Goal: Task Accomplishment & Management: Use online tool/utility

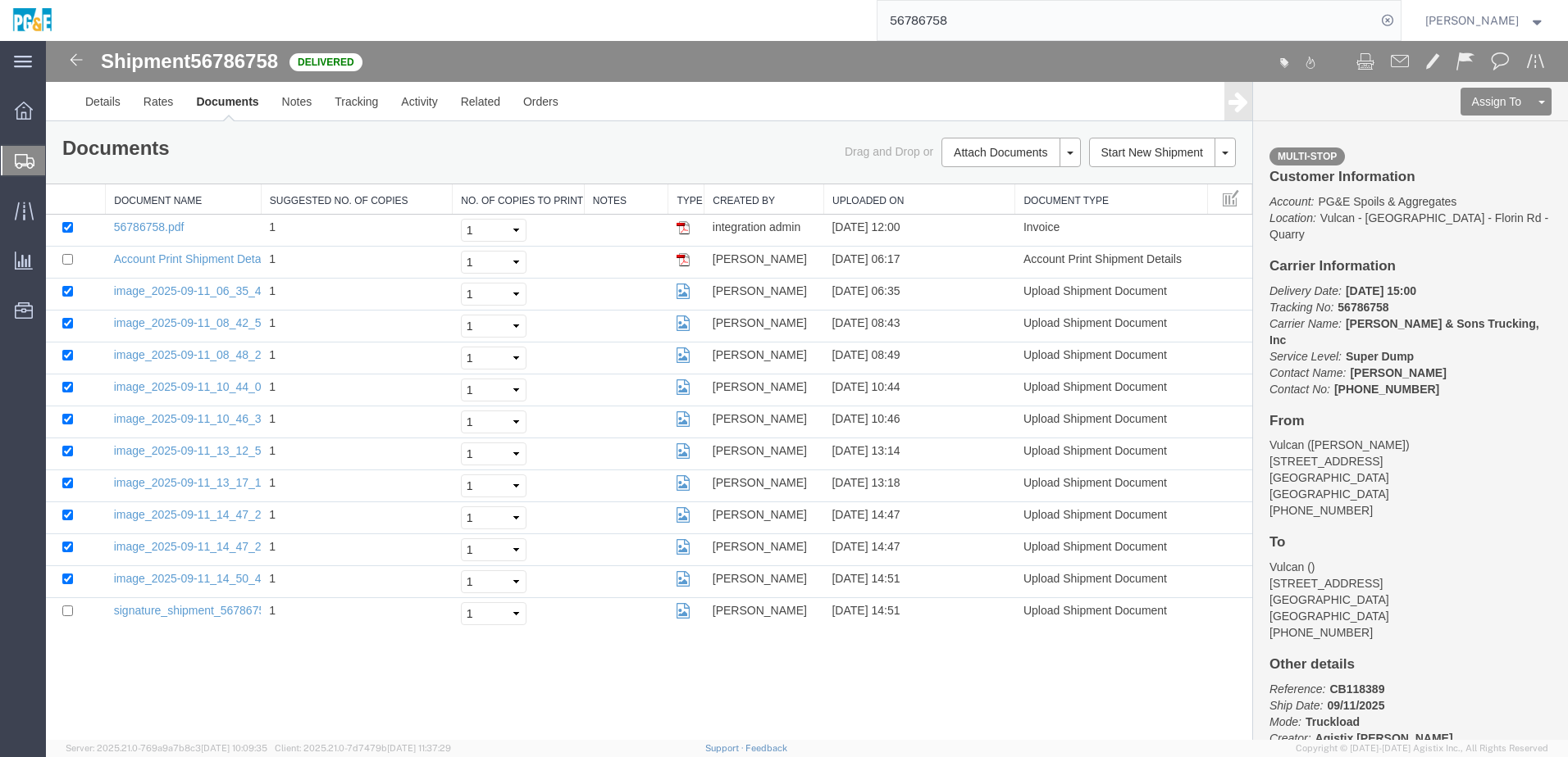
click at [773, 22] on input "56786758" at bounding box center [1126, 20] width 498 height 39
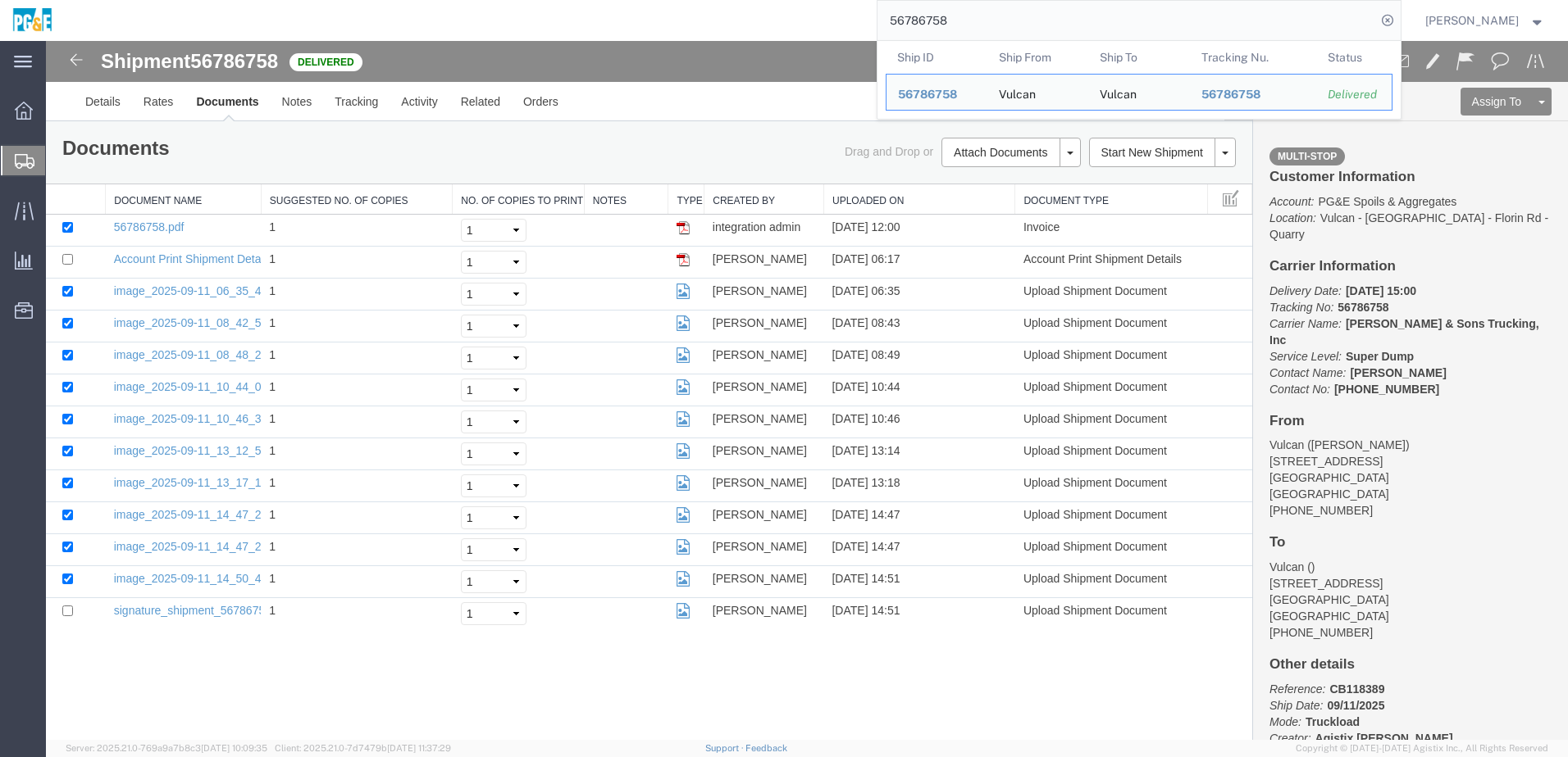
click at [773, 22] on input "56786758" at bounding box center [1126, 20] width 498 height 39
paste input "488899"
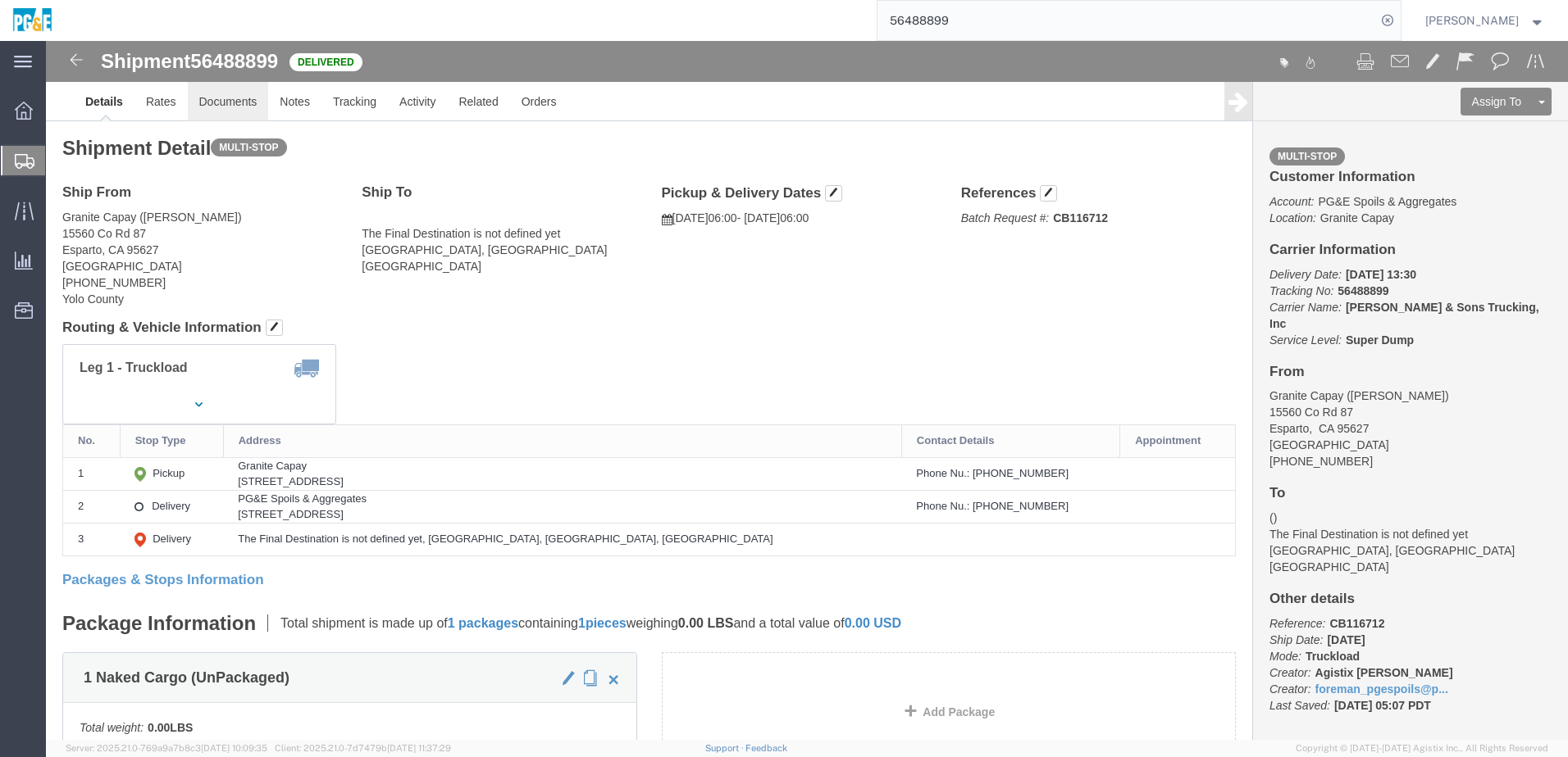
click link "Documents"
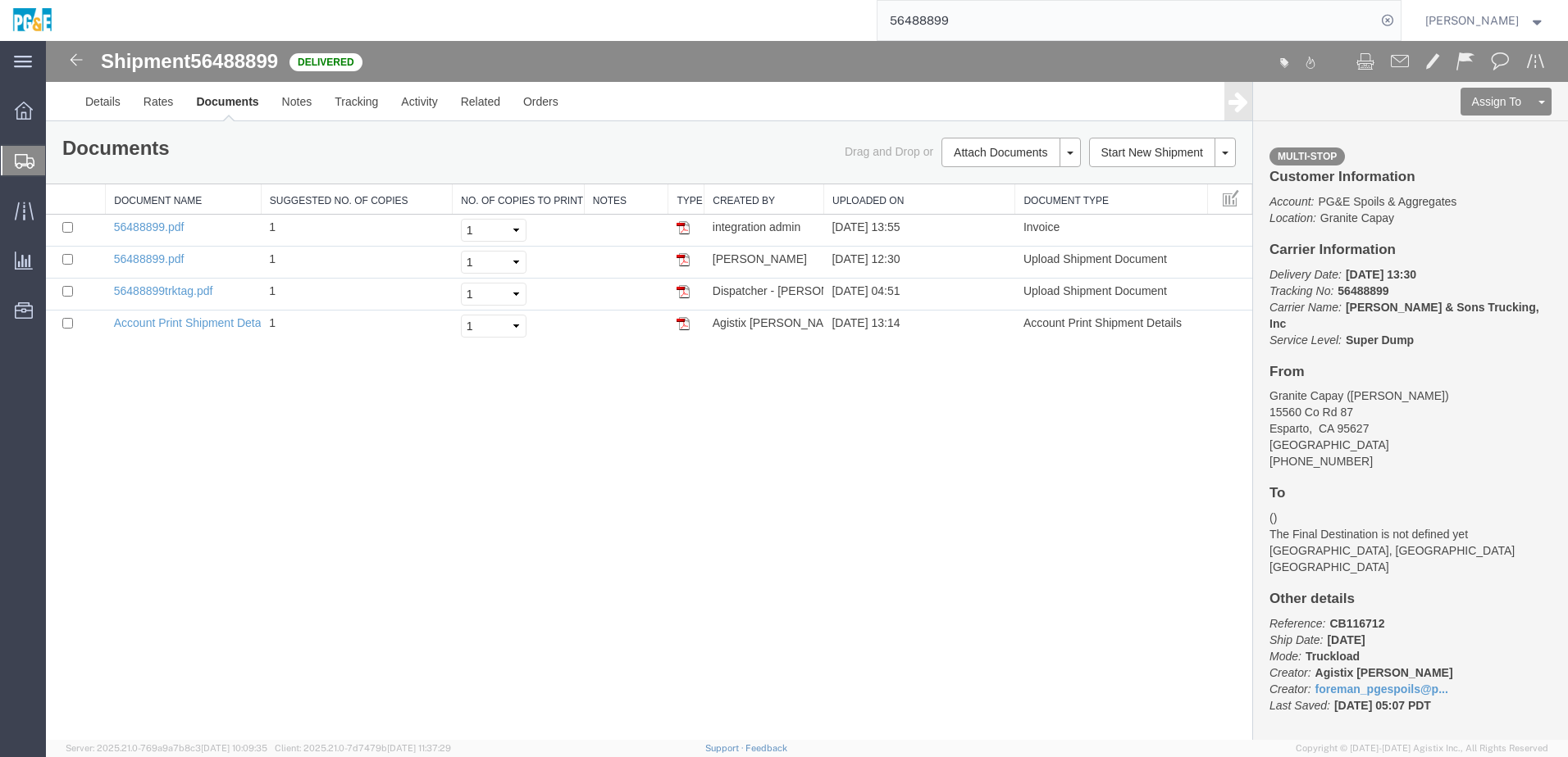
click at [773, 17] on input "56488899" at bounding box center [1126, 20] width 498 height 39
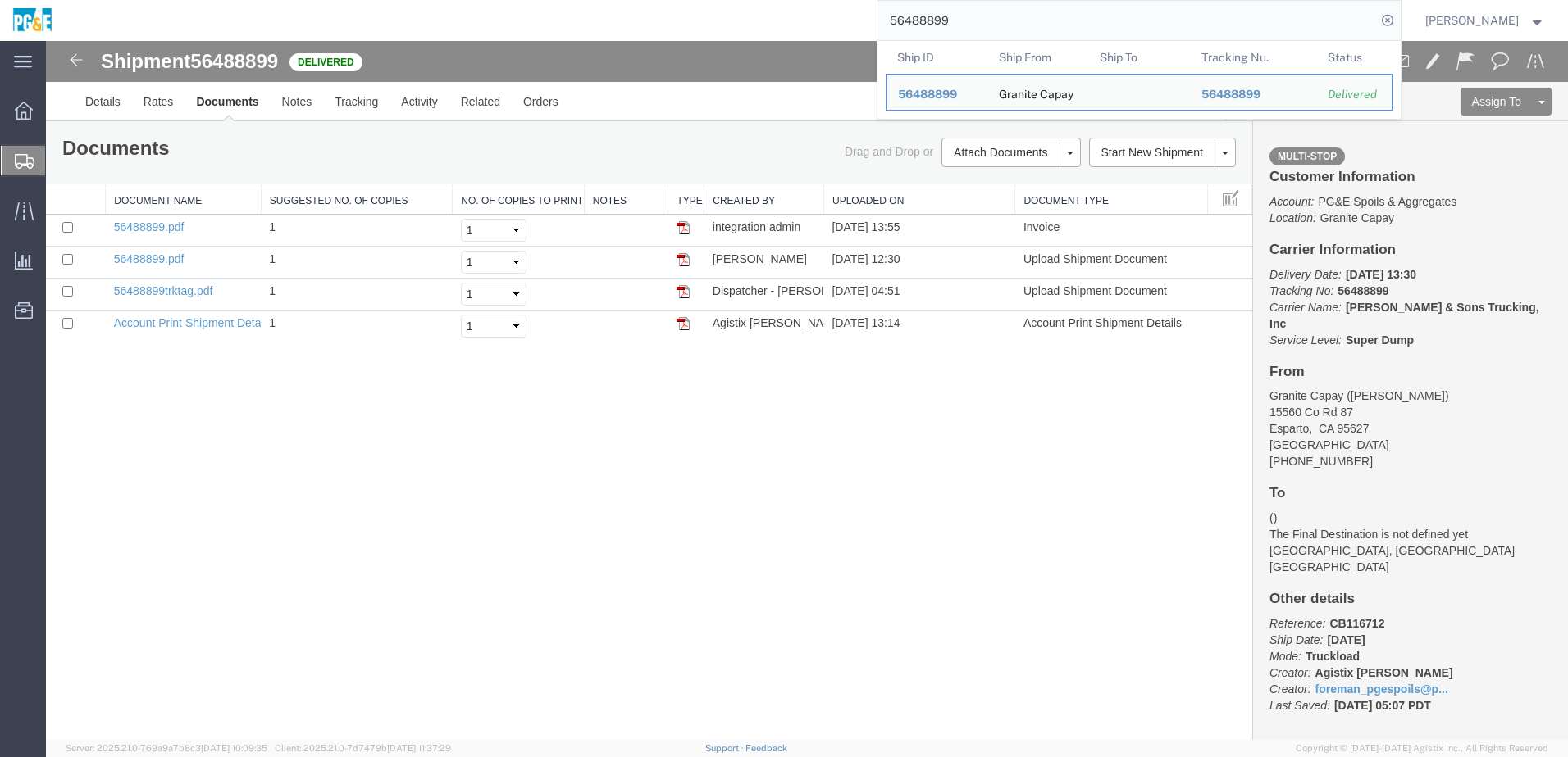
click at [773, 17] on input "56488899" at bounding box center [1126, 20] width 498 height 39
paste input "901"
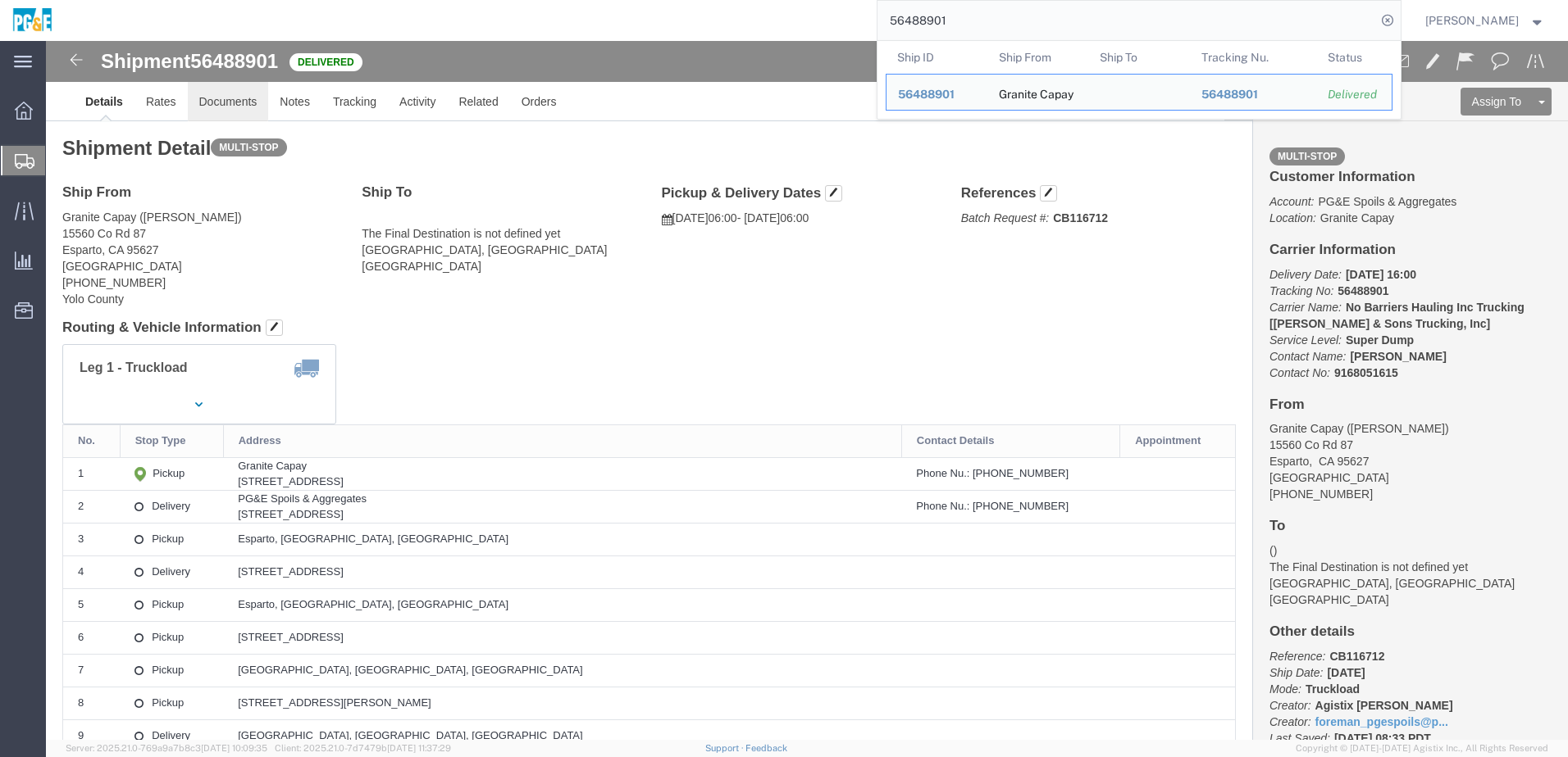
click link "Documents"
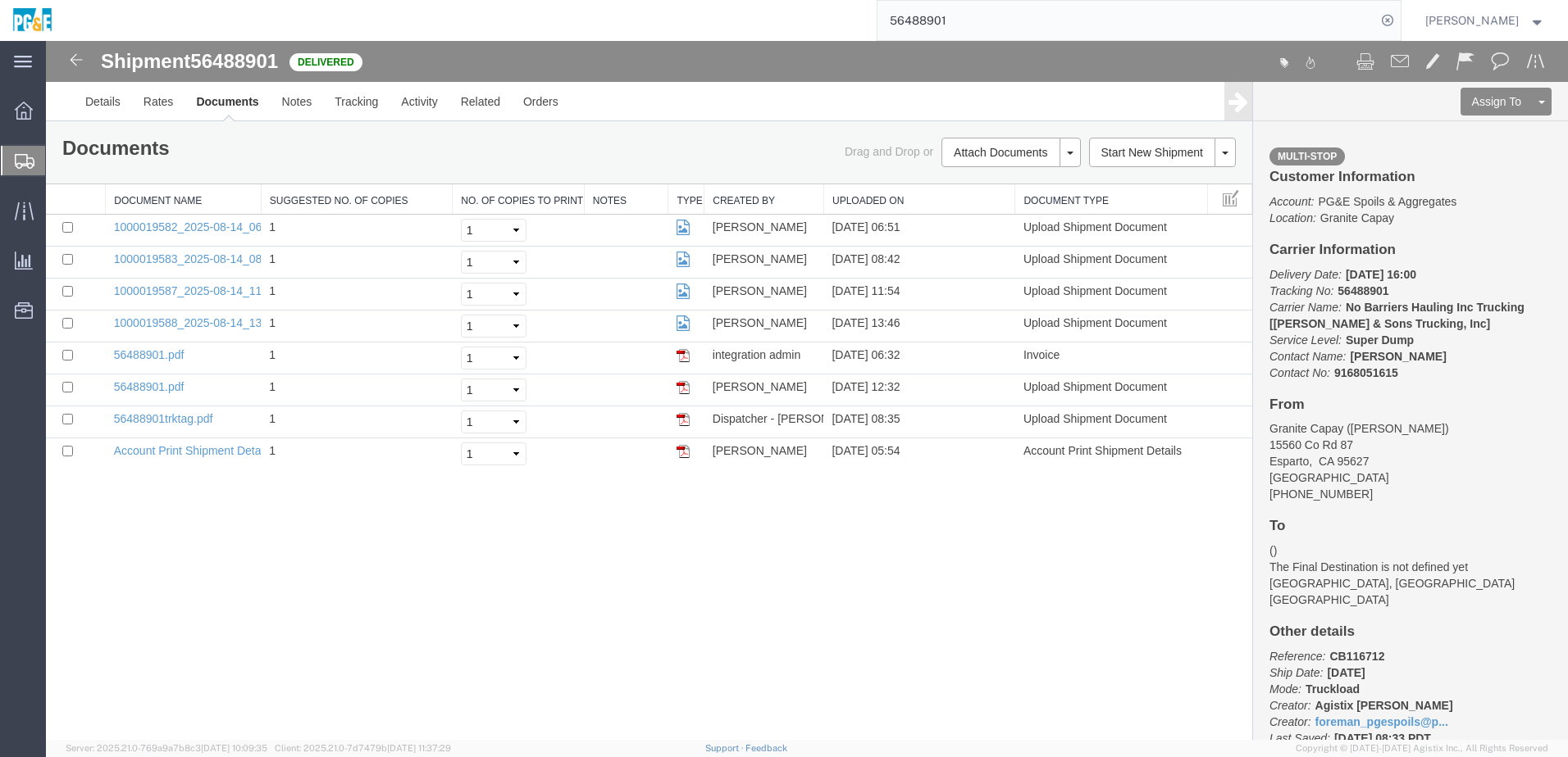
click at [773, 17] on input "56488901" at bounding box center [1126, 20] width 498 height 39
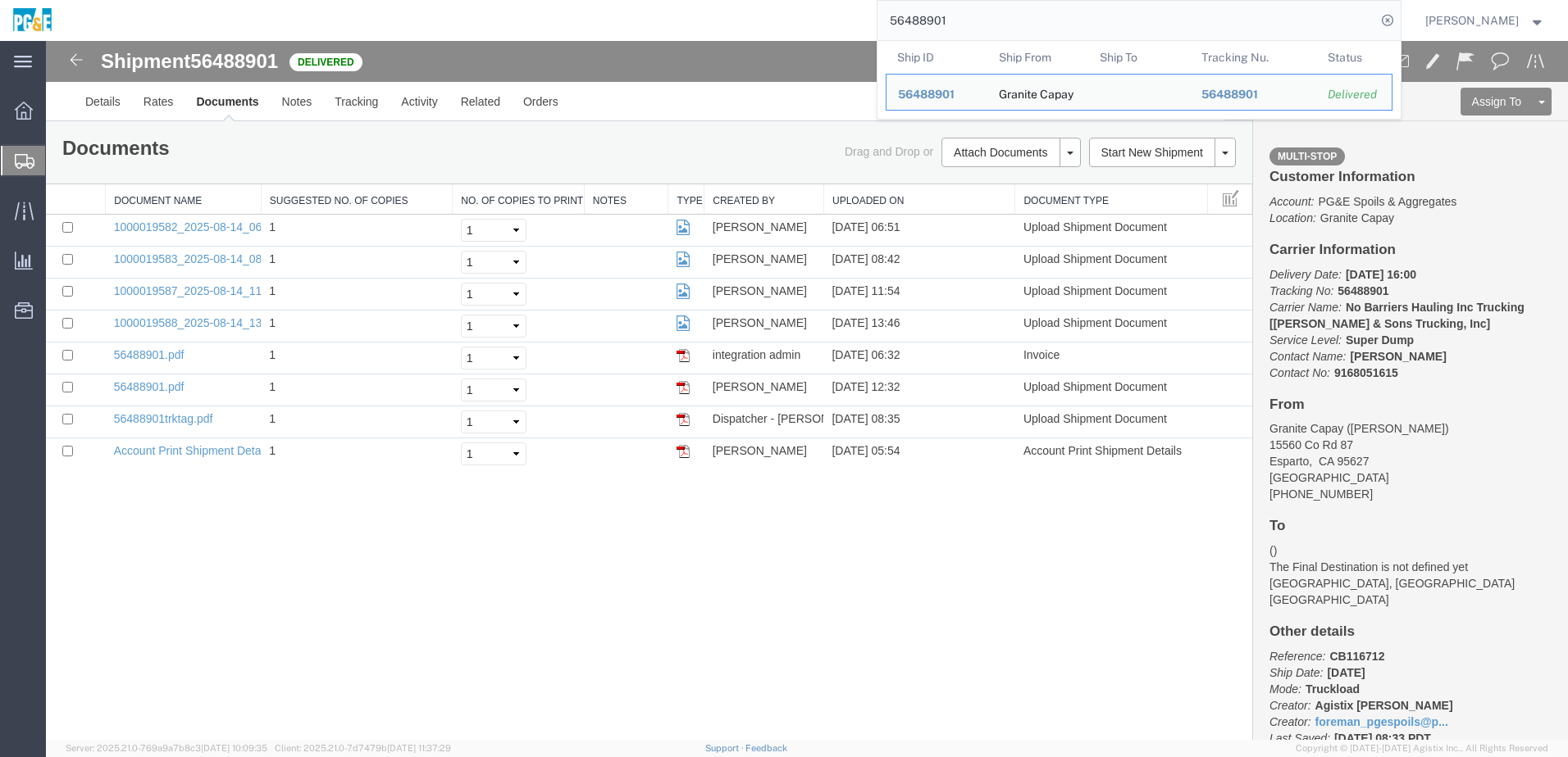
click at [773, 17] on input "56488901" at bounding box center [1126, 20] width 498 height 39
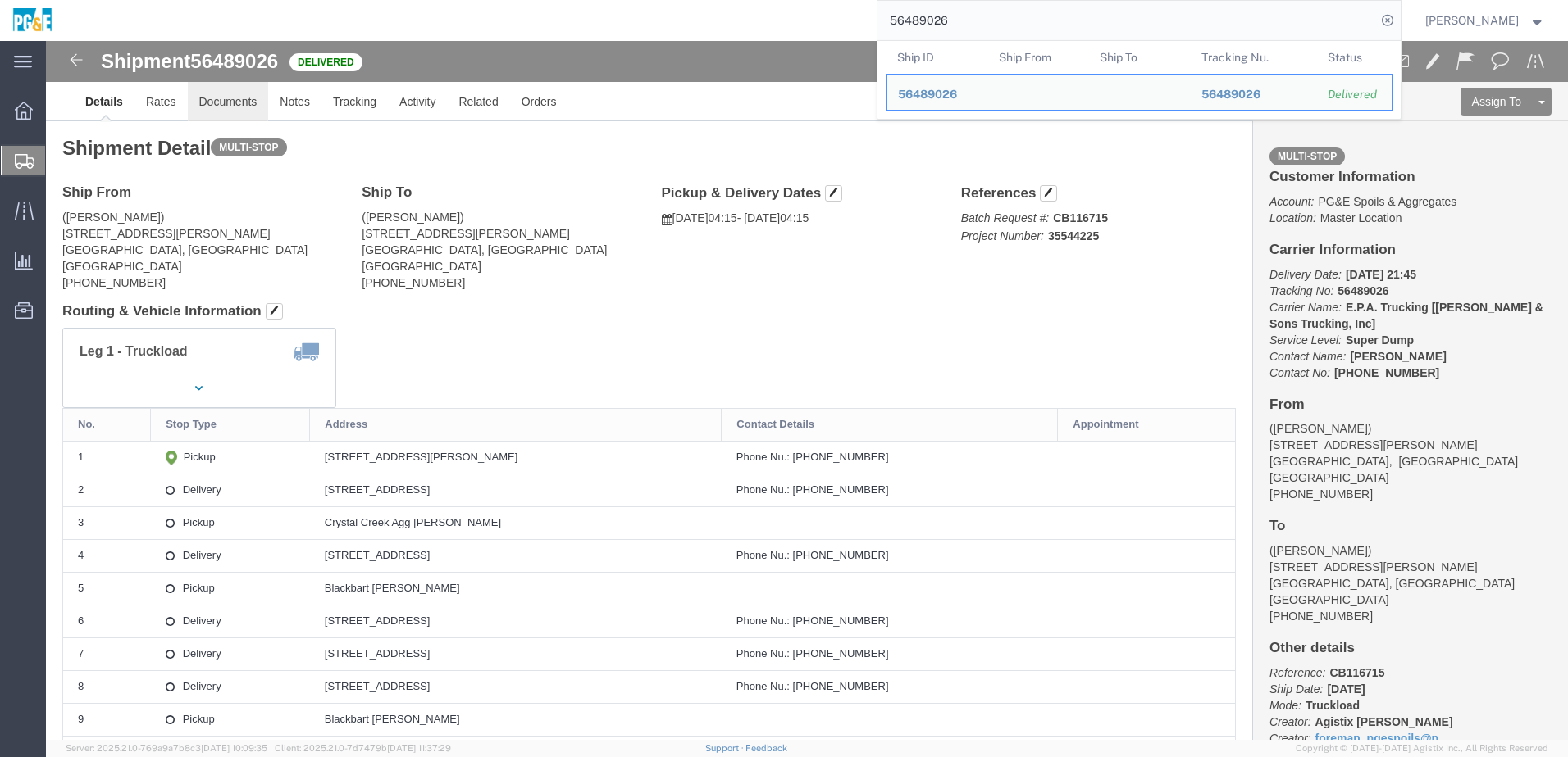
click link "Documents"
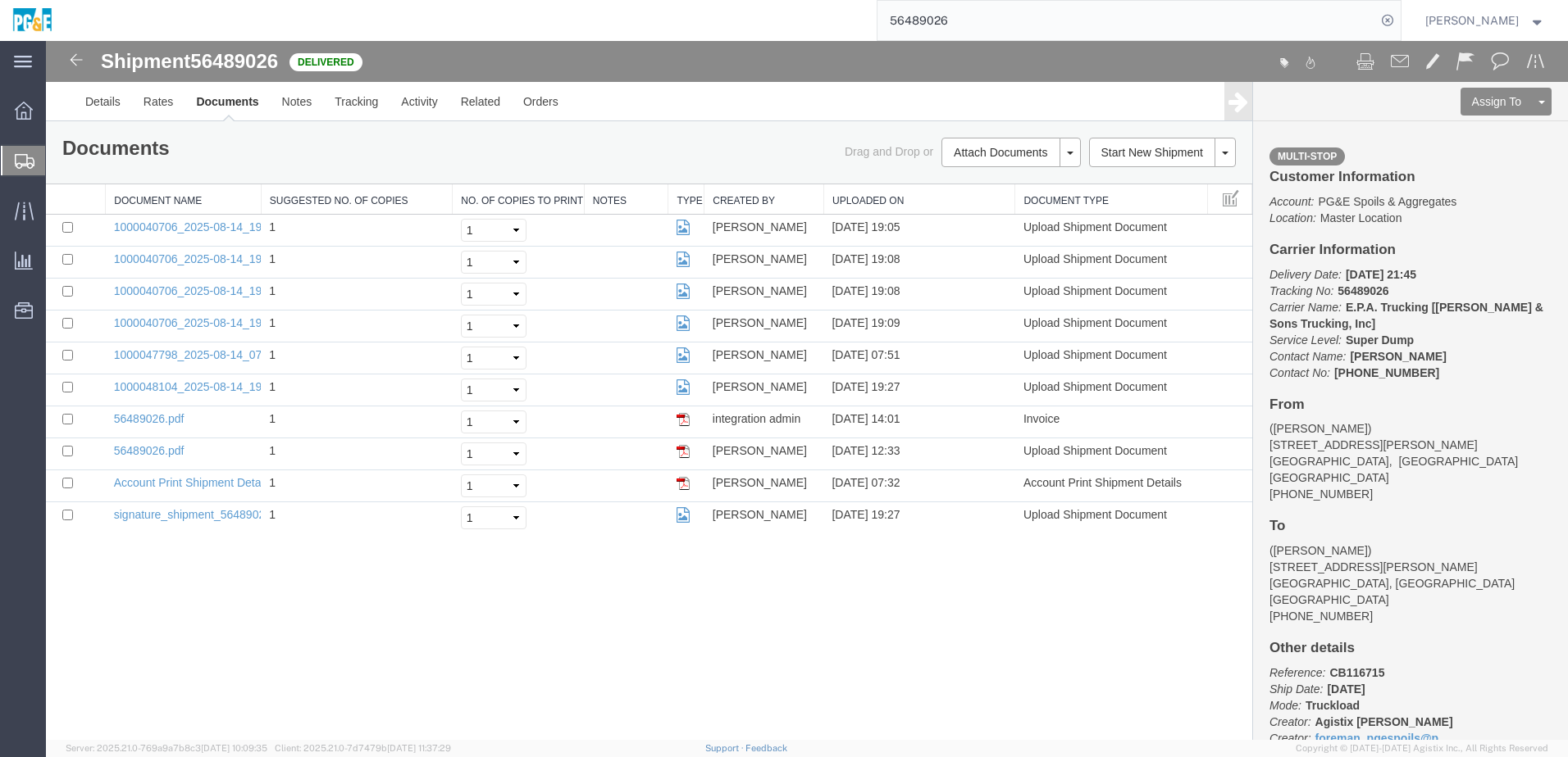
click at [773, 24] on input "56489026" at bounding box center [1126, 20] width 498 height 39
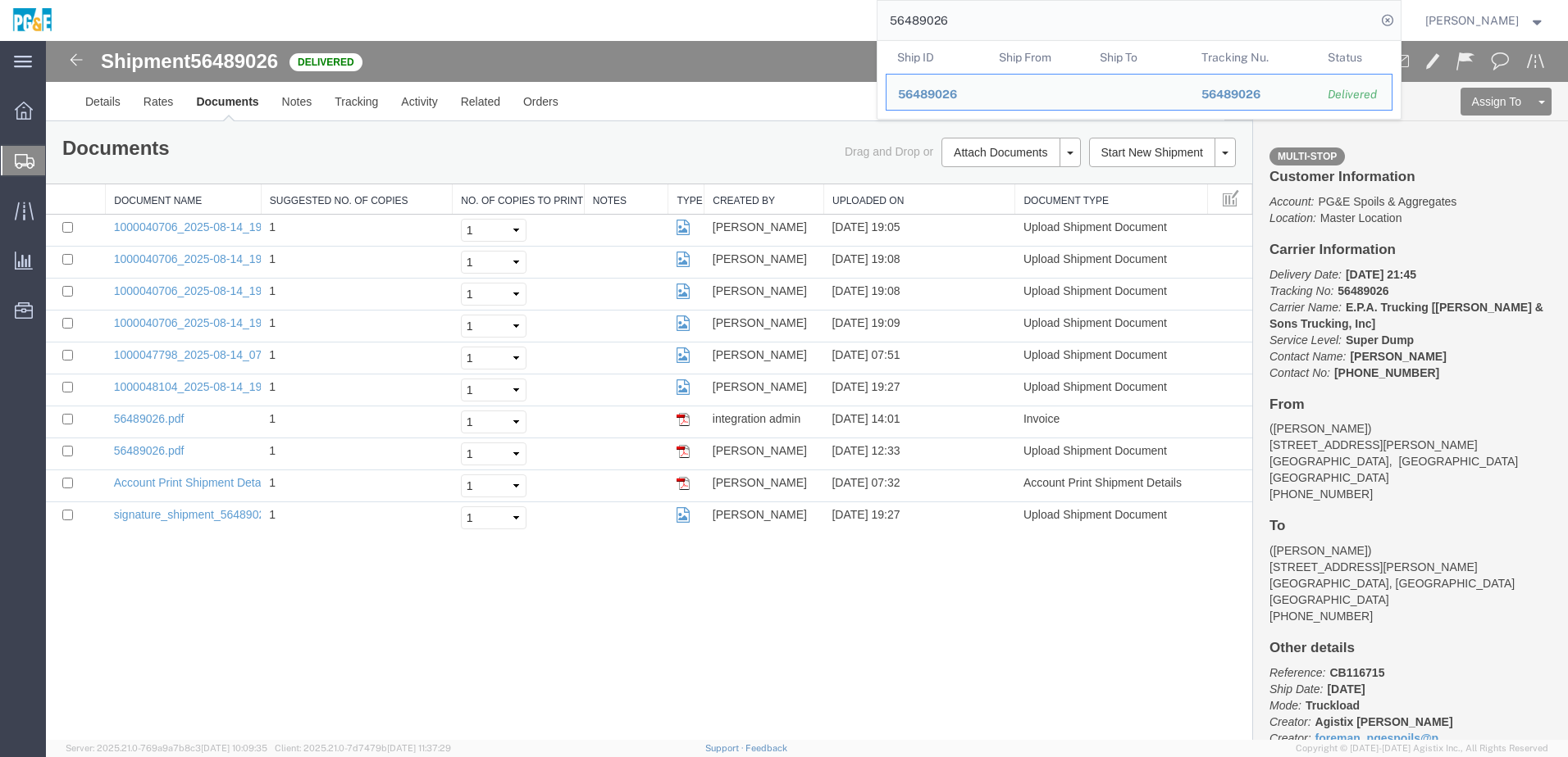
click at [773, 24] on input "56489026" at bounding box center [1126, 20] width 498 height 39
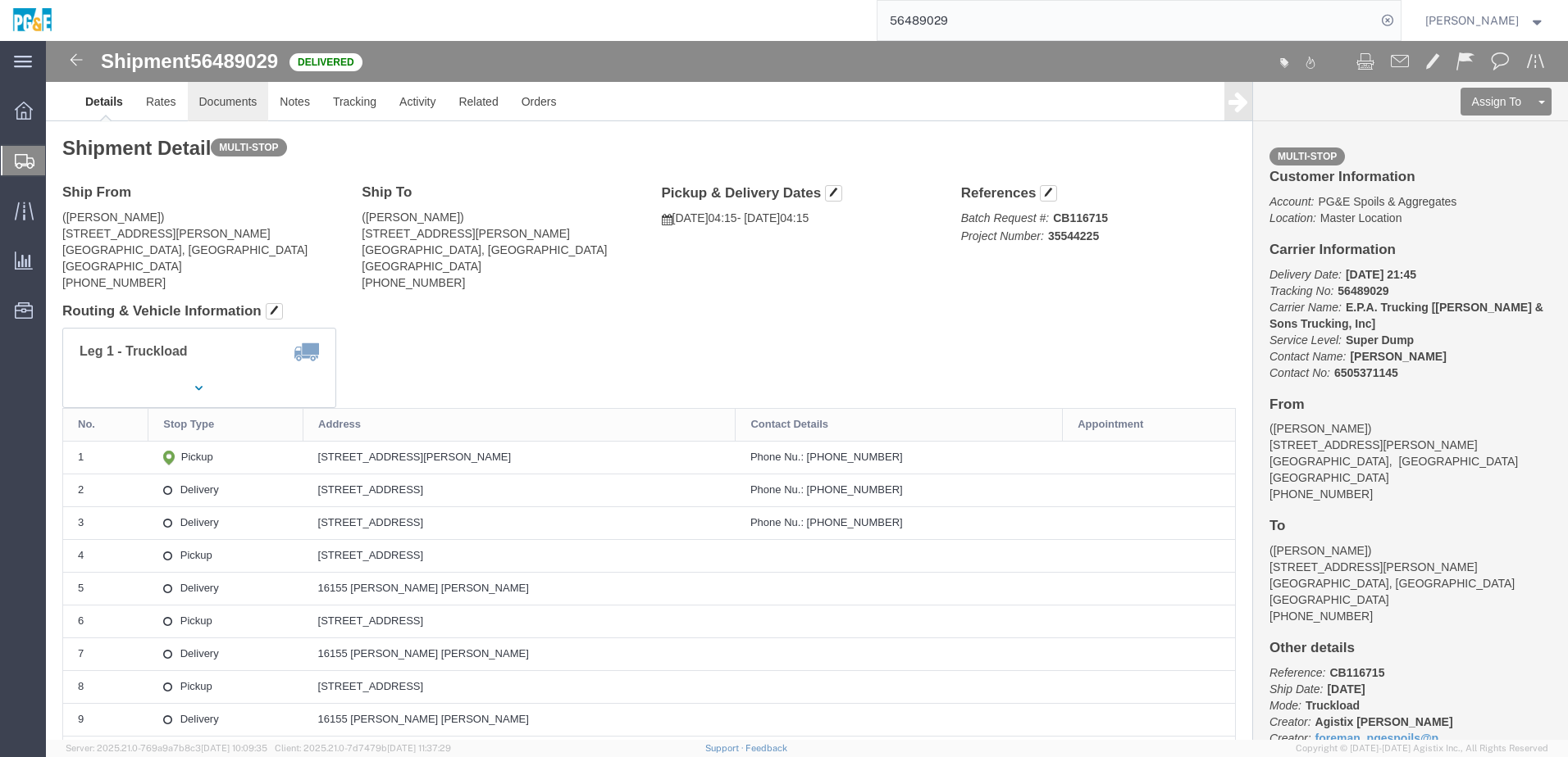
click link "Documents"
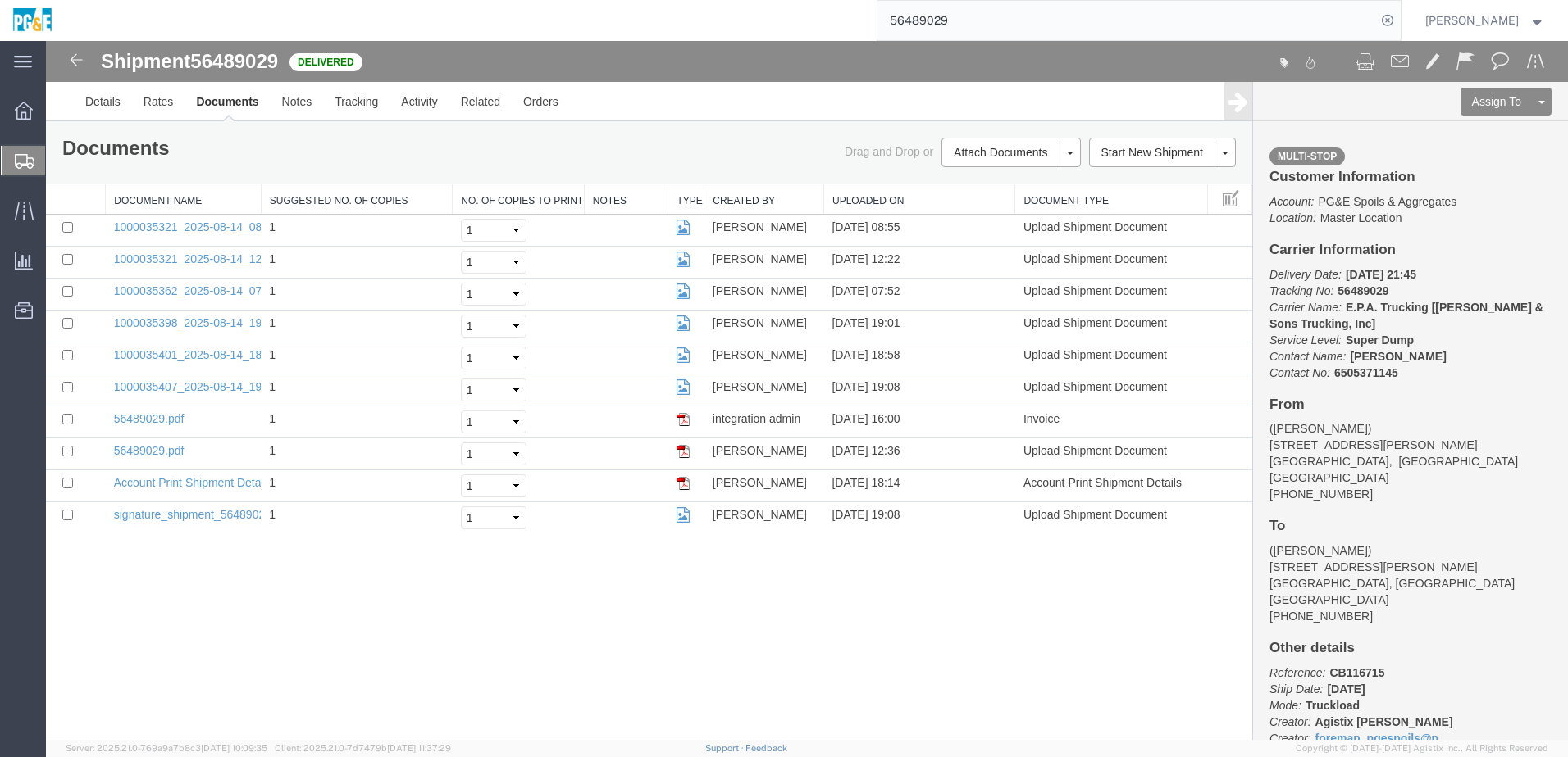
click at [773, 17] on input "56489029" at bounding box center [1126, 20] width 498 height 39
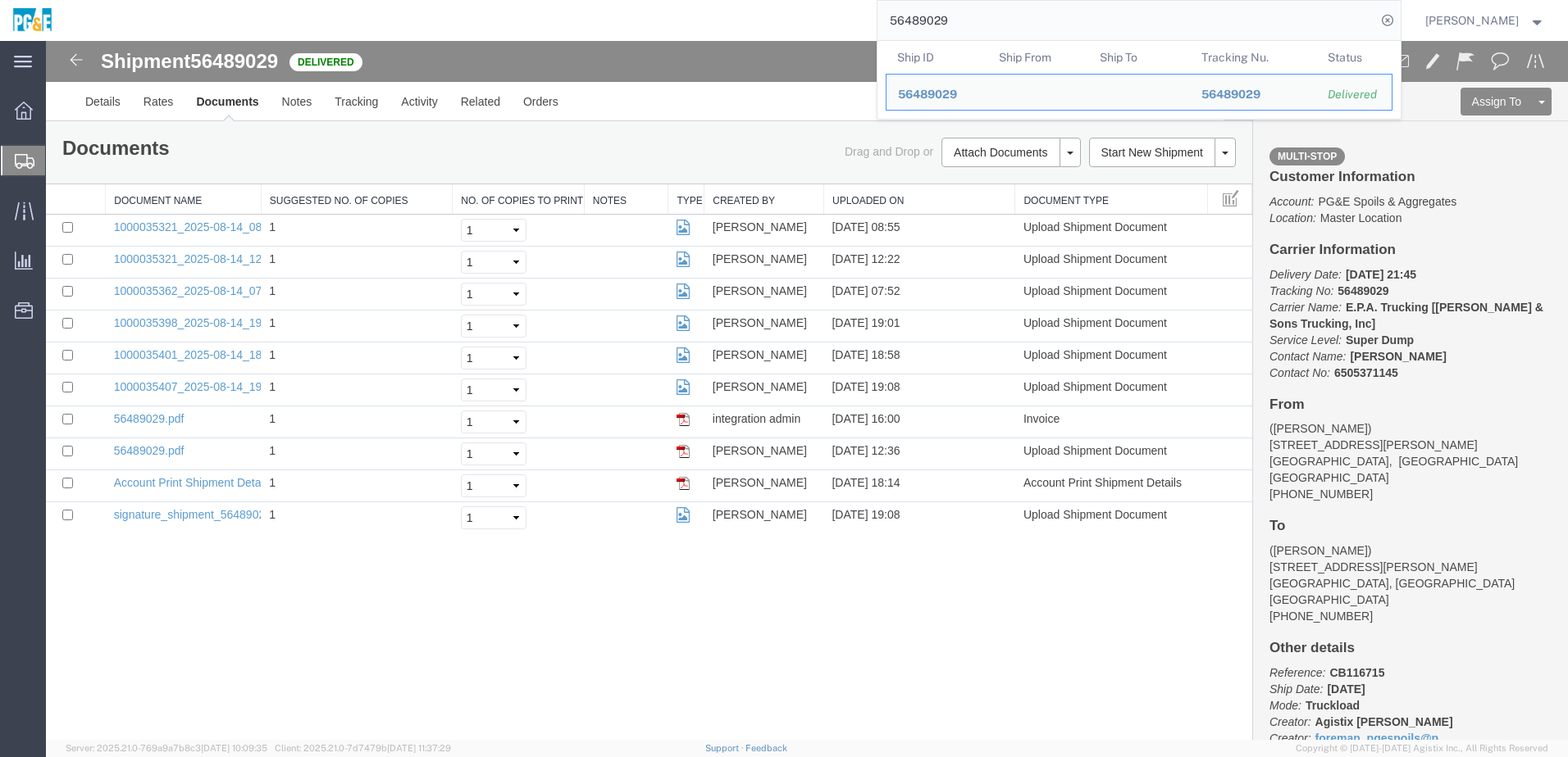
click at [773, 17] on input "56489029" at bounding box center [1126, 20] width 498 height 39
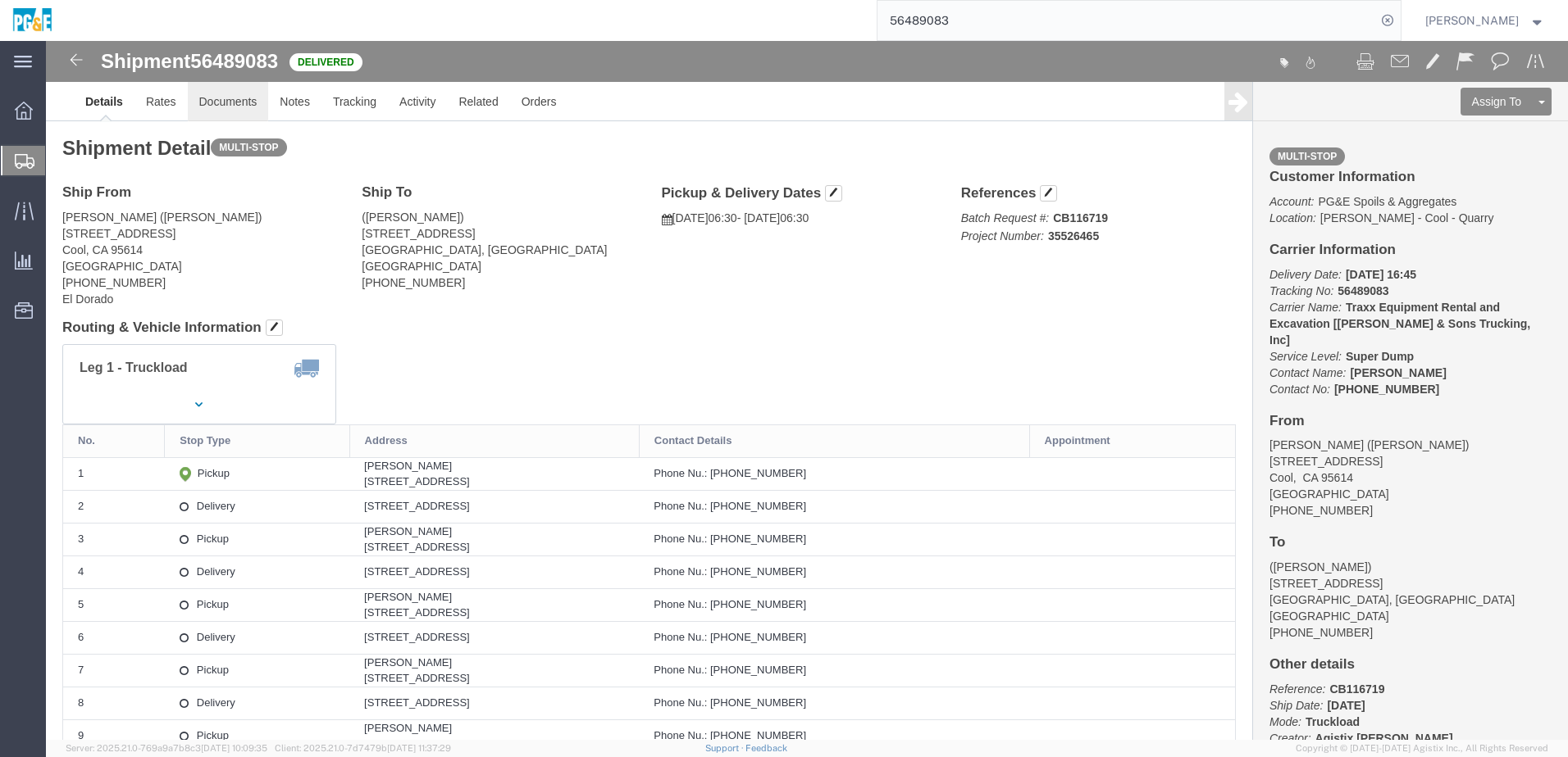
click link "Documents"
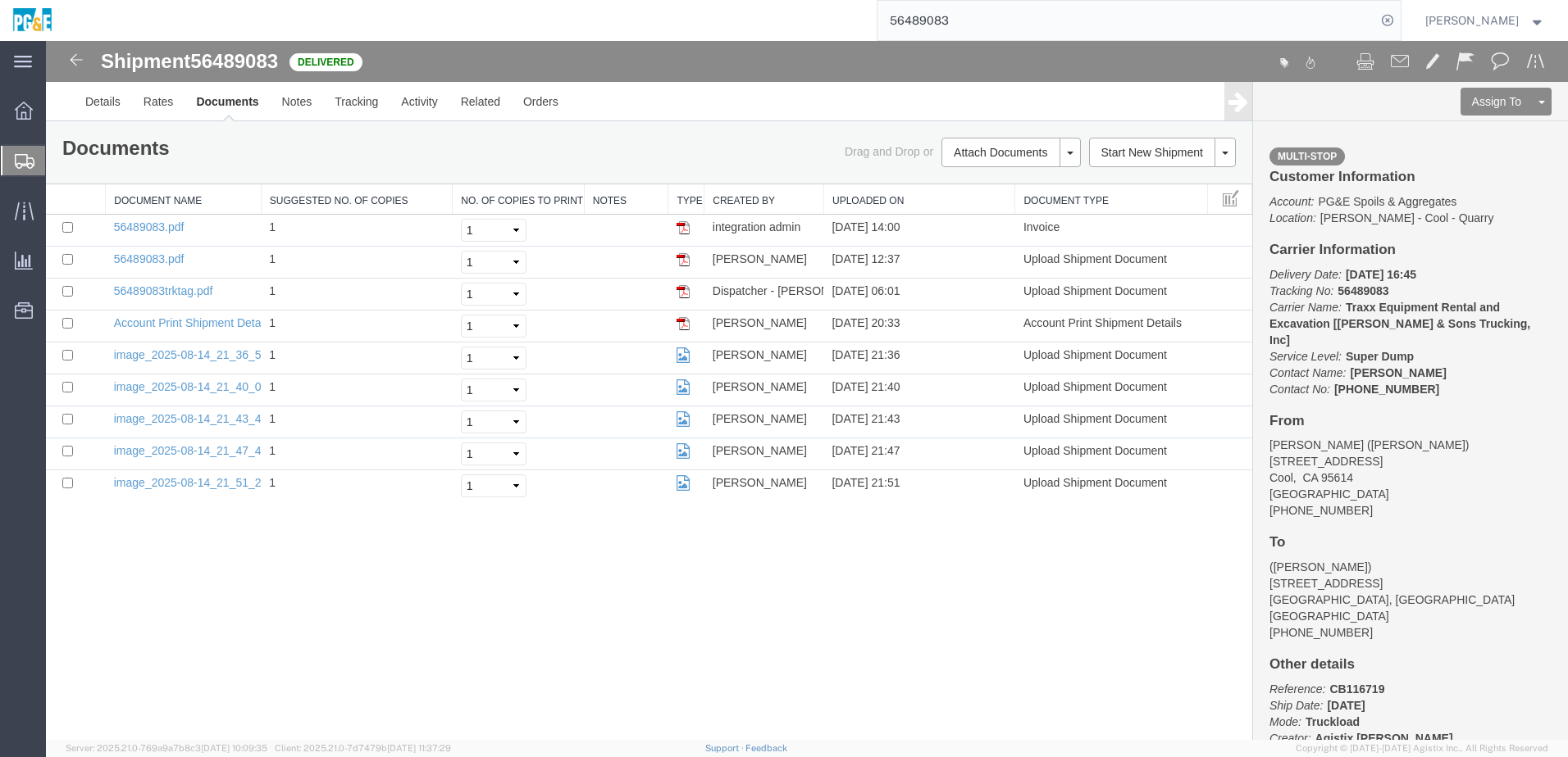
click at [773, 24] on input "56489083" at bounding box center [1126, 20] width 498 height 39
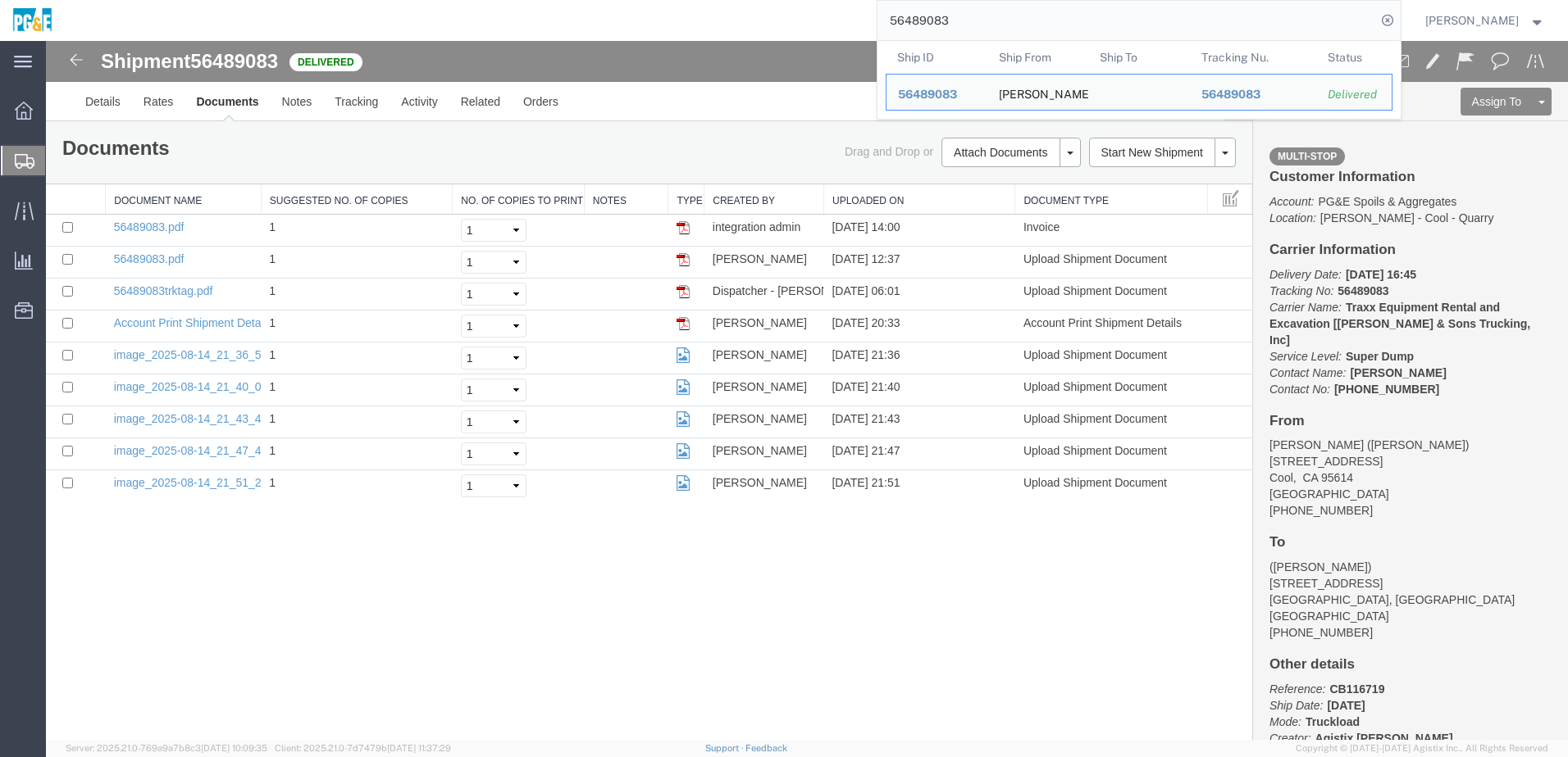
click at [773, 24] on input "56489083" at bounding box center [1126, 20] width 498 height 39
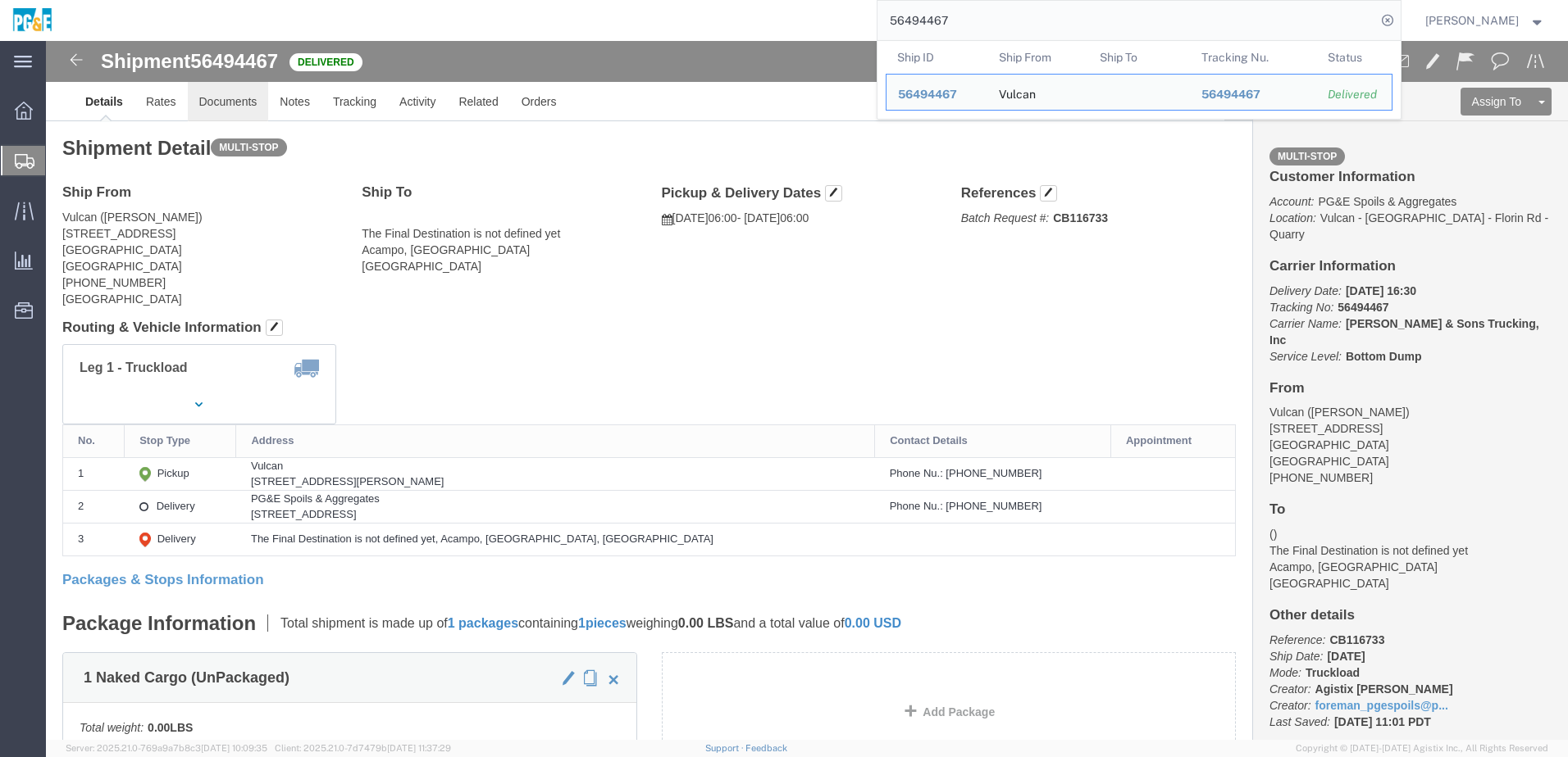
click link "Documents"
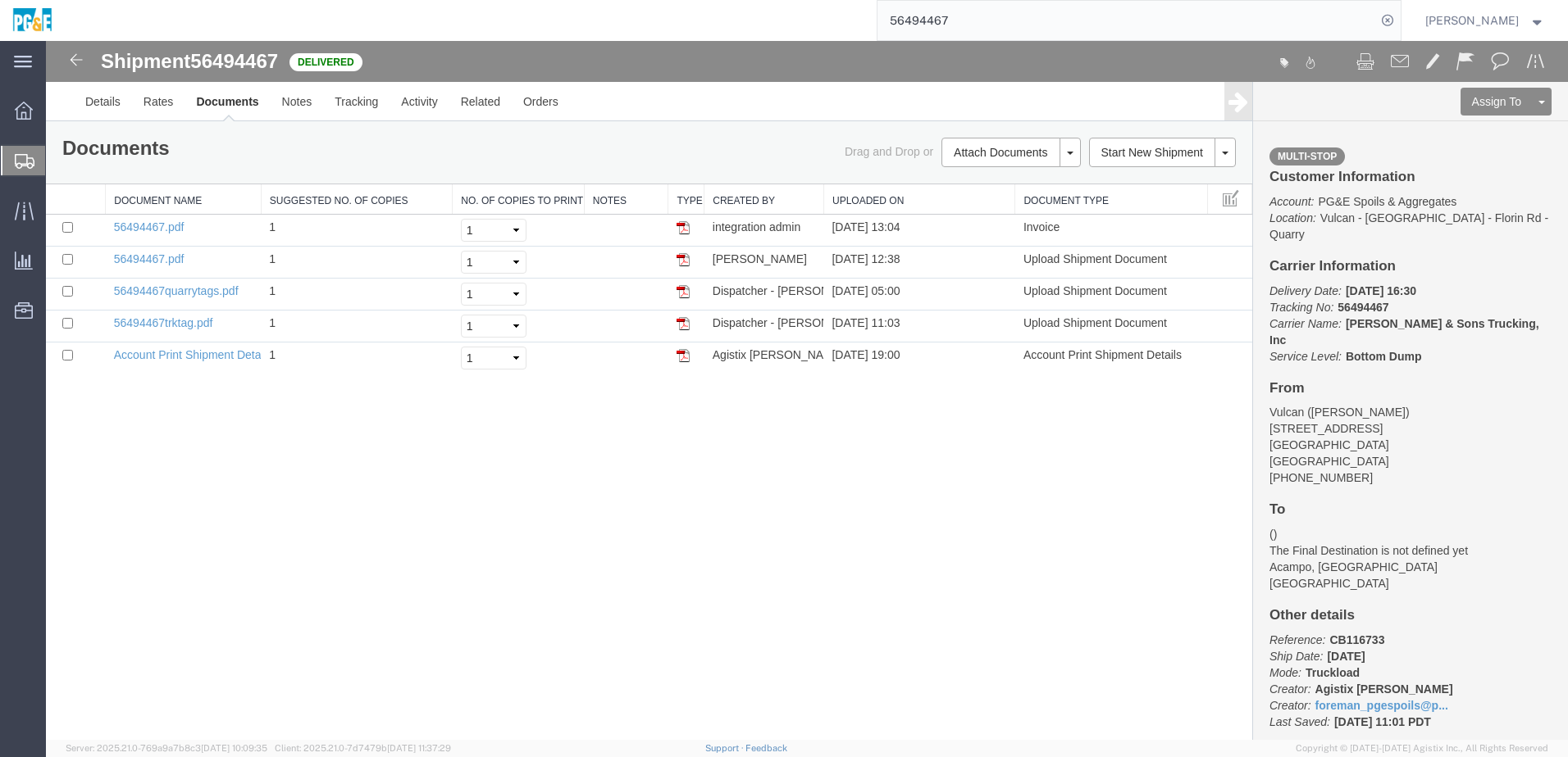
click at [773, 23] on input "56494467" at bounding box center [1126, 20] width 498 height 39
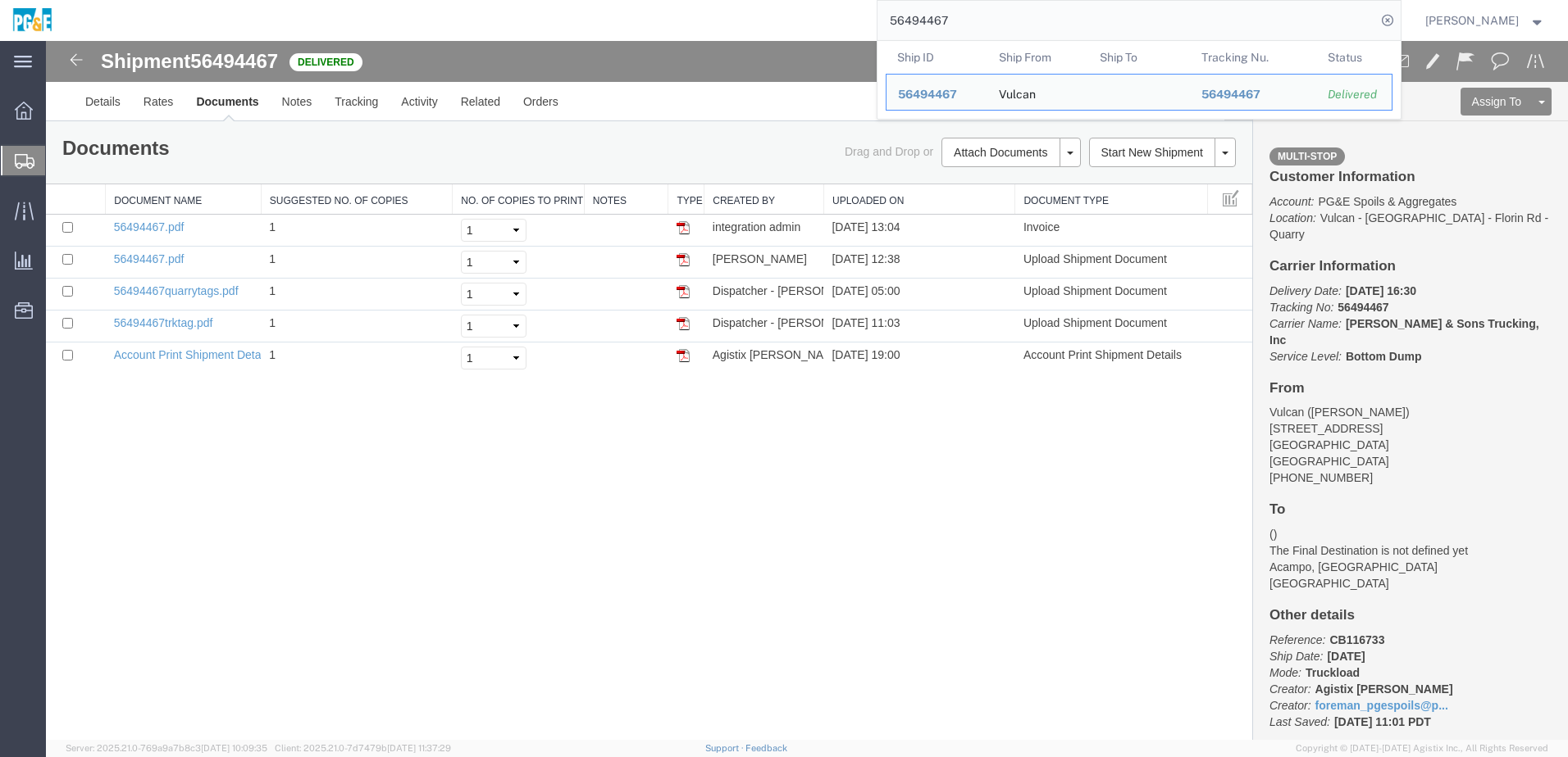
click at [773, 23] on input "56494467" at bounding box center [1126, 20] width 498 height 39
paste input "73"
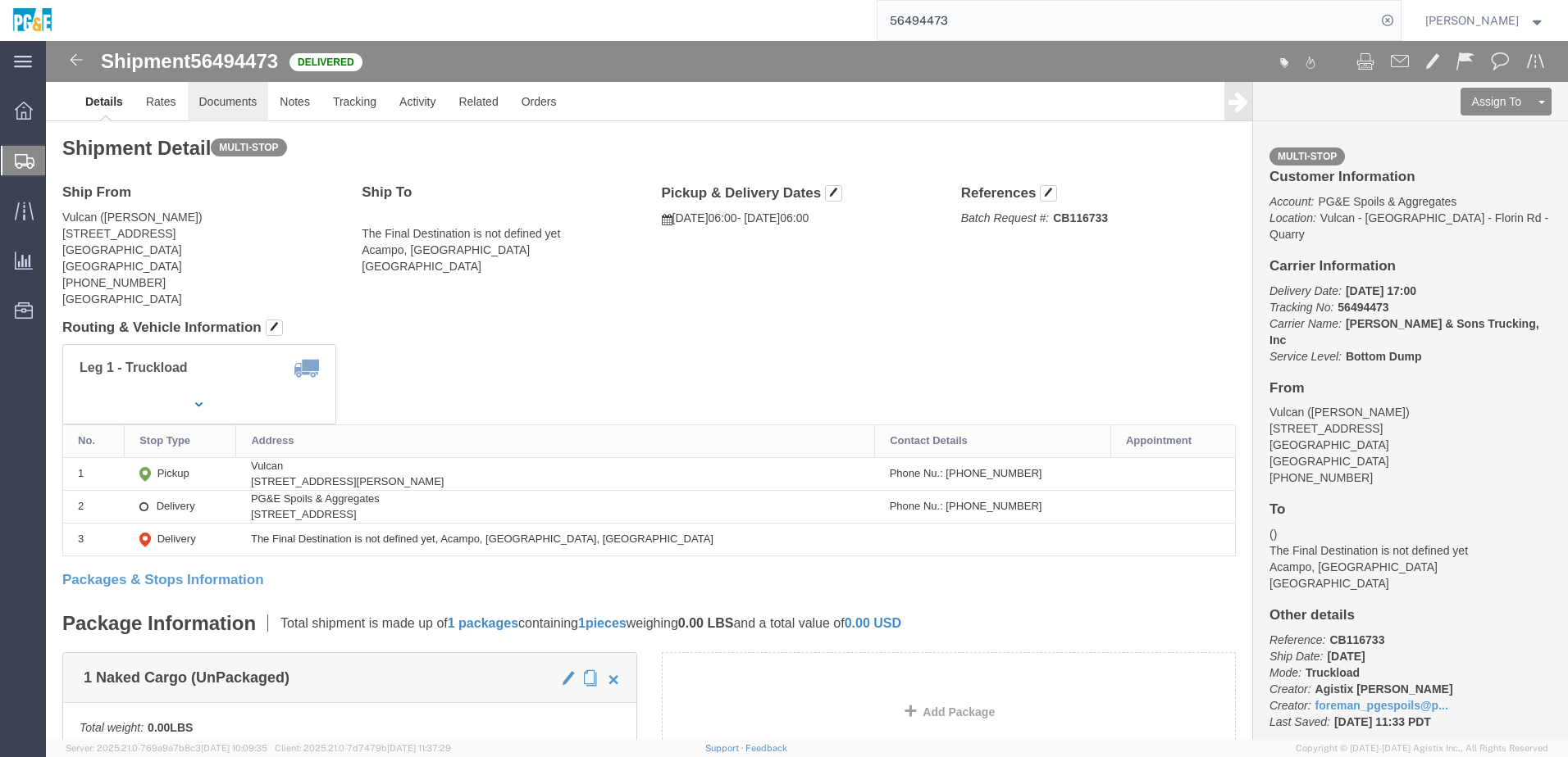
click link "Documents"
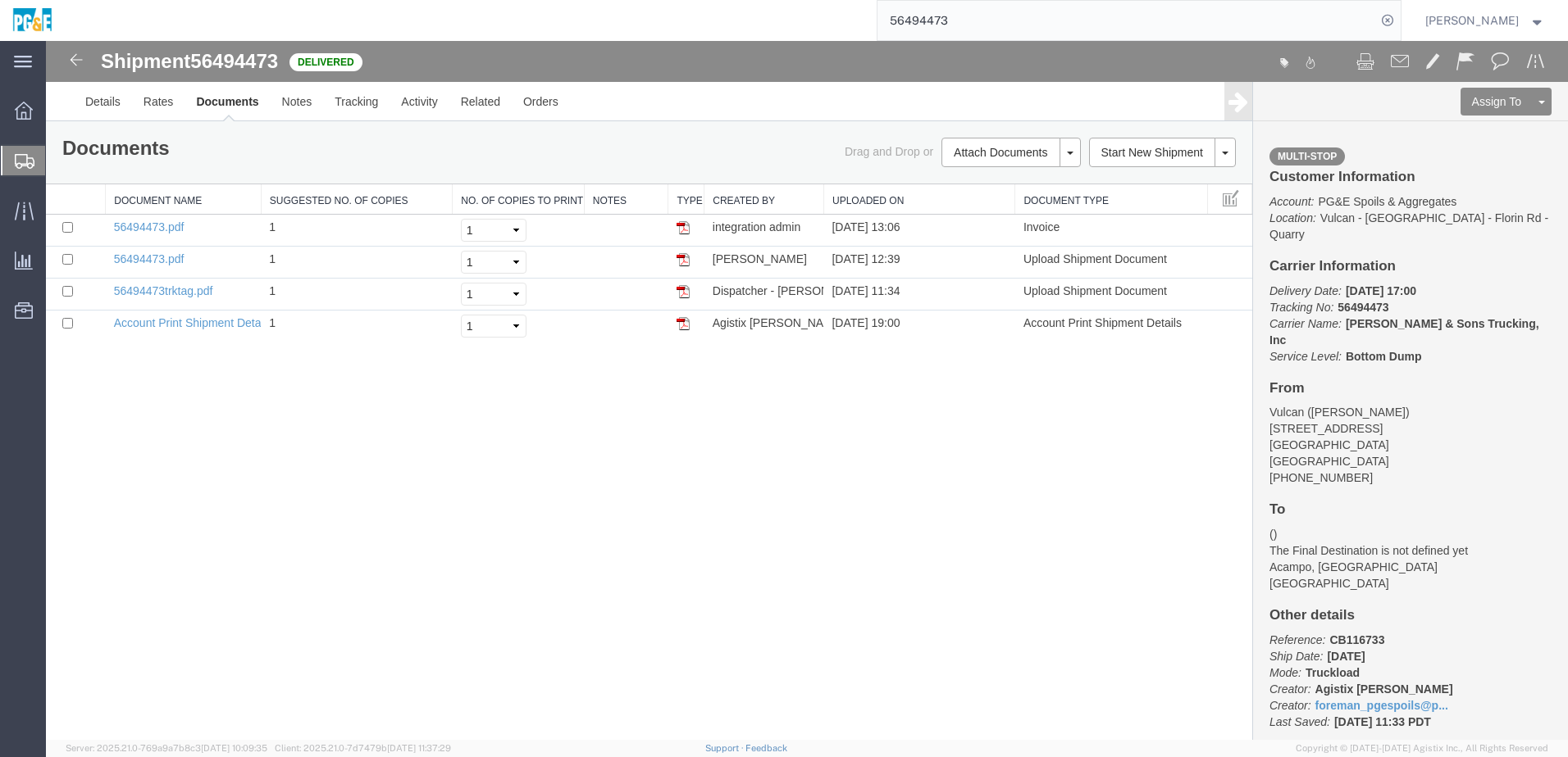
click at [441, 328] on div "Shipment 56494473 4 of 4 Delivered Details Rates Documents Notes Tracking Activ…" at bounding box center [806, 391] width 1522 height 700
drag, startPoint x: 102, startPoint y: 416, endPoint x: 588, endPoint y: 237, distance: 517.9
click at [102, 328] on div "Shipment 56494473 4 of 4 Delivered Details Rates Documents Notes Tracking Activ…" at bounding box center [806, 391] width 1522 height 700
click at [773, 27] on input "56494473" at bounding box center [1126, 20] width 498 height 39
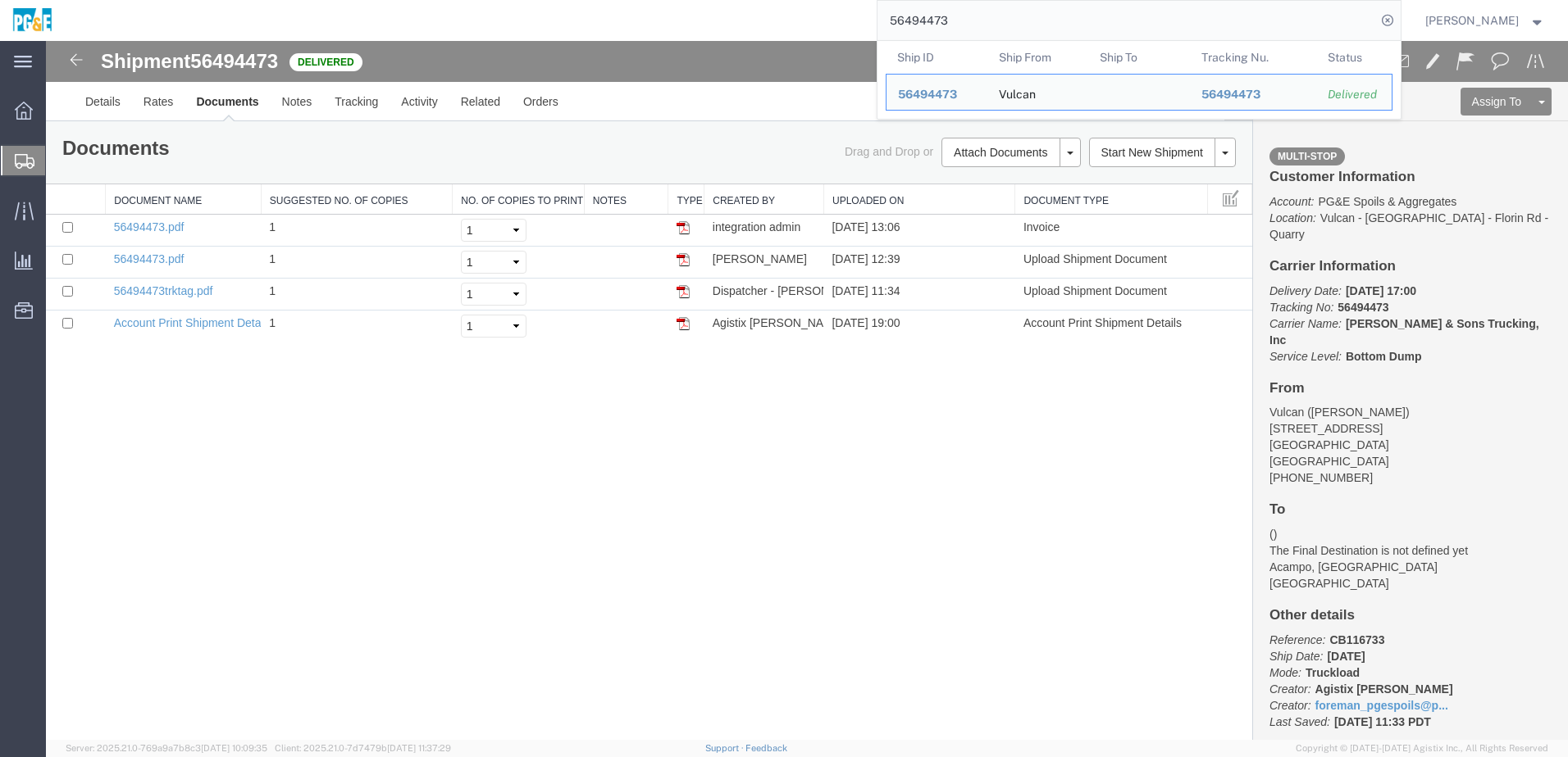
click at [773, 27] on input "56494473" at bounding box center [1126, 20] width 498 height 39
paste input "5"
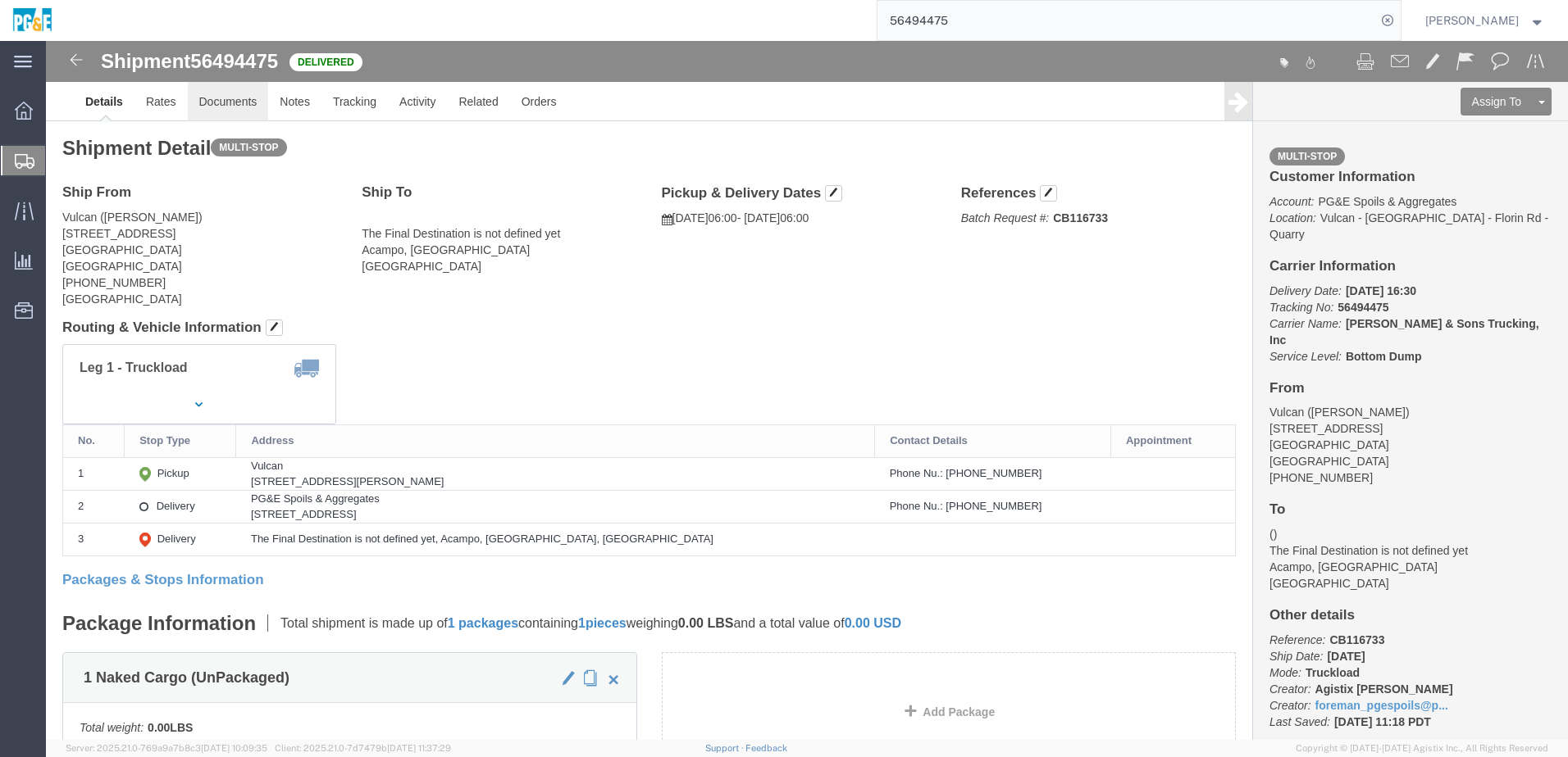
click link "Documents"
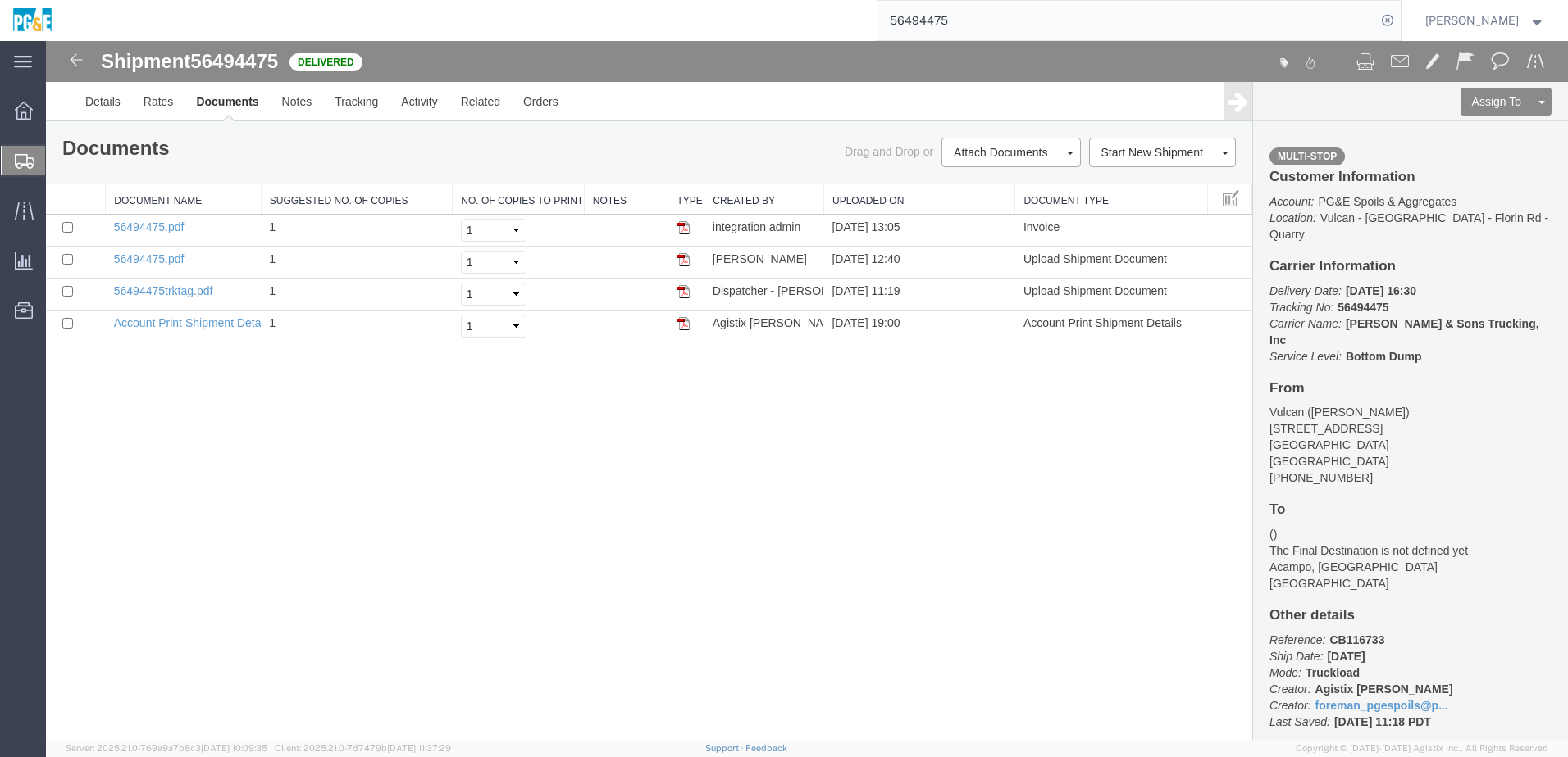
click at [773, 14] on input "56494475" at bounding box center [1126, 20] width 498 height 39
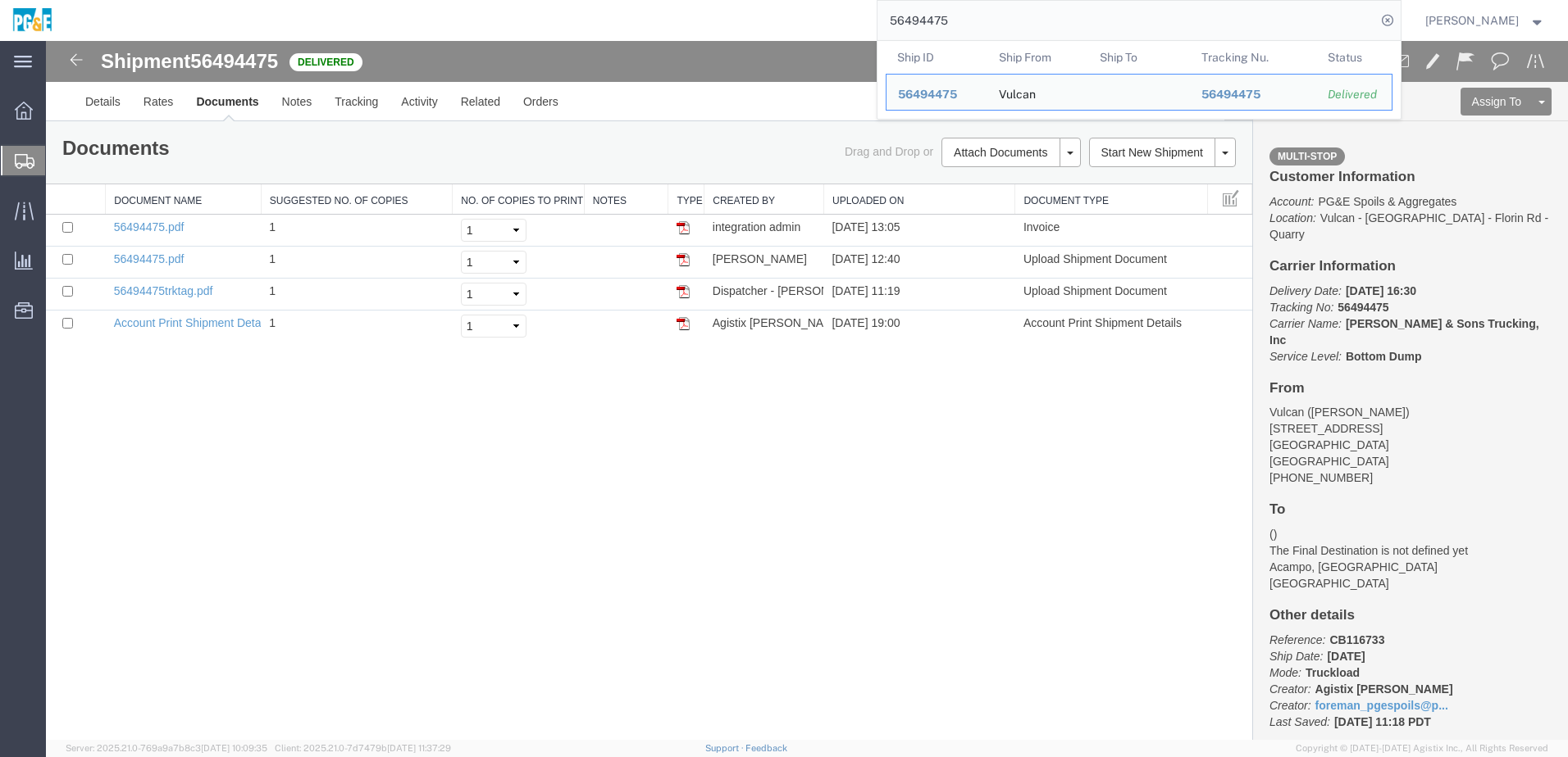
click at [773, 14] on input "56494475" at bounding box center [1126, 20] width 498 height 39
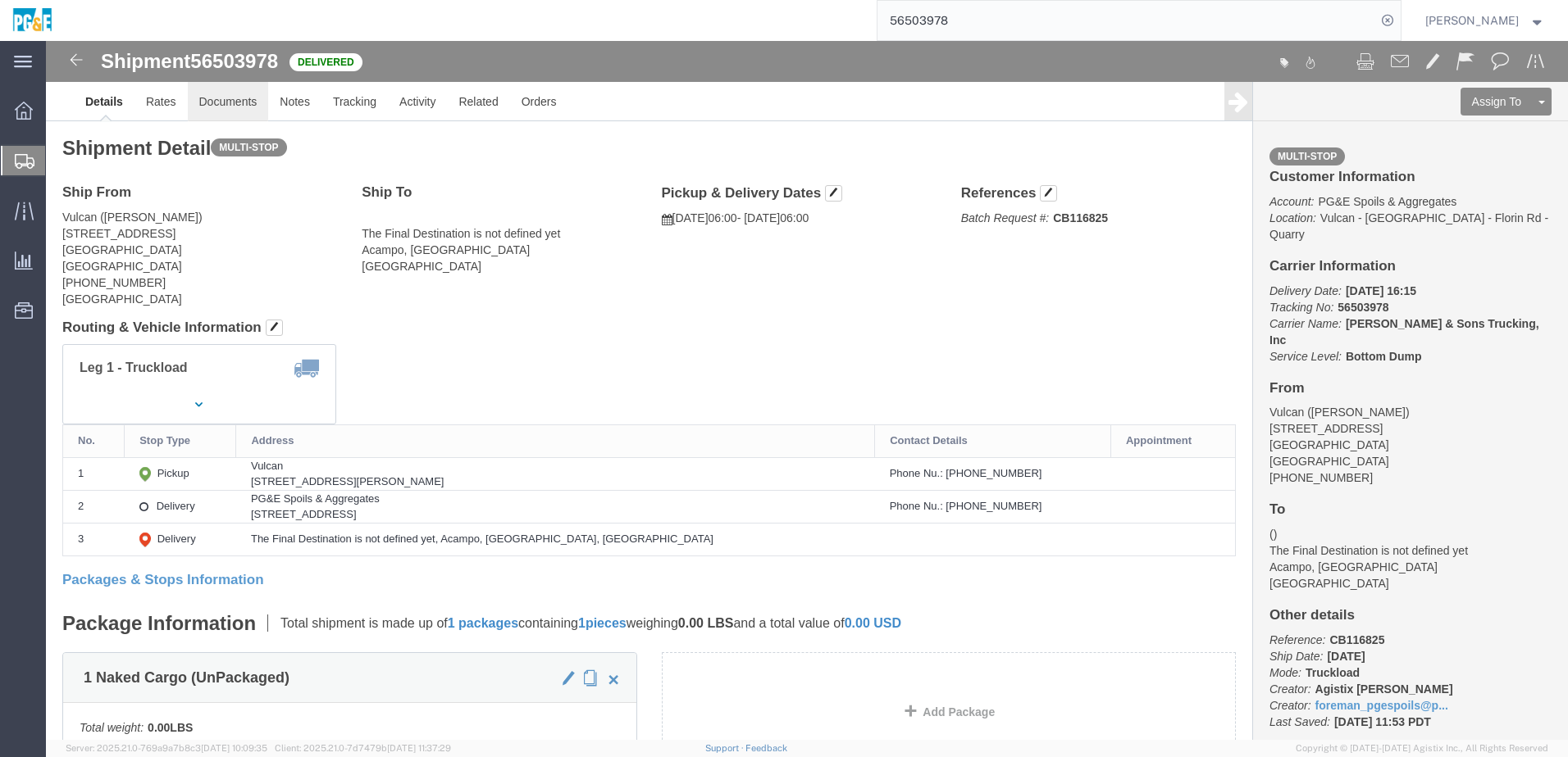
click link "Documents"
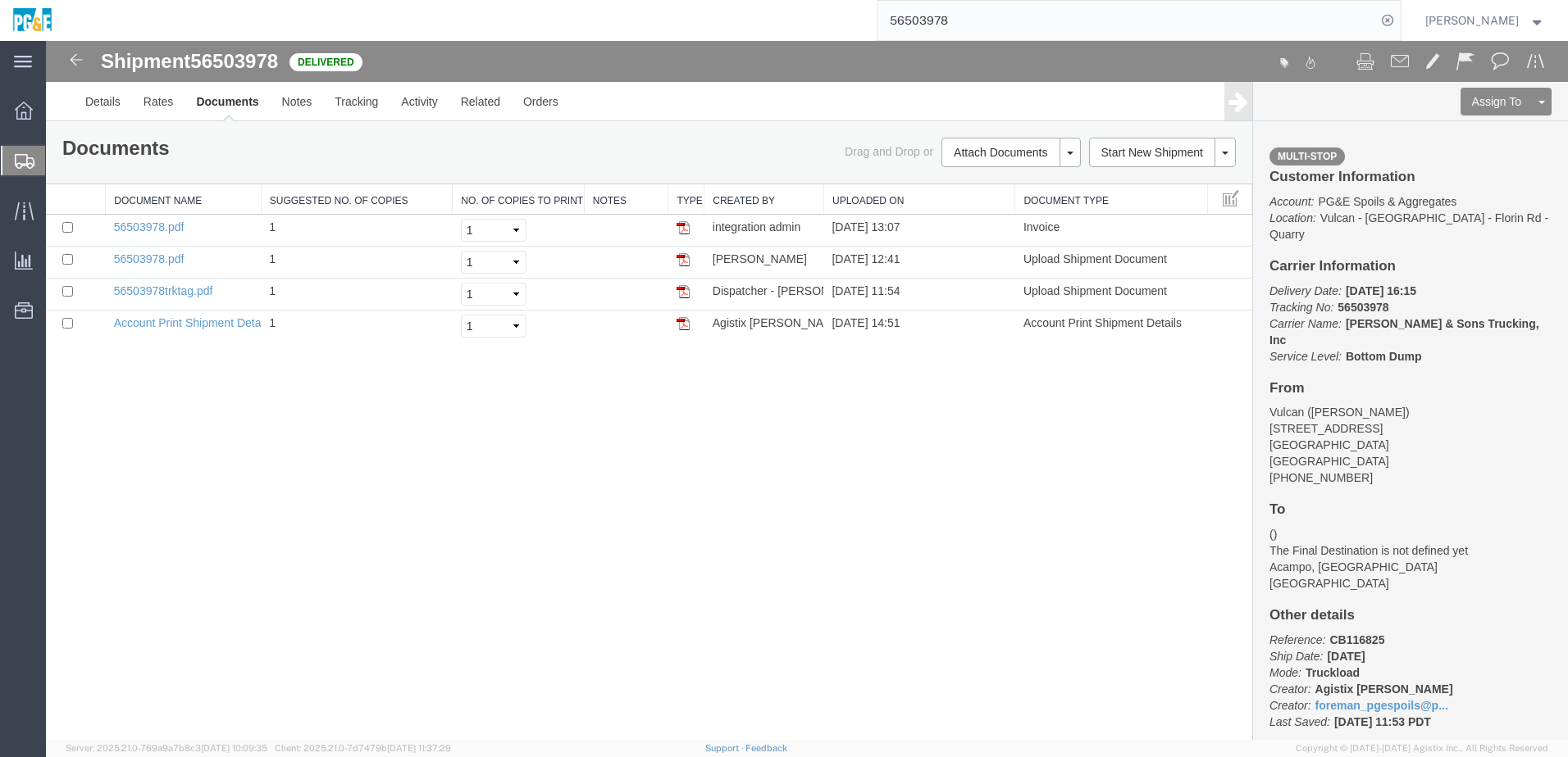
click at [773, 18] on input "56503978" at bounding box center [1126, 20] width 498 height 39
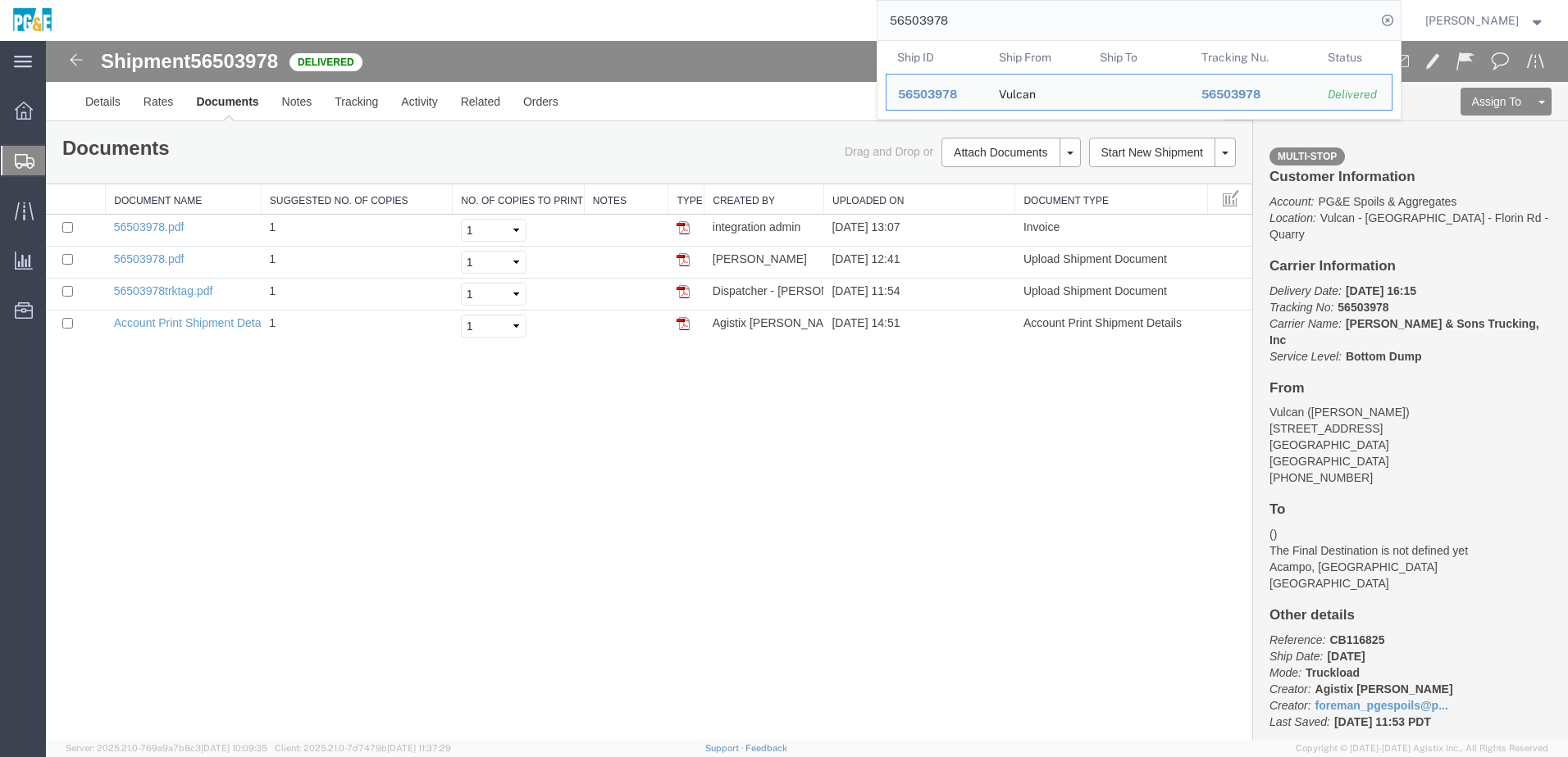
click at [773, 18] on input "56503978" at bounding box center [1126, 20] width 498 height 39
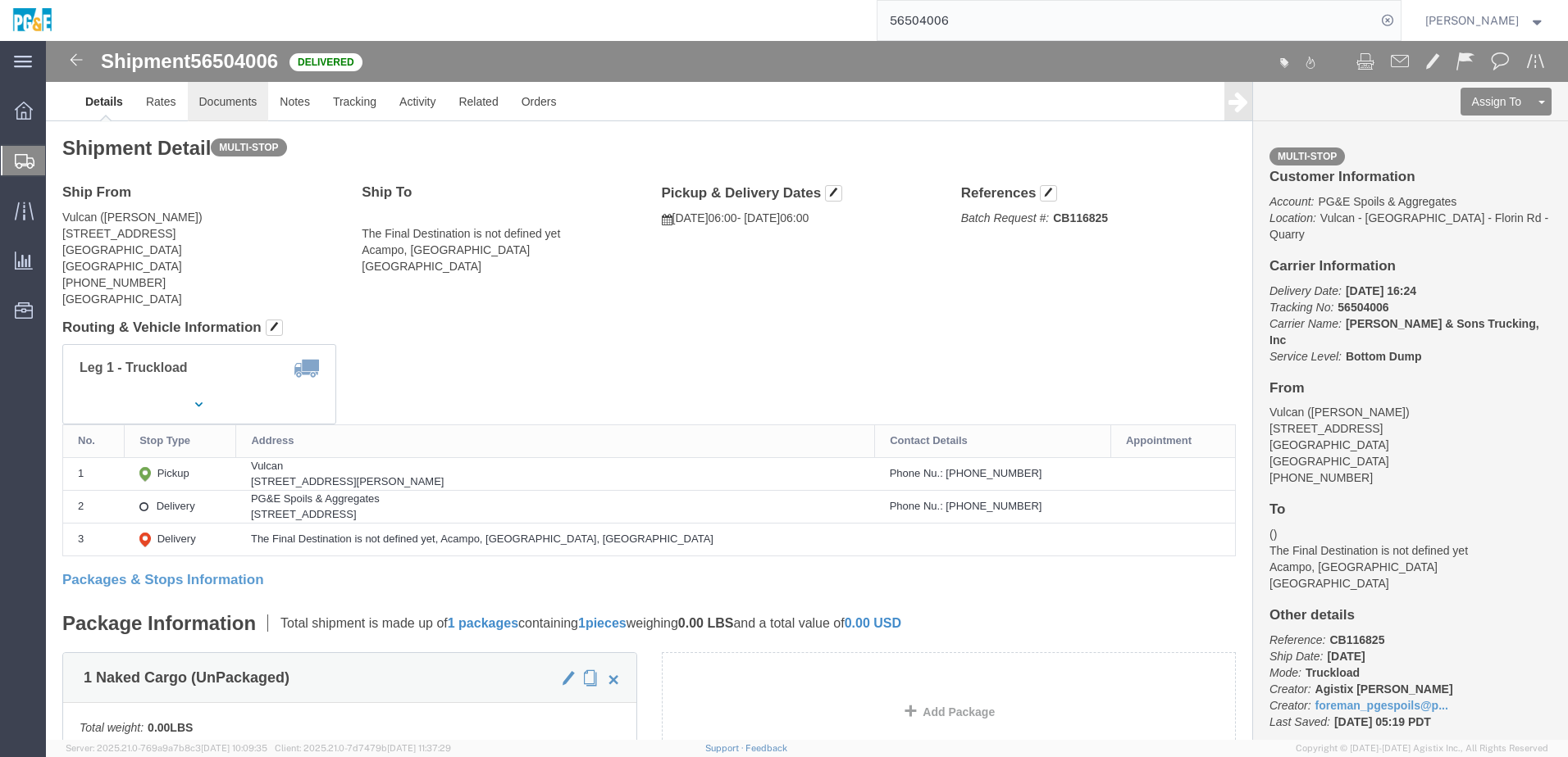
click link "Documents"
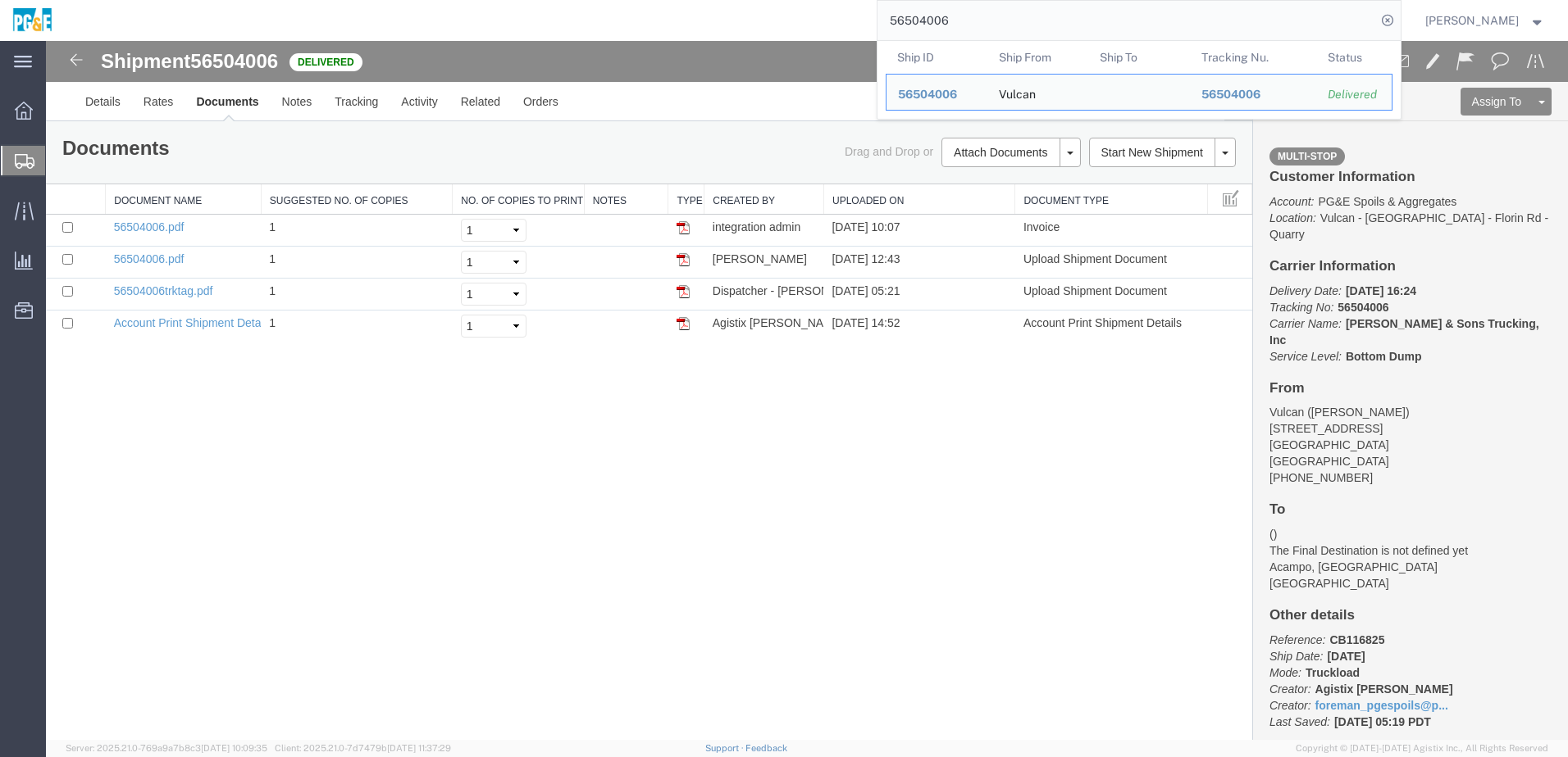
click at [773, 8] on input "56504006" at bounding box center [1126, 20] width 498 height 39
paste input "612518"
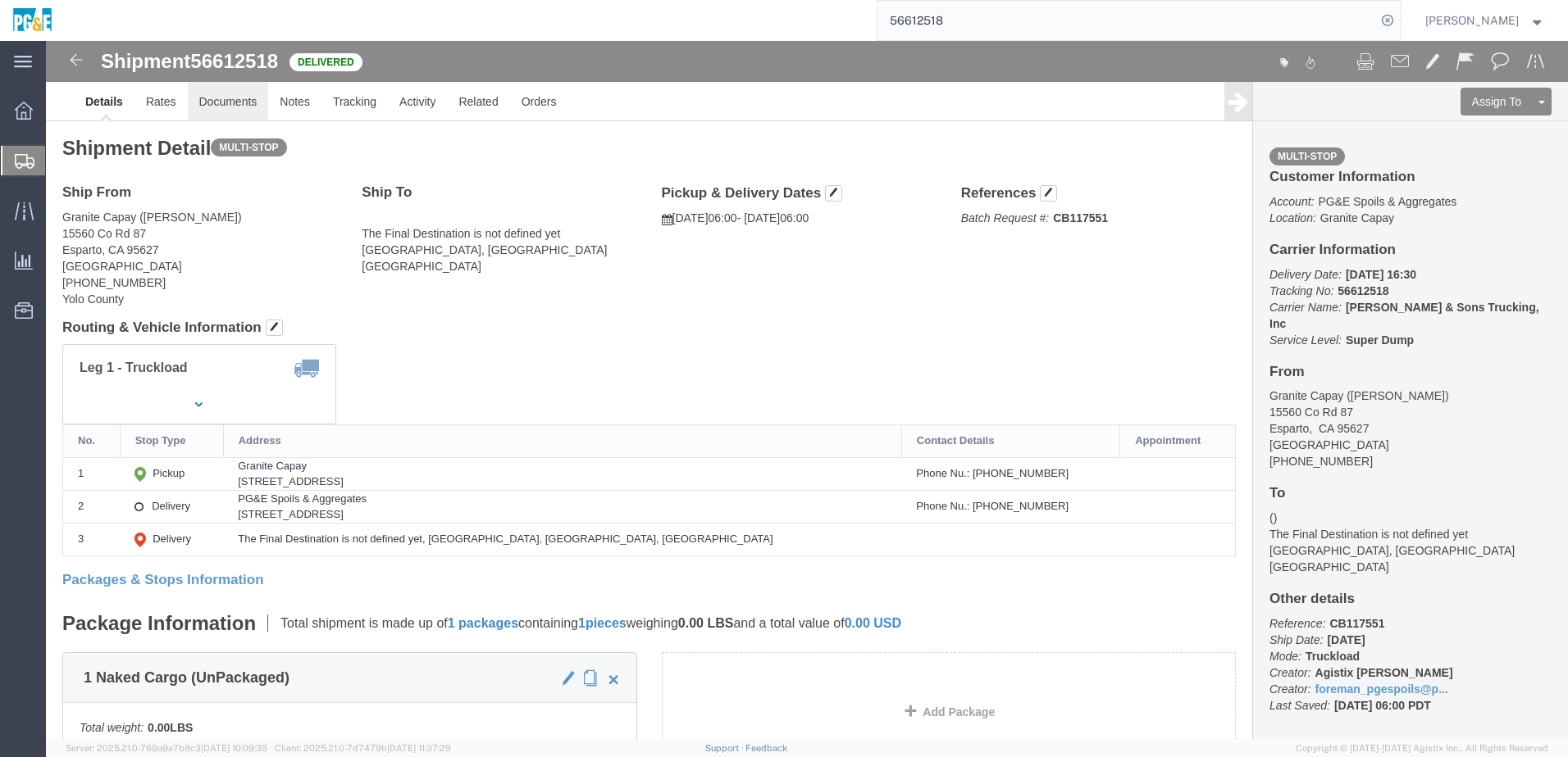
click link "Documents"
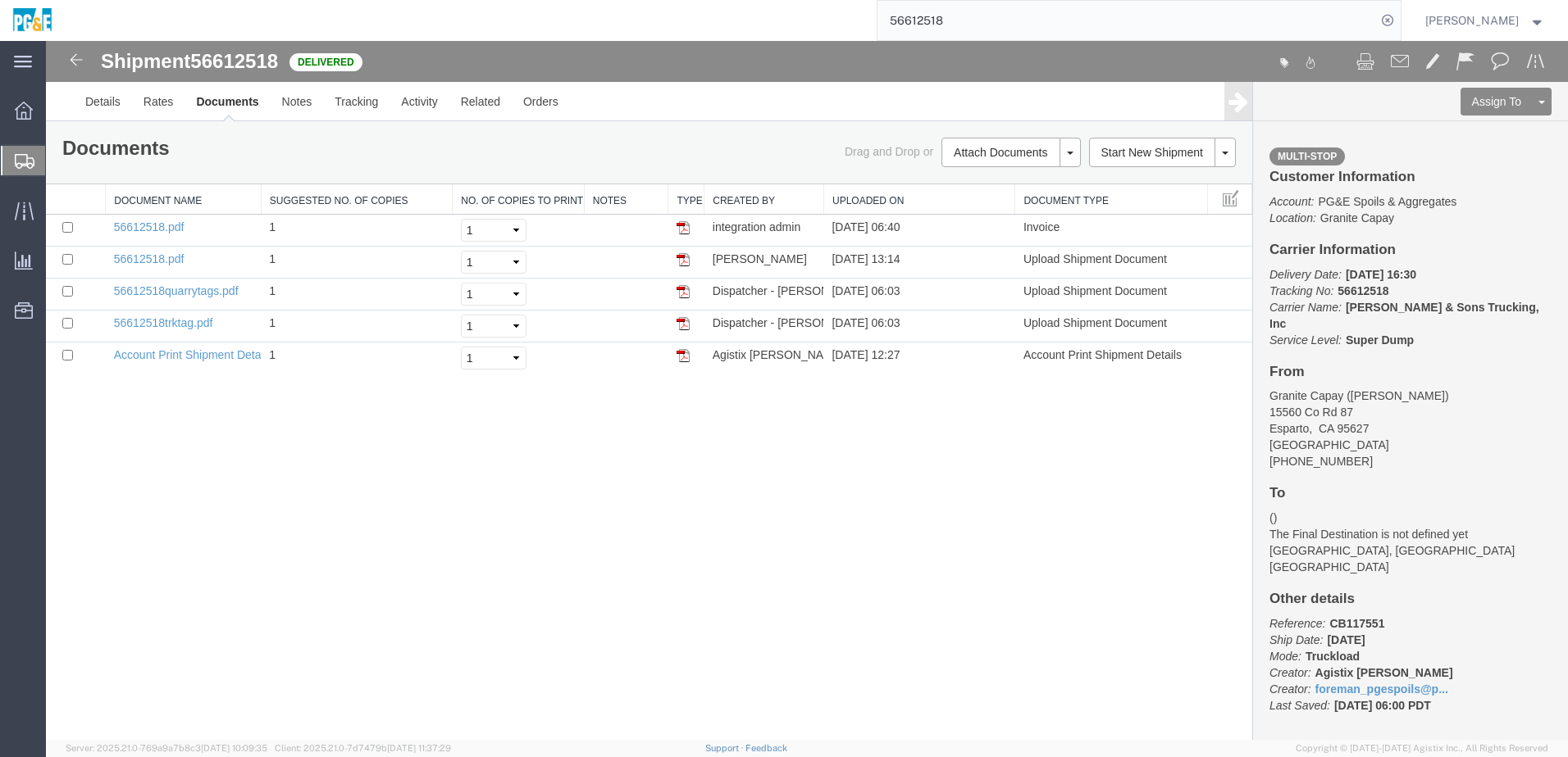
click at [692, 328] on div "Shipment 56612518 5 of 5 Delivered Details Rates Documents Notes Tracking Activ…" at bounding box center [806, 391] width 1522 height 700
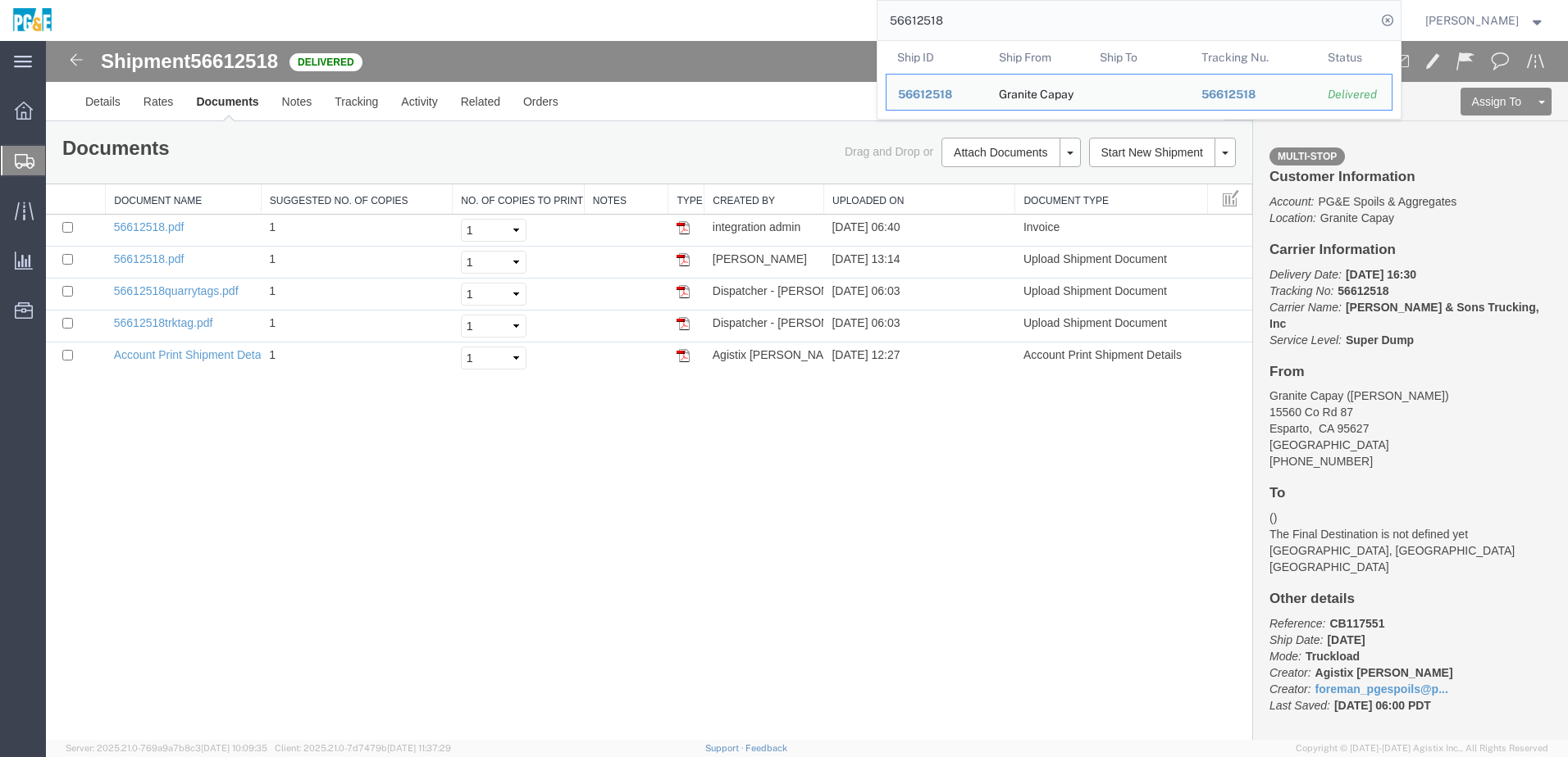
click at [773, 17] on input "56612518" at bounding box center [1126, 20] width 498 height 39
paste input "6655"
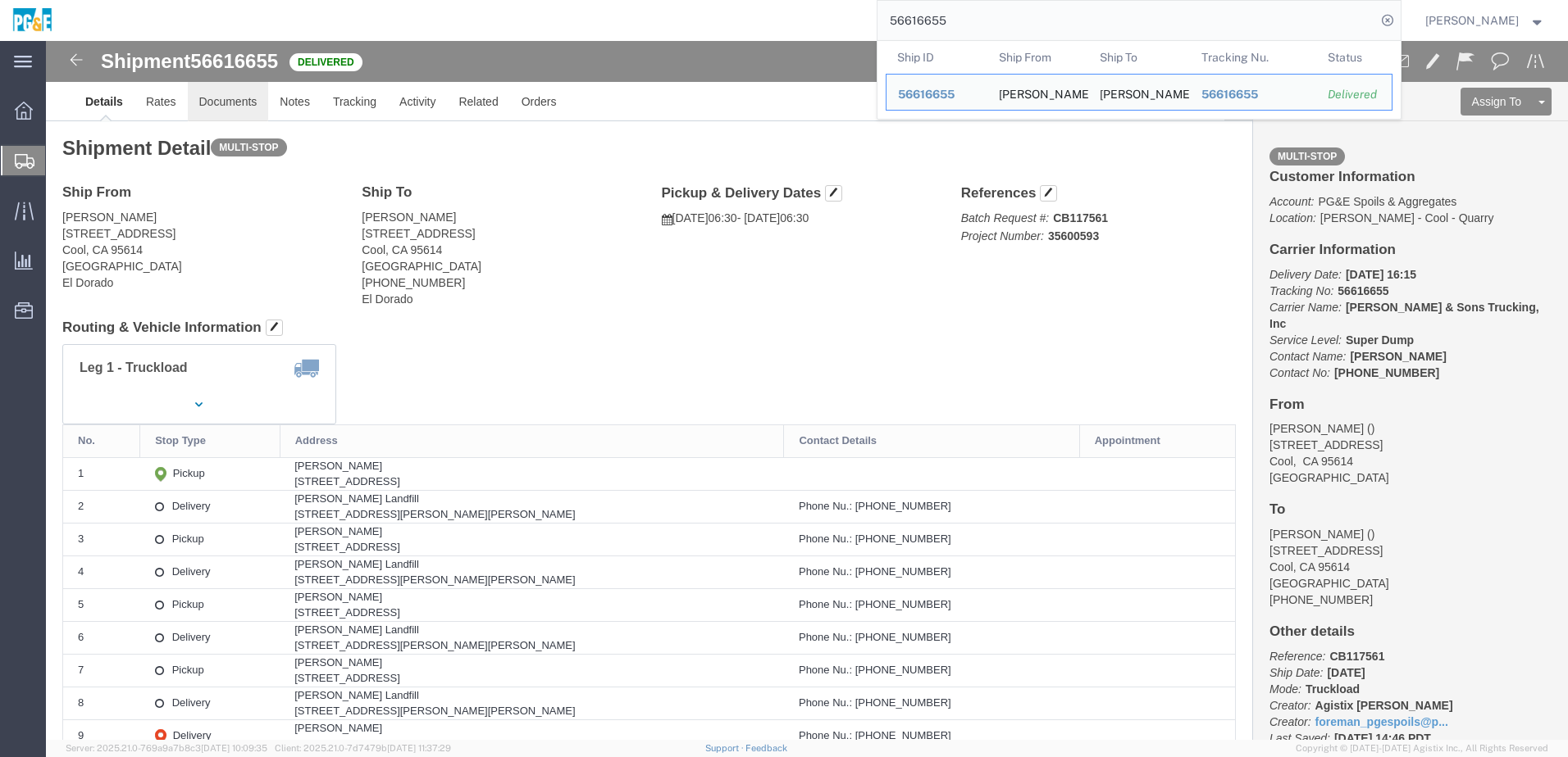
click link "Documents"
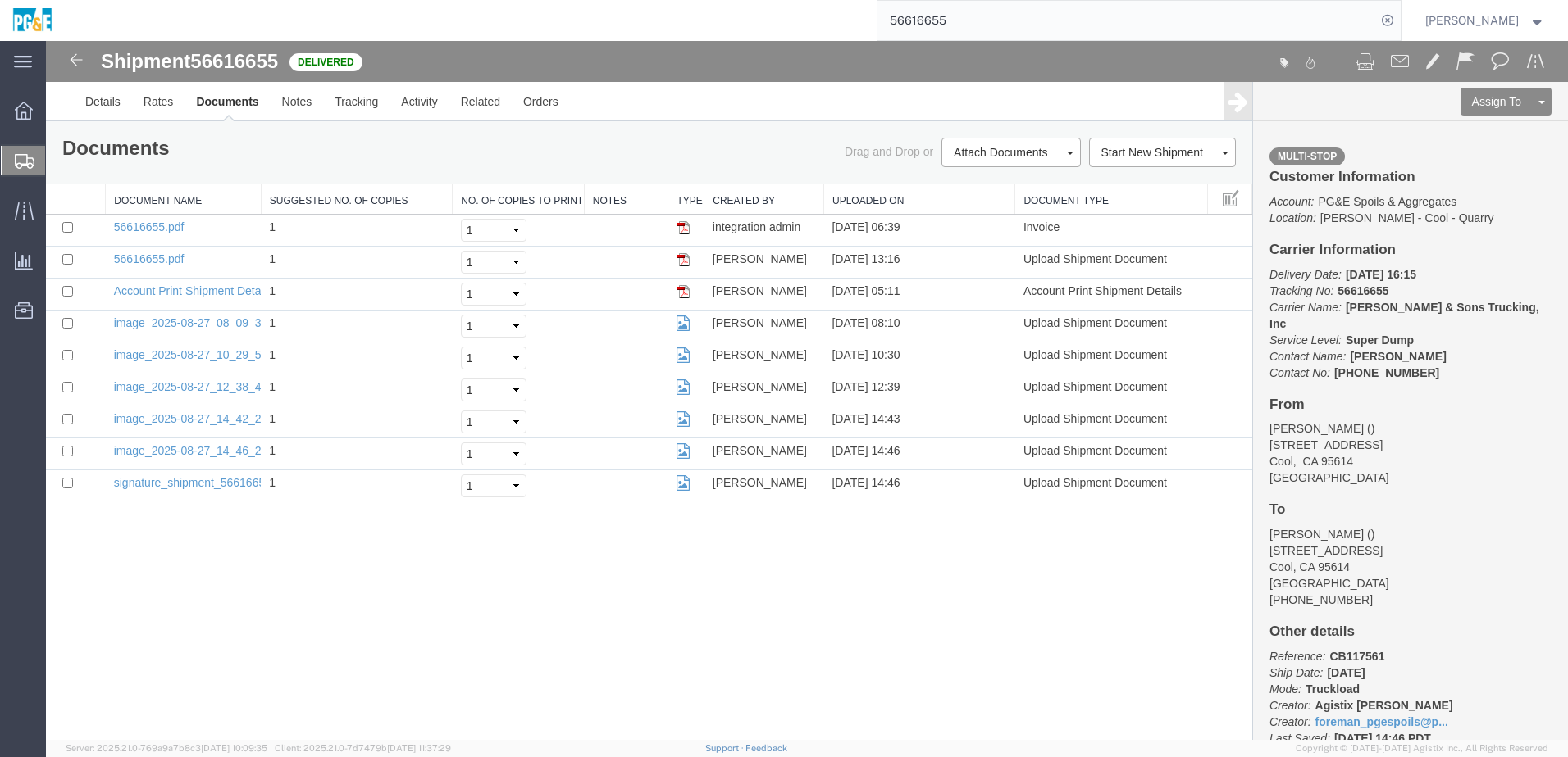
click at [773, 19] on input "56616655" at bounding box center [1126, 20] width 498 height 39
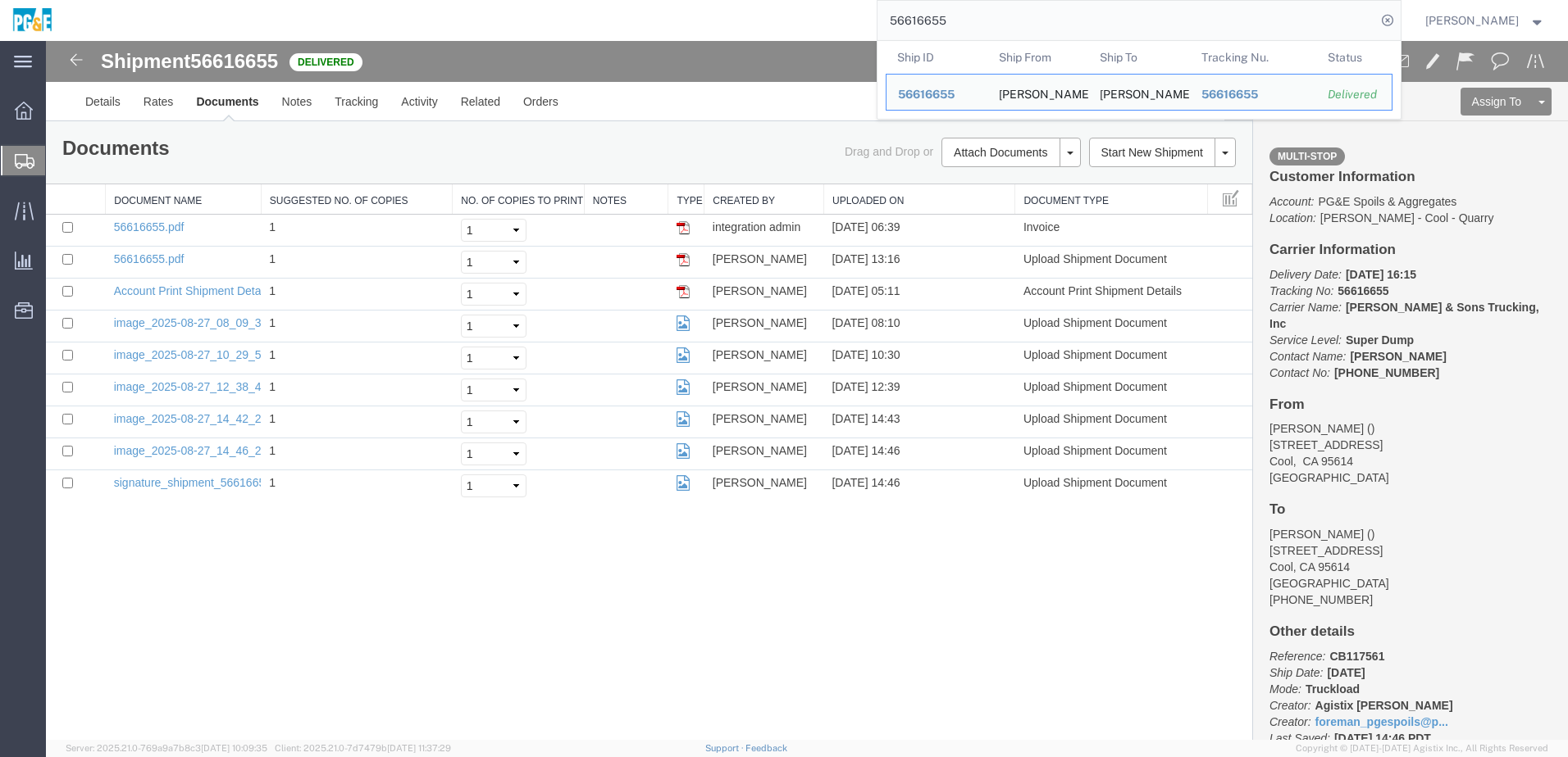
click at [773, 19] on input "56616655" at bounding box center [1126, 20] width 498 height 39
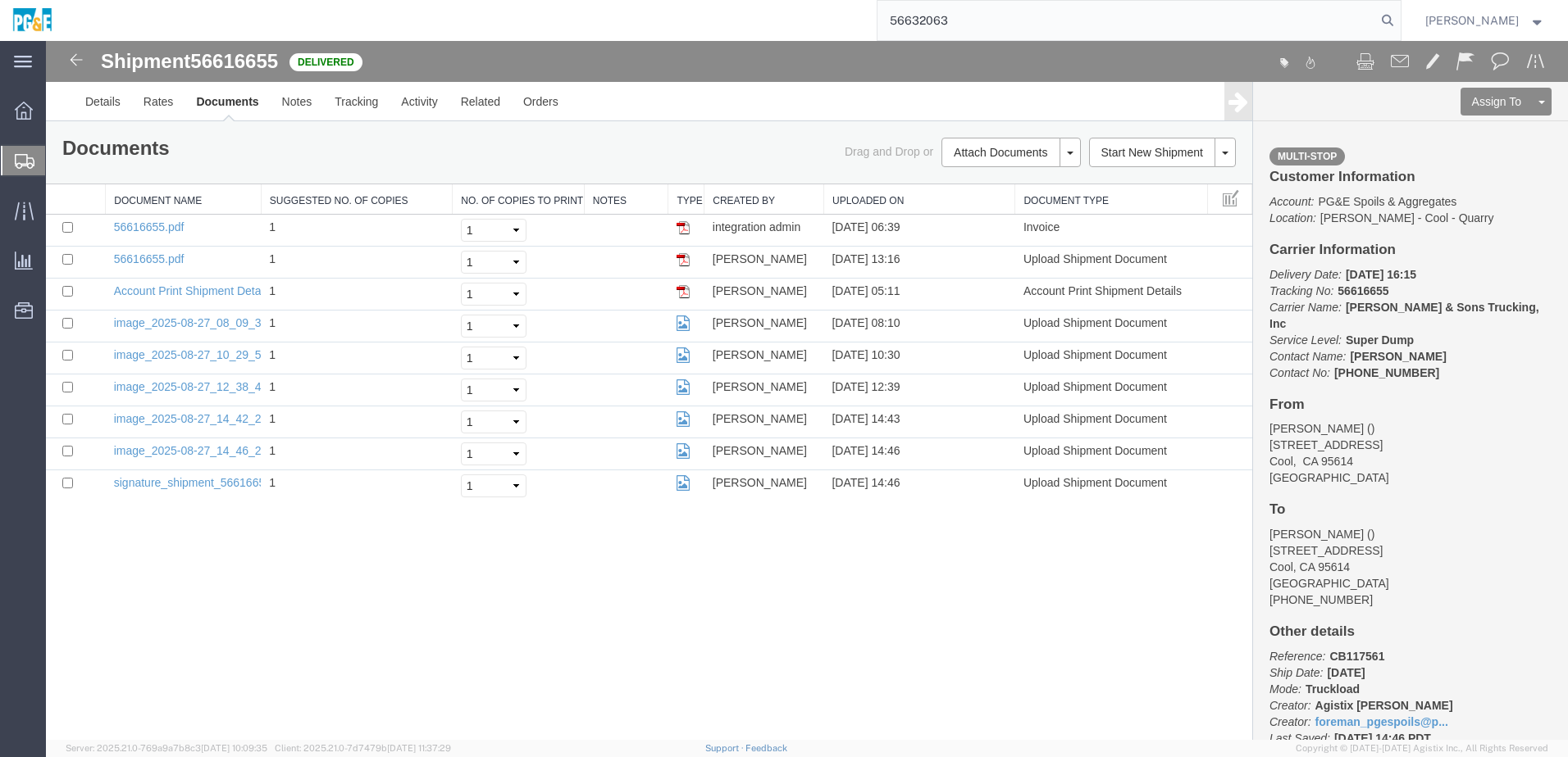
type input "56632063"
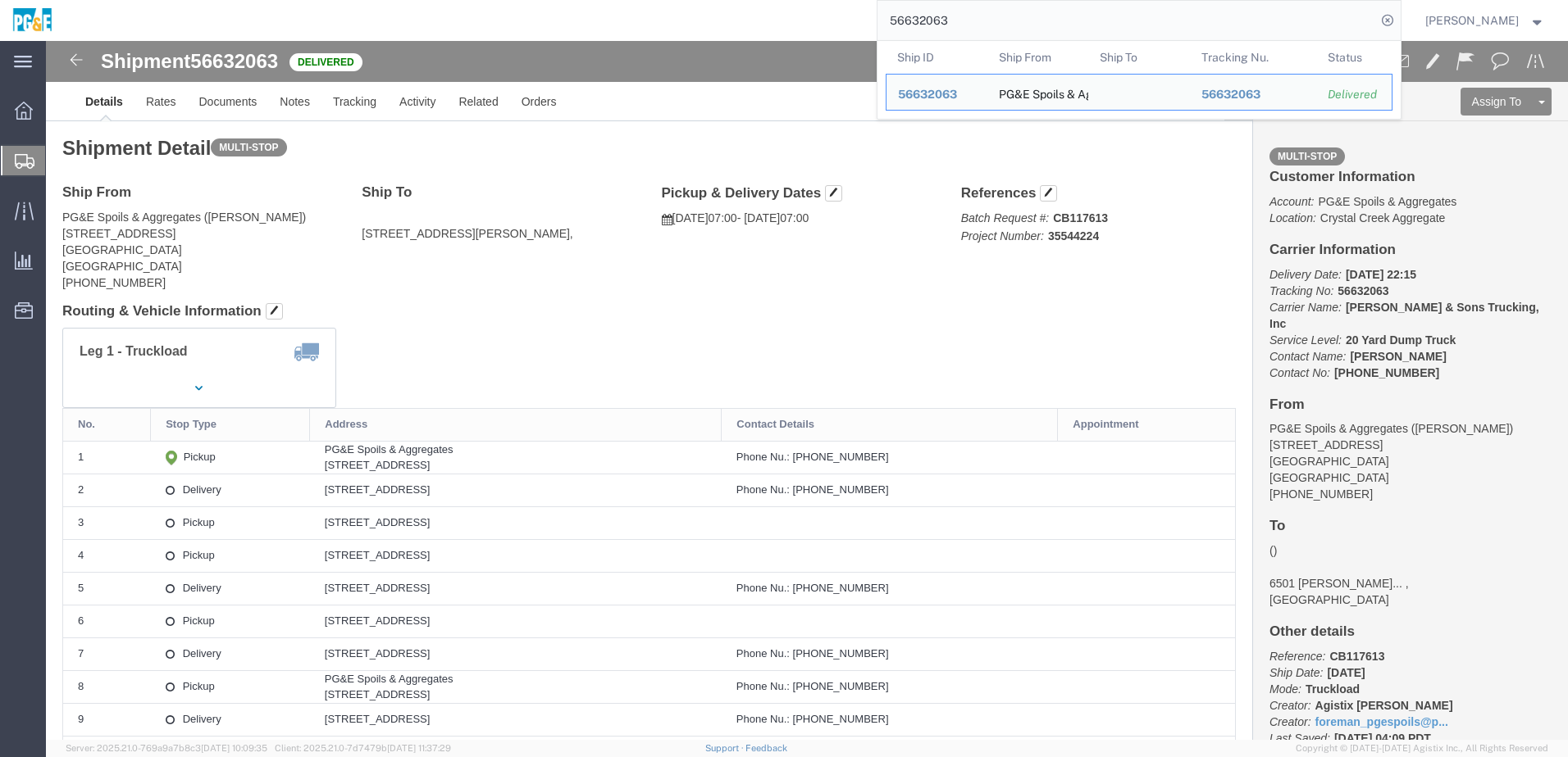
drag, startPoint x: 1514, startPoint y: 609, endPoint x: 1559, endPoint y: 31, distance: 579.7
click div "Ship From PG&E Spoils & Aggregates ([PERSON_NAME]) [STREET_ADDRESS] [PHONE_NUMB…"
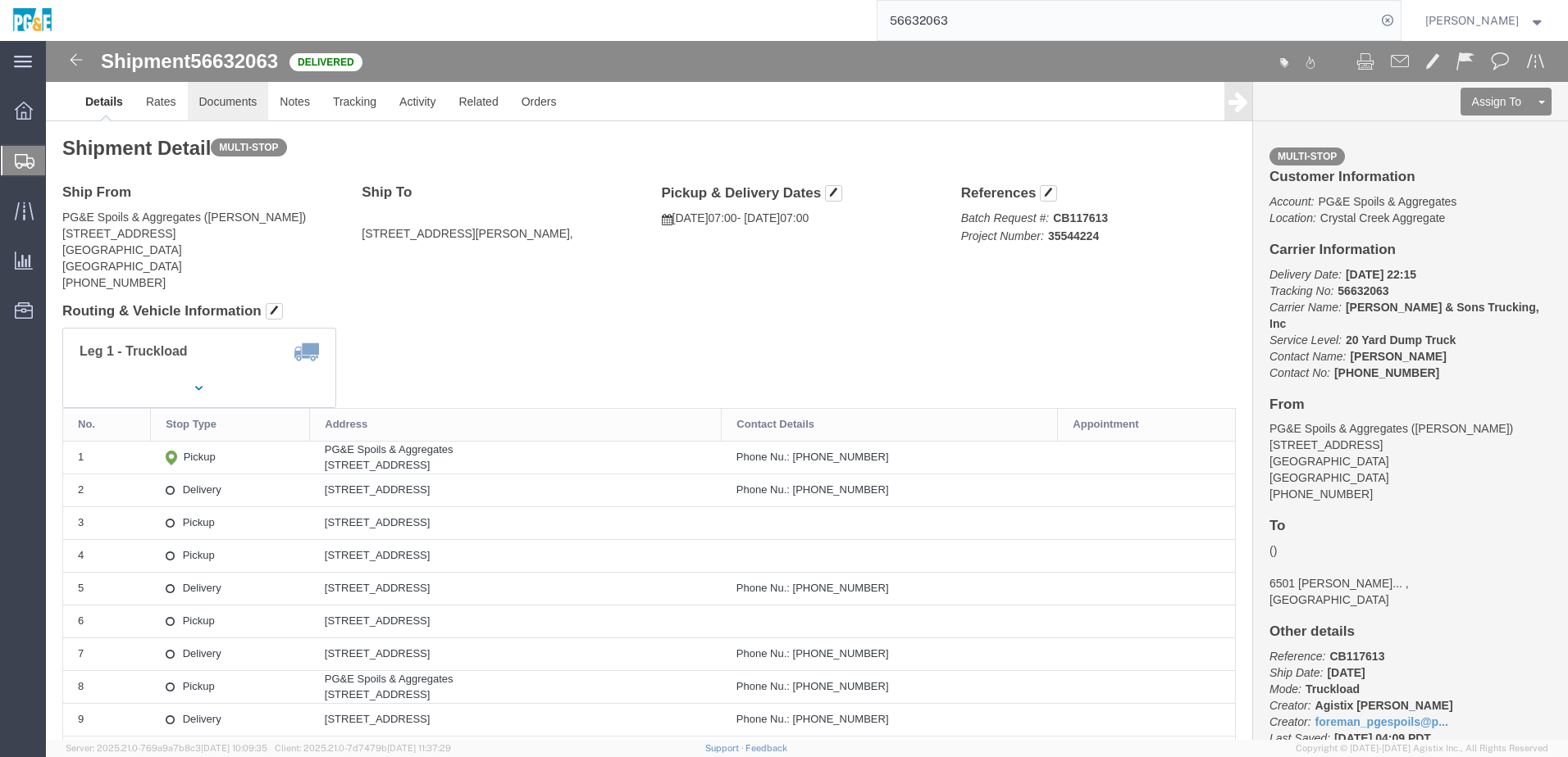
click link "Documents"
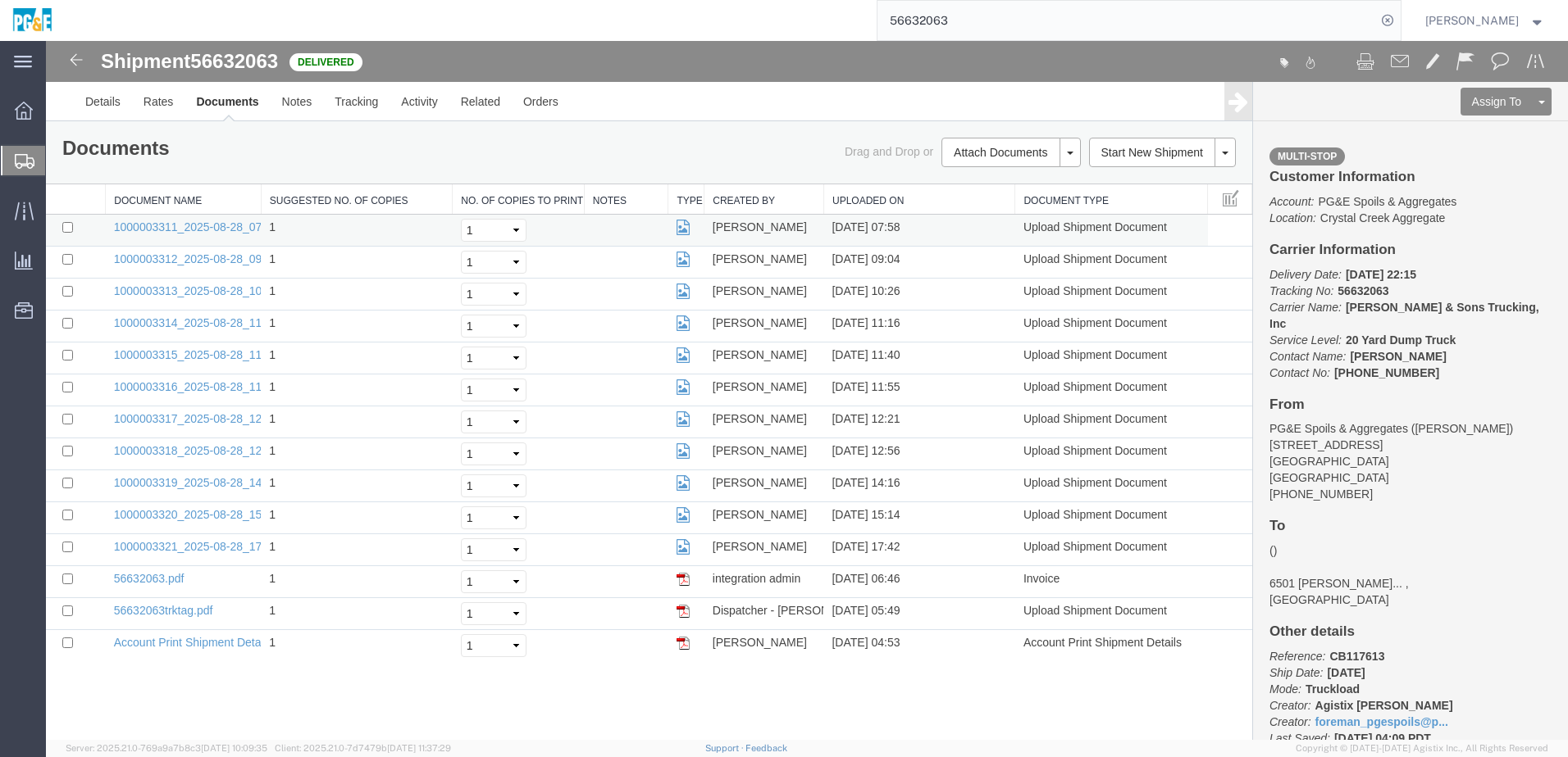
click at [66, 236] on td at bounding box center [76, 231] width 60 height 32
click at [67, 227] on input "checkbox" at bounding box center [67, 227] width 11 height 11
checkbox input "true"
click at [67, 254] on input "checkbox" at bounding box center [67, 259] width 11 height 11
checkbox input "true"
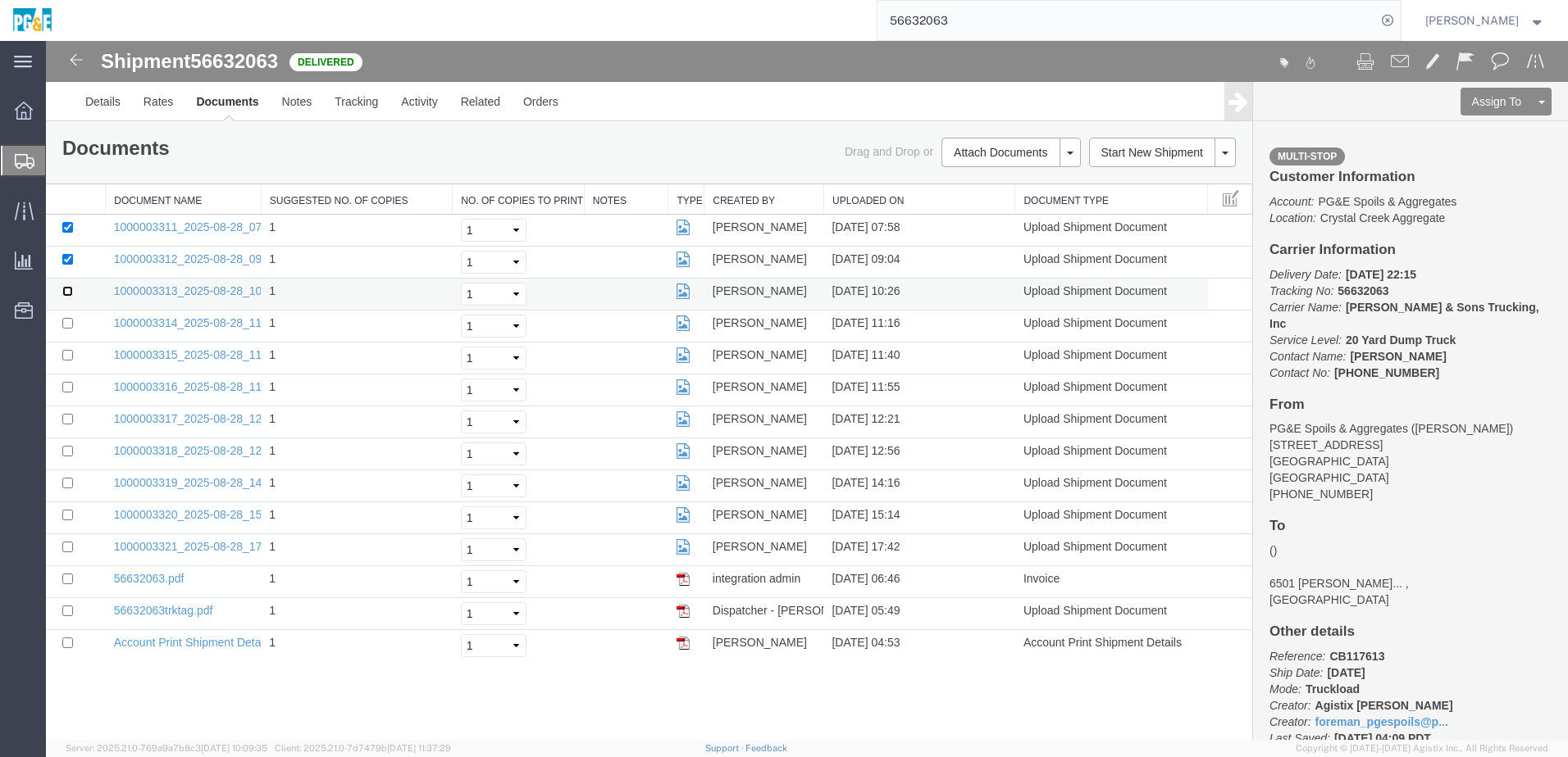
click at [67, 292] on input "checkbox" at bounding box center [67, 291] width 11 height 11
checkbox input "true"
click at [72, 326] on input "checkbox" at bounding box center [67, 323] width 11 height 11
checkbox input "true"
click at [70, 328] on input "checkbox" at bounding box center [67, 355] width 11 height 11
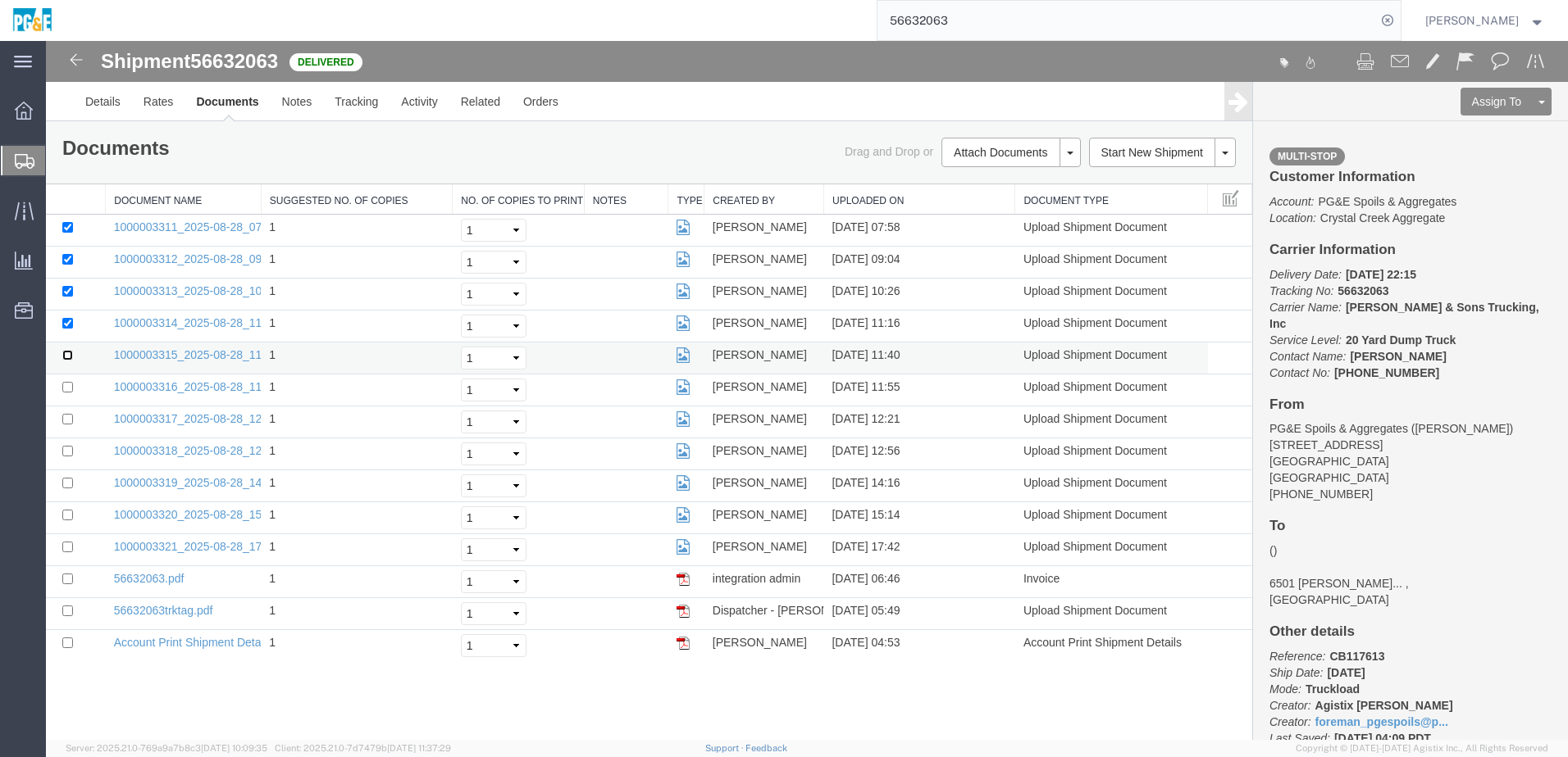
checkbox input "true"
click at [62, 328] on td at bounding box center [76, 391] width 60 height 32
click at [67, 328] on input "checkbox" at bounding box center [67, 387] width 11 height 11
checkbox input "true"
click at [66, 328] on td at bounding box center [76, 422] width 60 height 32
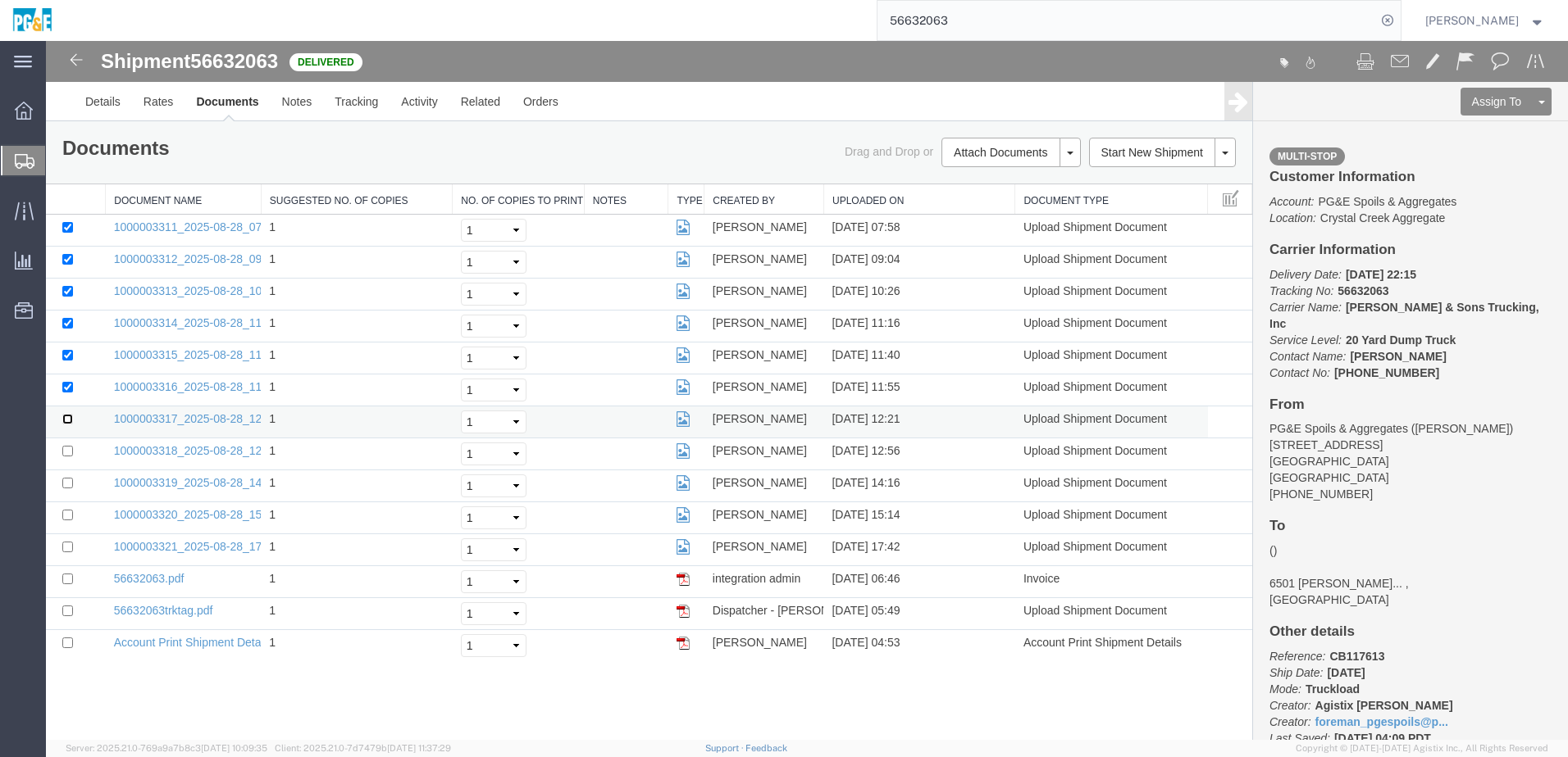
click at [67, 328] on input "checkbox" at bounding box center [67, 419] width 11 height 11
checkbox input "true"
click at [67, 328] on td at bounding box center [76, 615] width 60 height 32
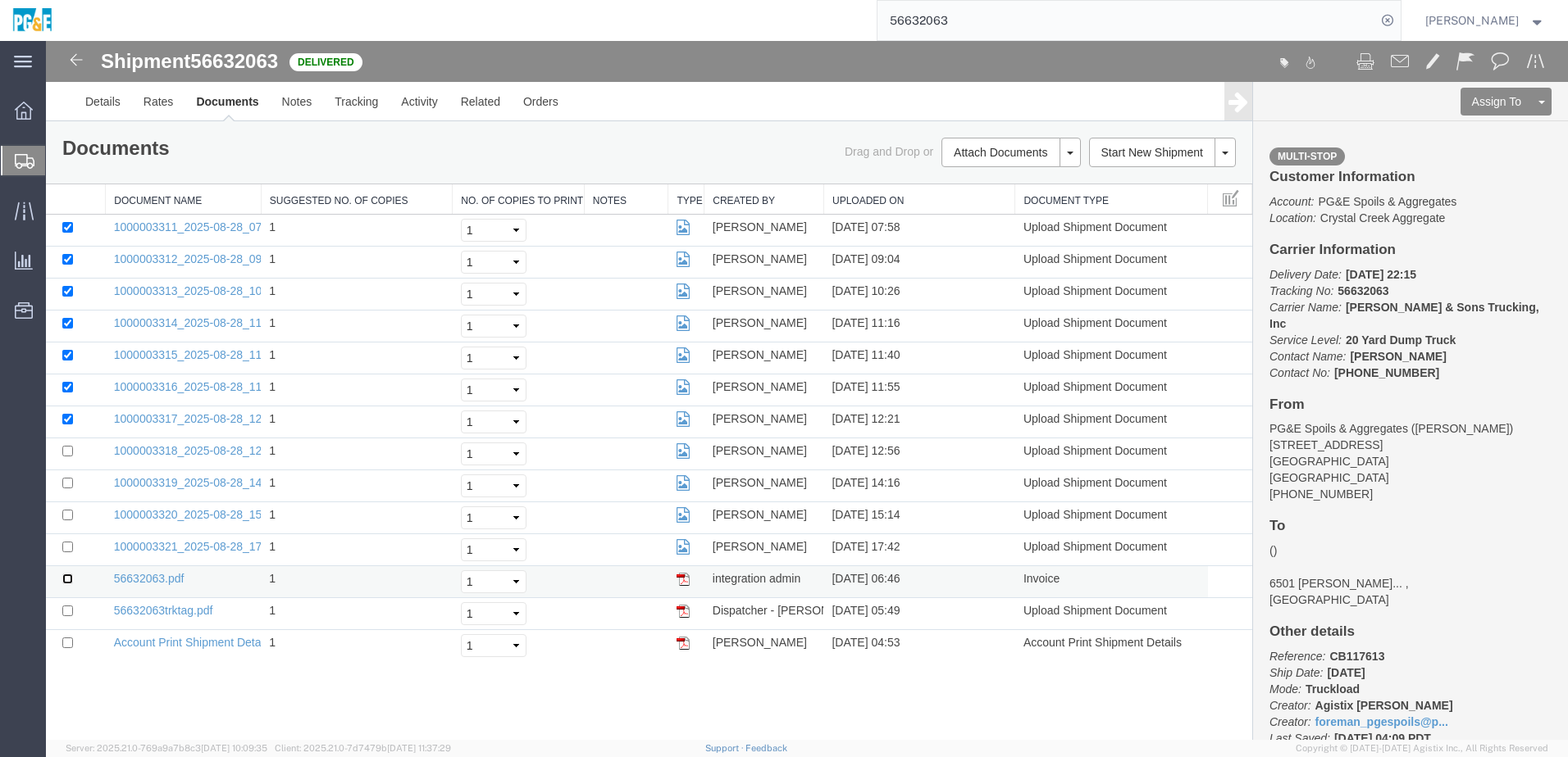
click at [66, 328] on input "checkbox" at bounding box center [67, 579] width 11 height 11
checkbox input "true"
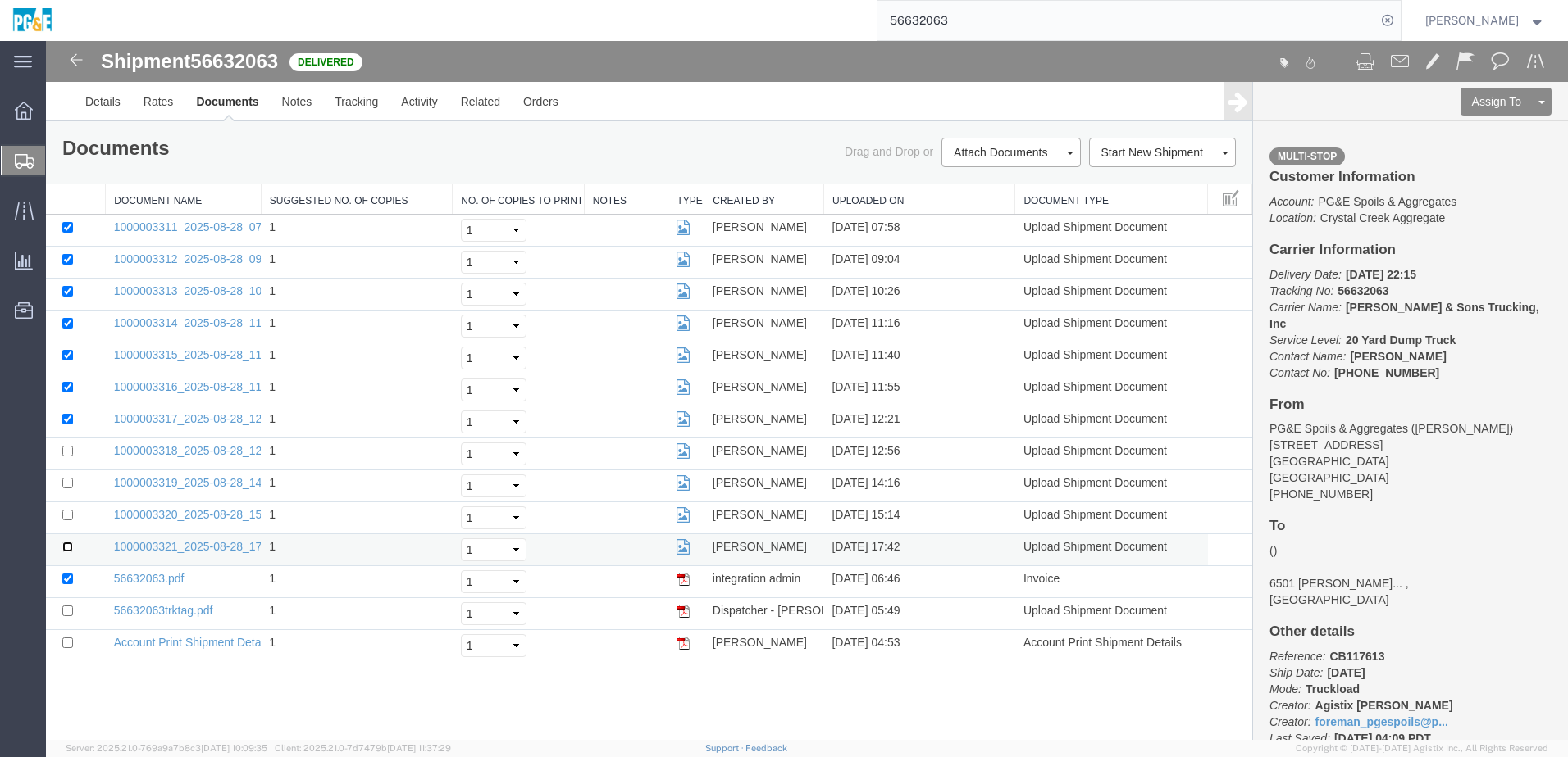
click at [68, 328] on input "checkbox" at bounding box center [67, 547] width 11 height 11
checkbox input "true"
click at [66, 328] on input "checkbox" at bounding box center [67, 610] width 11 height 11
checkbox input "true"
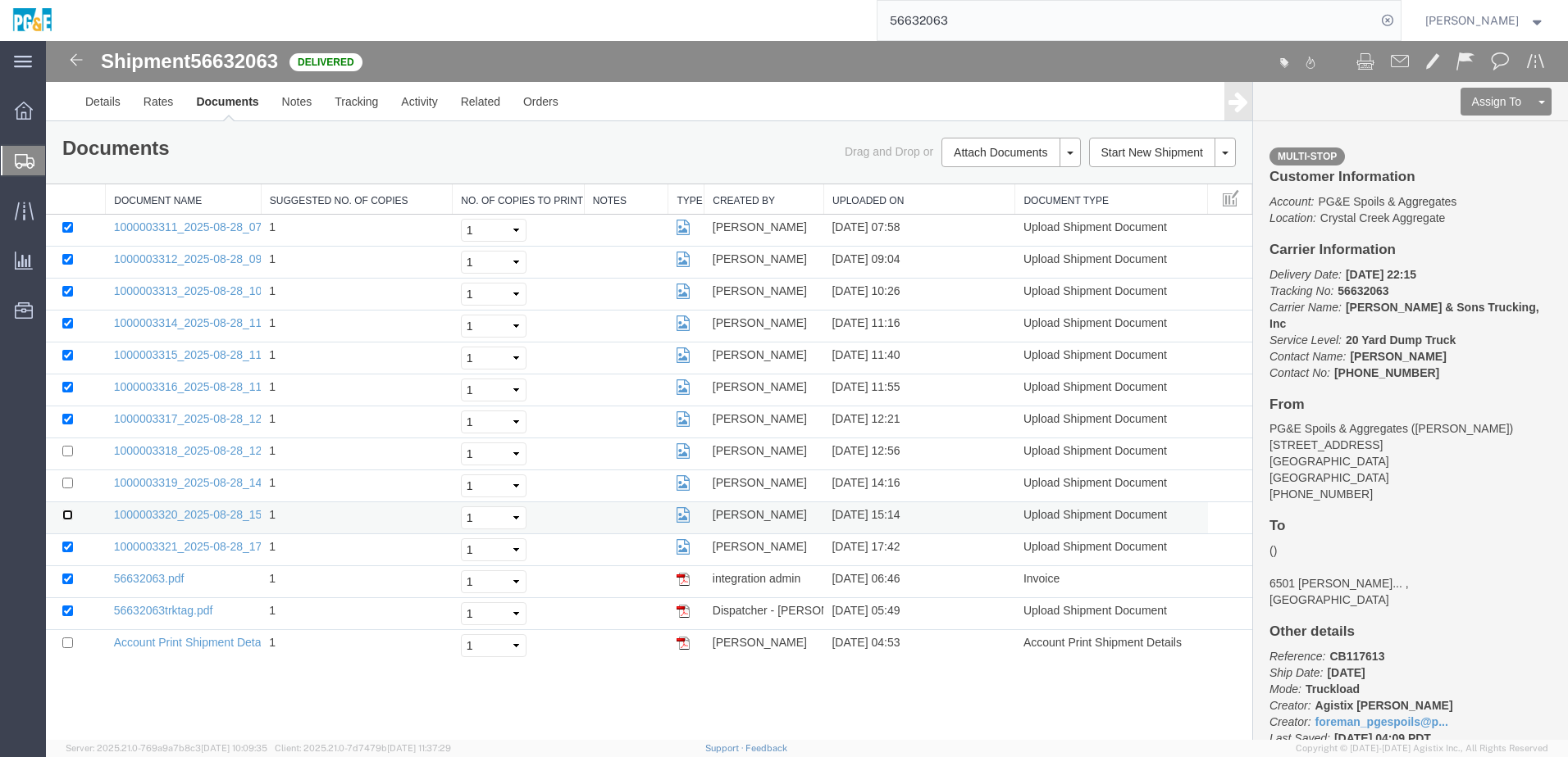
click at [68, 328] on input "checkbox" at bounding box center [67, 515] width 11 height 11
checkbox input "true"
click at [68, 328] on input "checkbox" at bounding box center [67, 483] width 11 height 11
checkbox input "true"
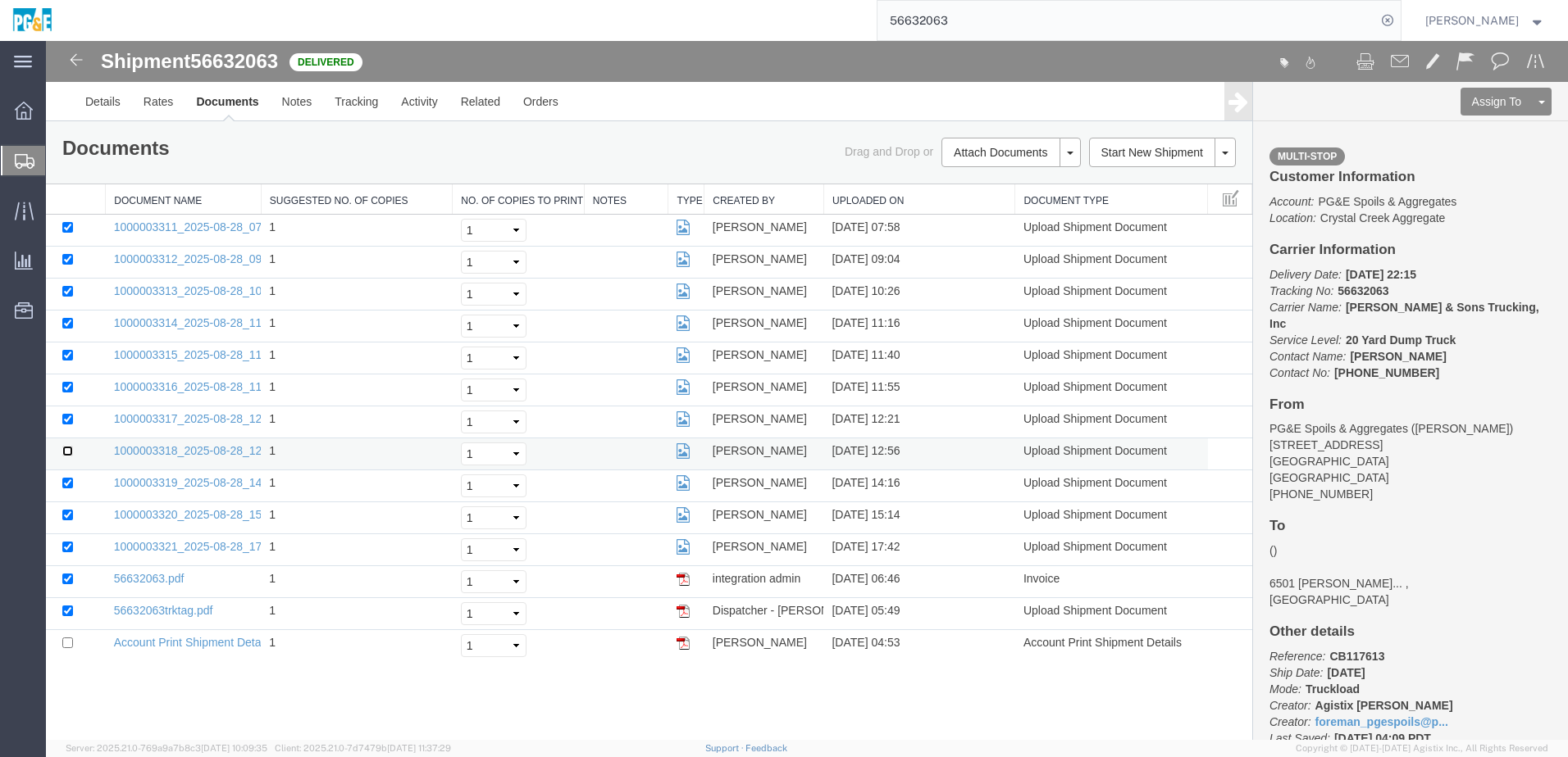
click at [67, 328] on input "checkbox" at bounding box center [67, 451] width 11 height 11
checkbox input "true"
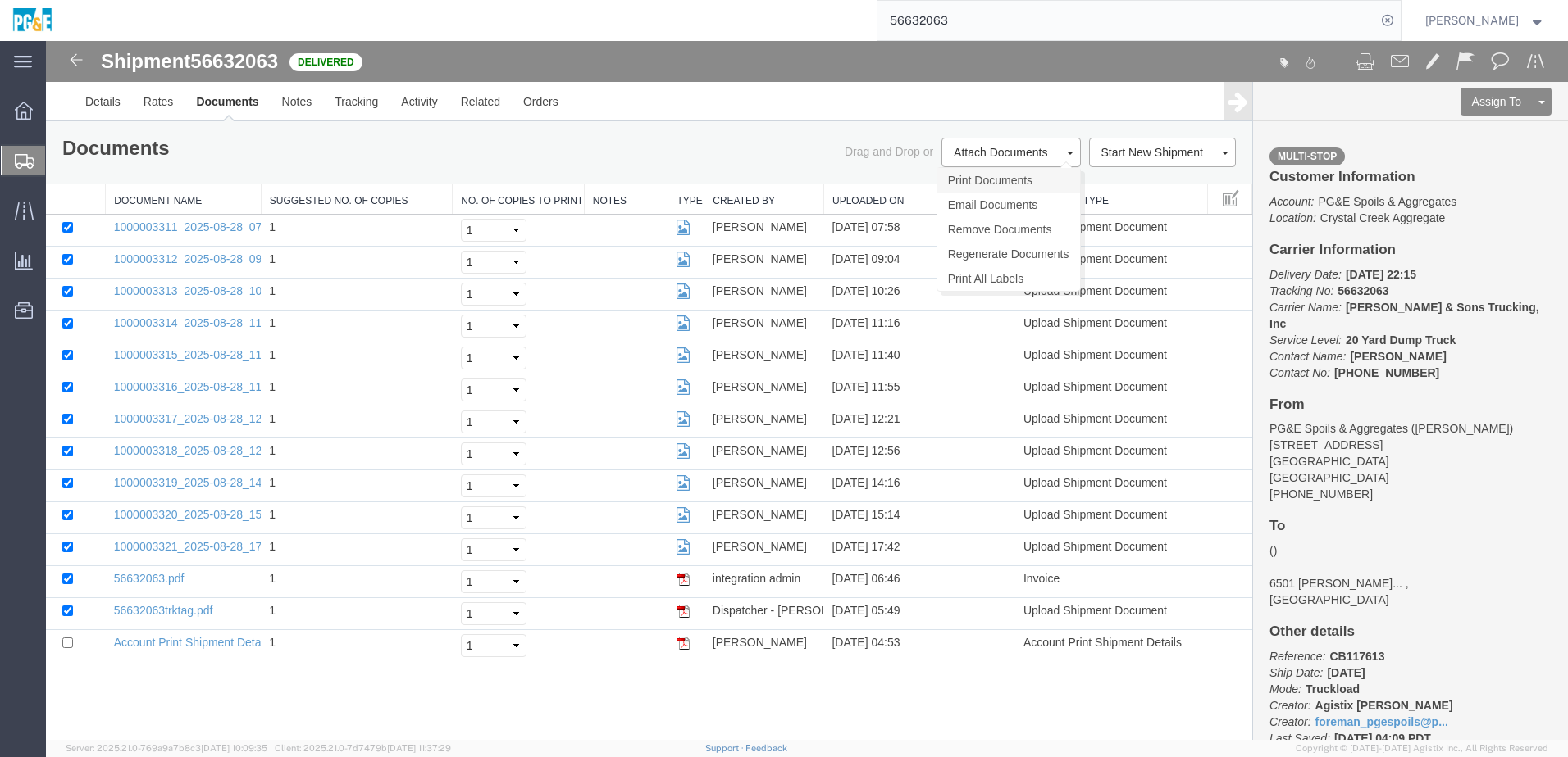
click at [773, 181] on link "Print Documents" at bounding box center [1008, 181] width 142 height 25
click at [351, 117] on link "Tracking" at bounding box center [357, 101] width 67 height 39
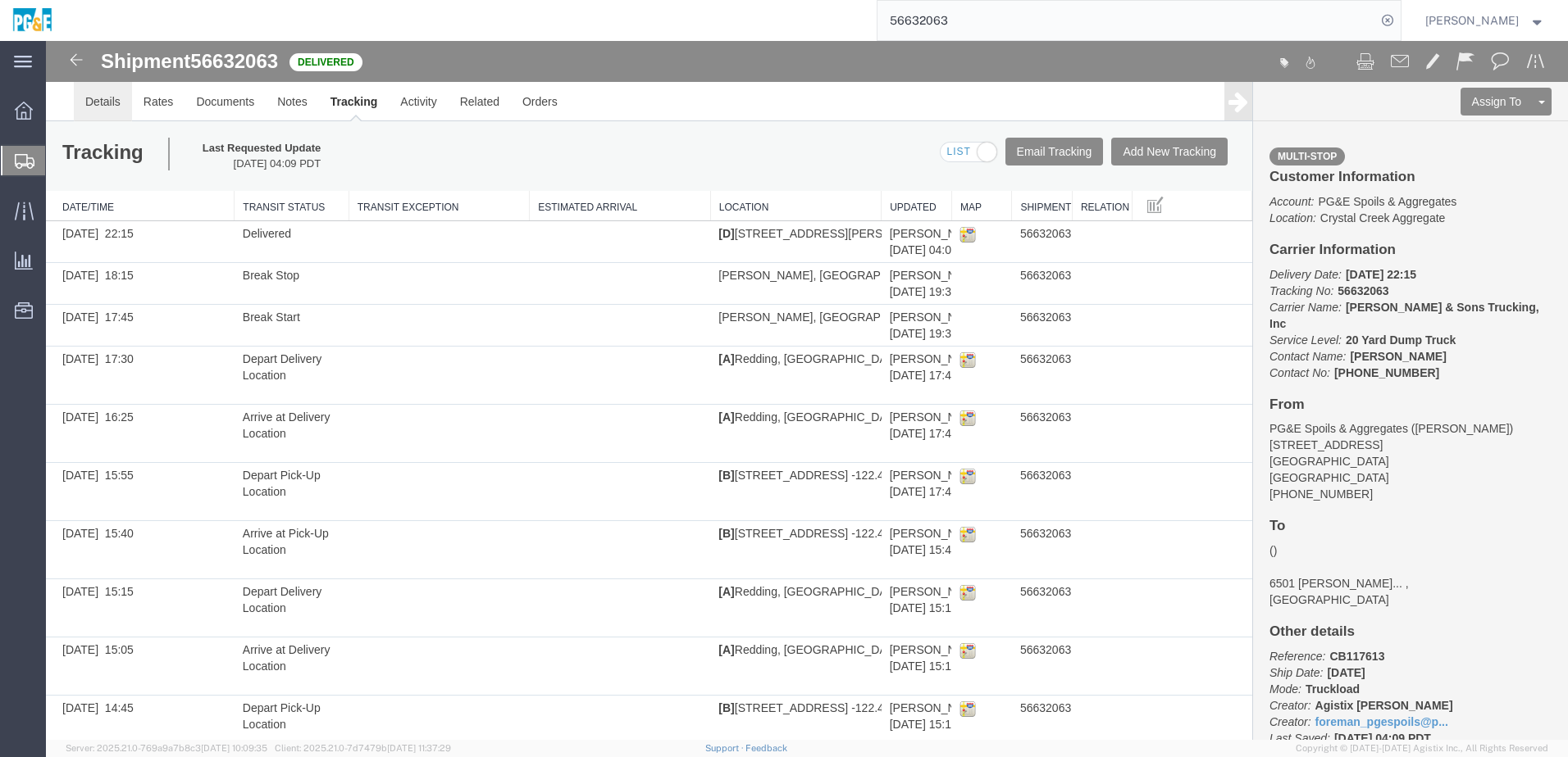
click at [111, 101] on link "Details" at bounding box center [103, 101] width 58 height 39
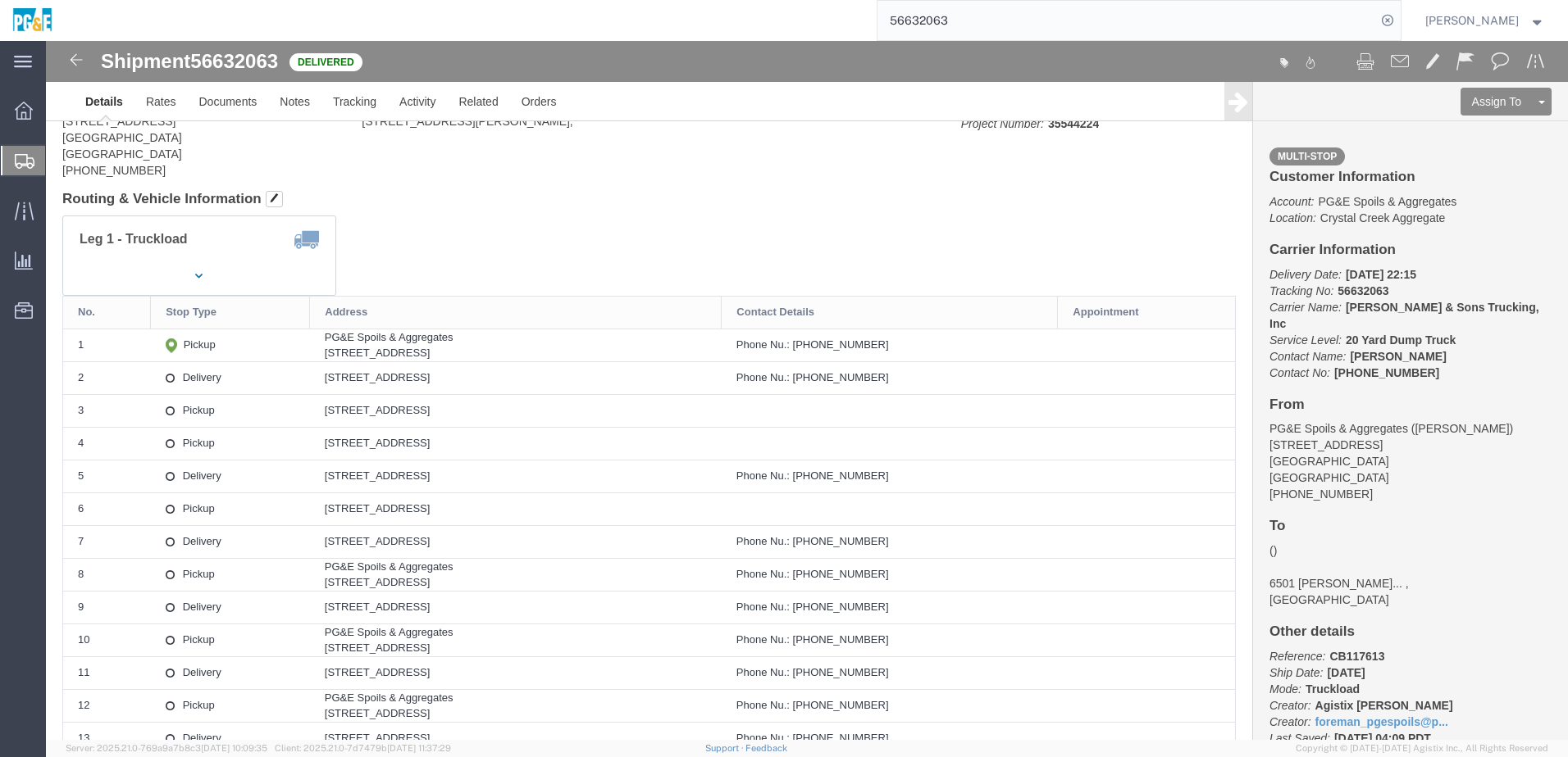
scroll to position [246, 0]
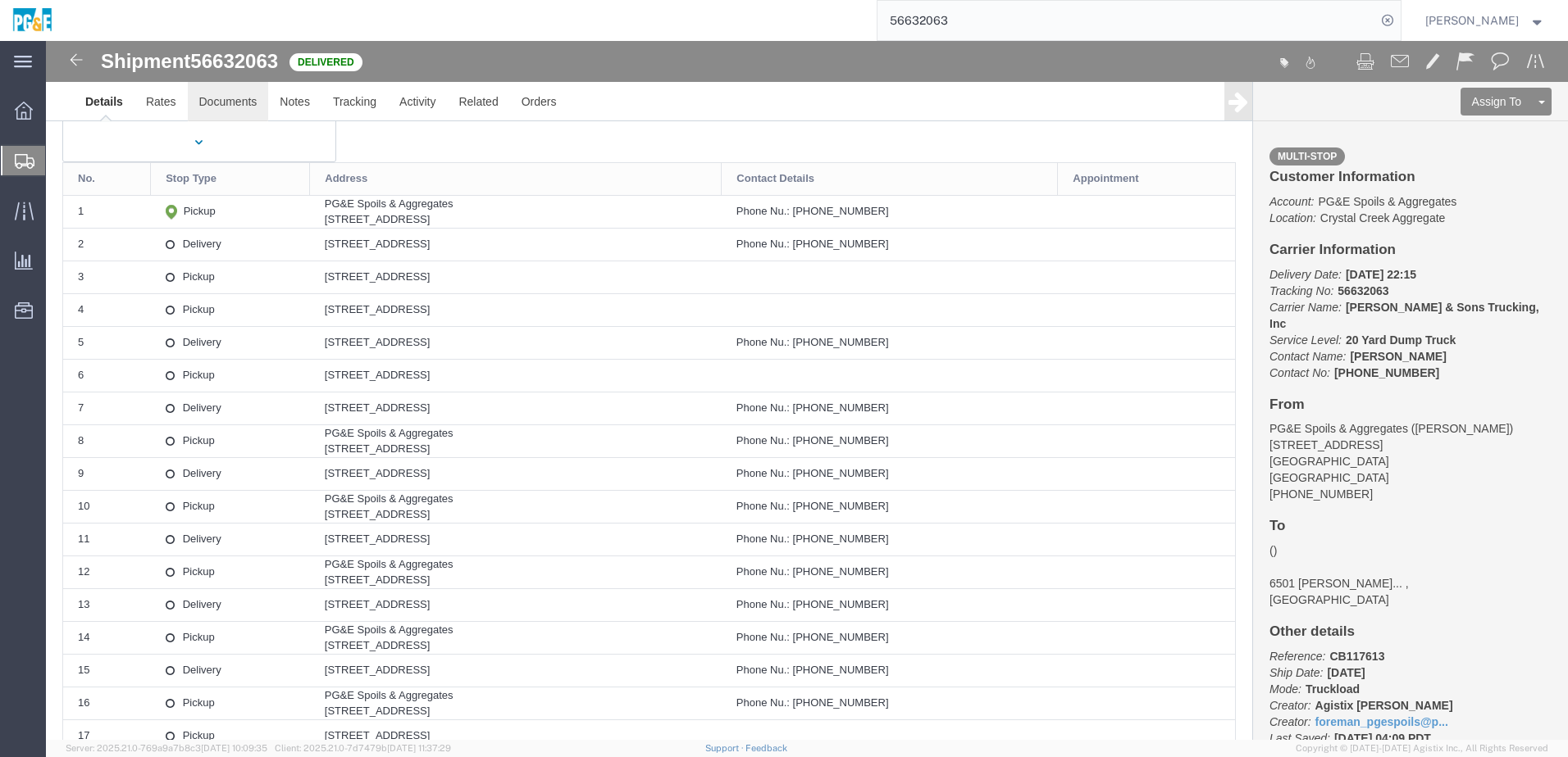
click link "Documents"
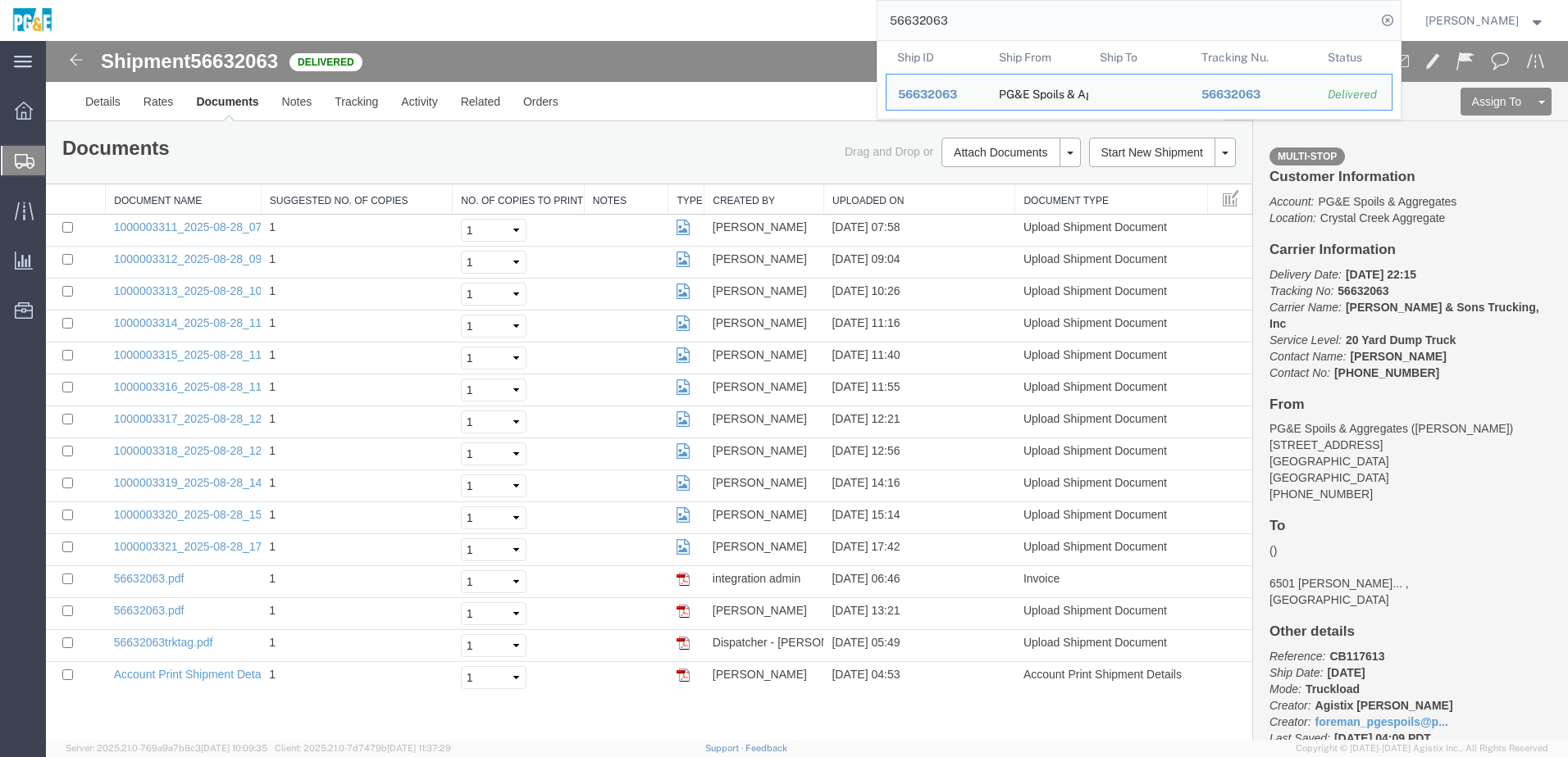
click at [773, 17] on input "56632063" at bounding box center [1126, 20] width 498 height 39
click at [773, 17] on input "56632063" at bounding box center [1126, 20] width 498 height 39
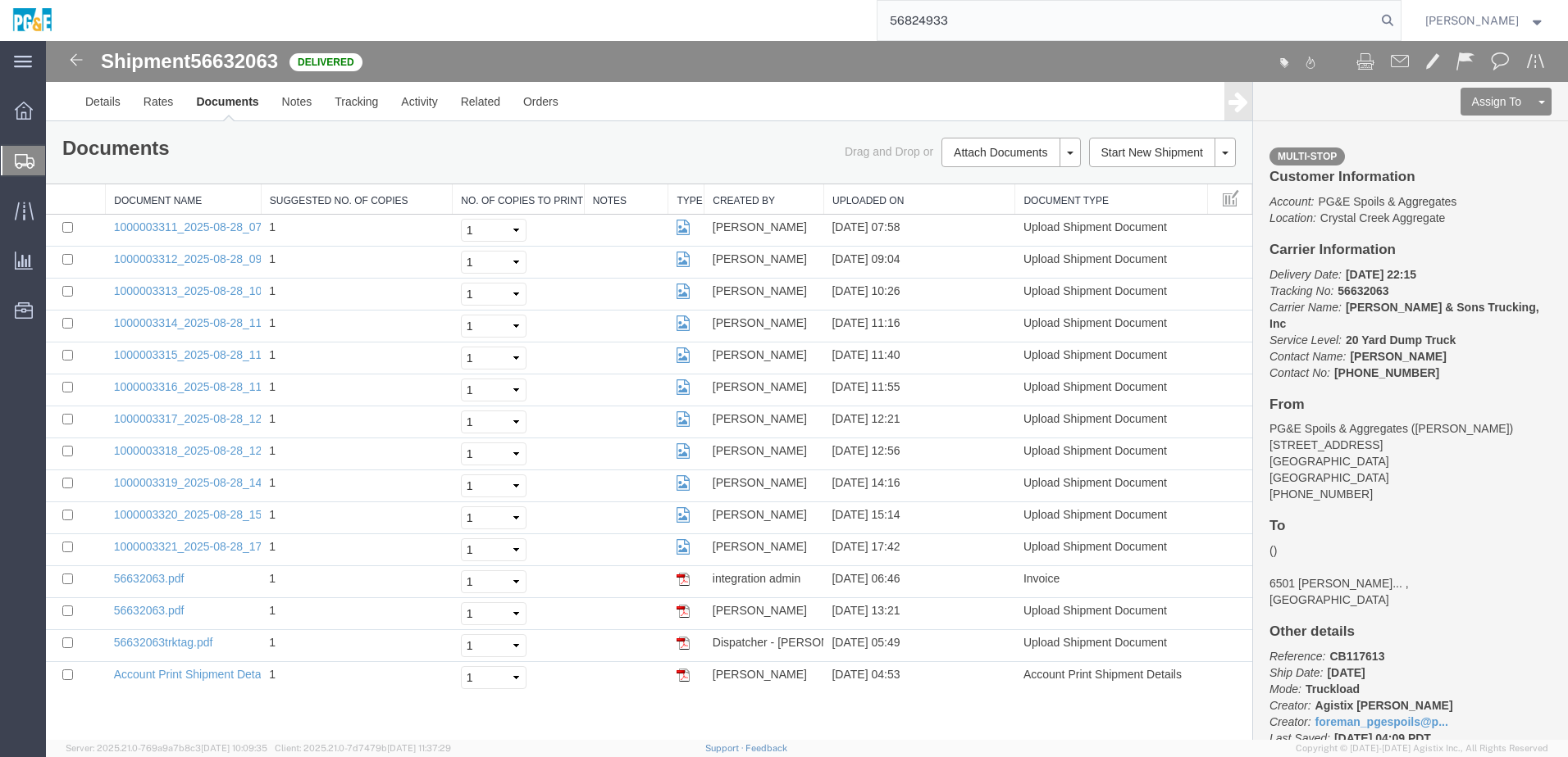
type input "56824933"
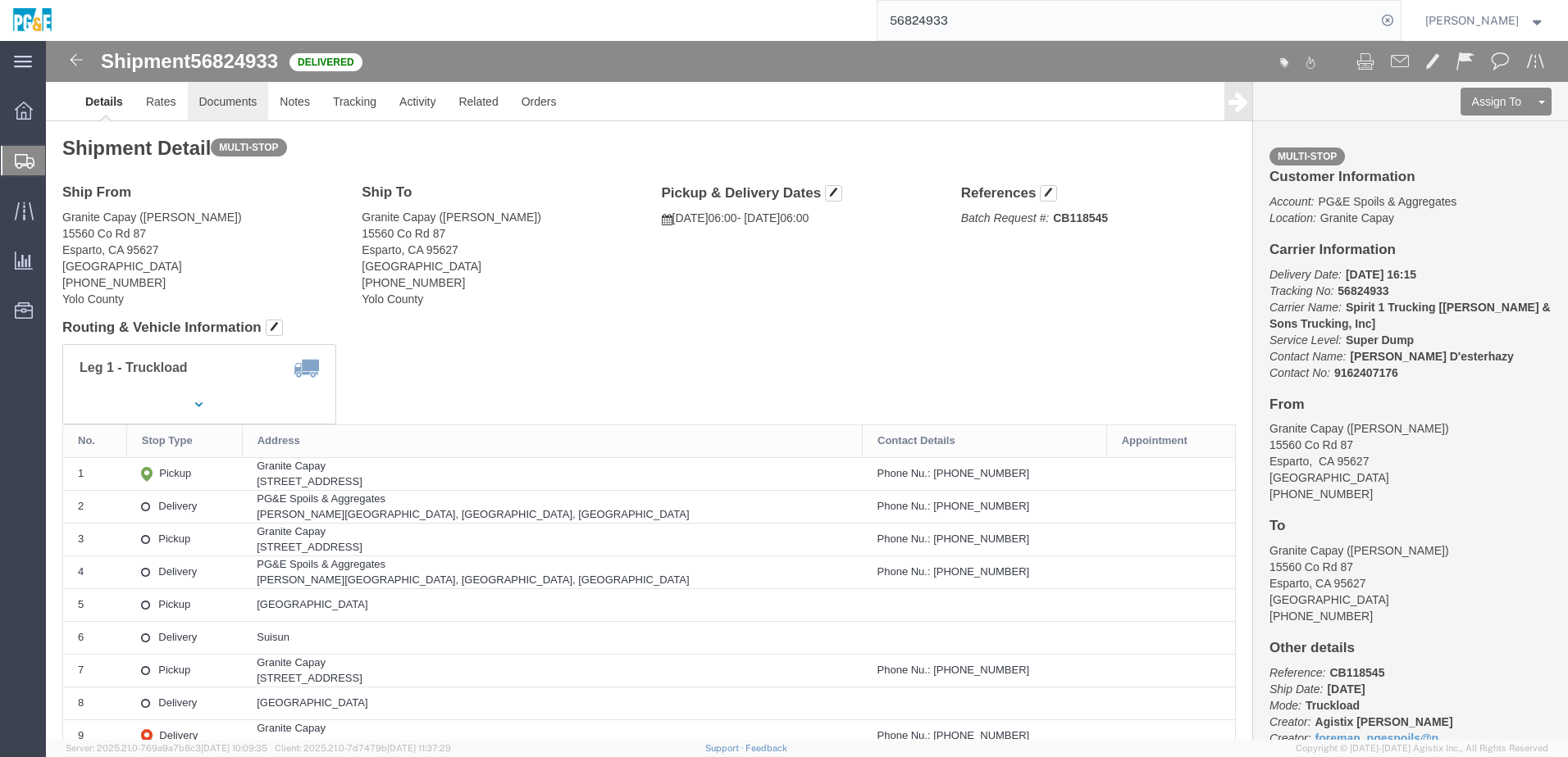
click link "Documents"
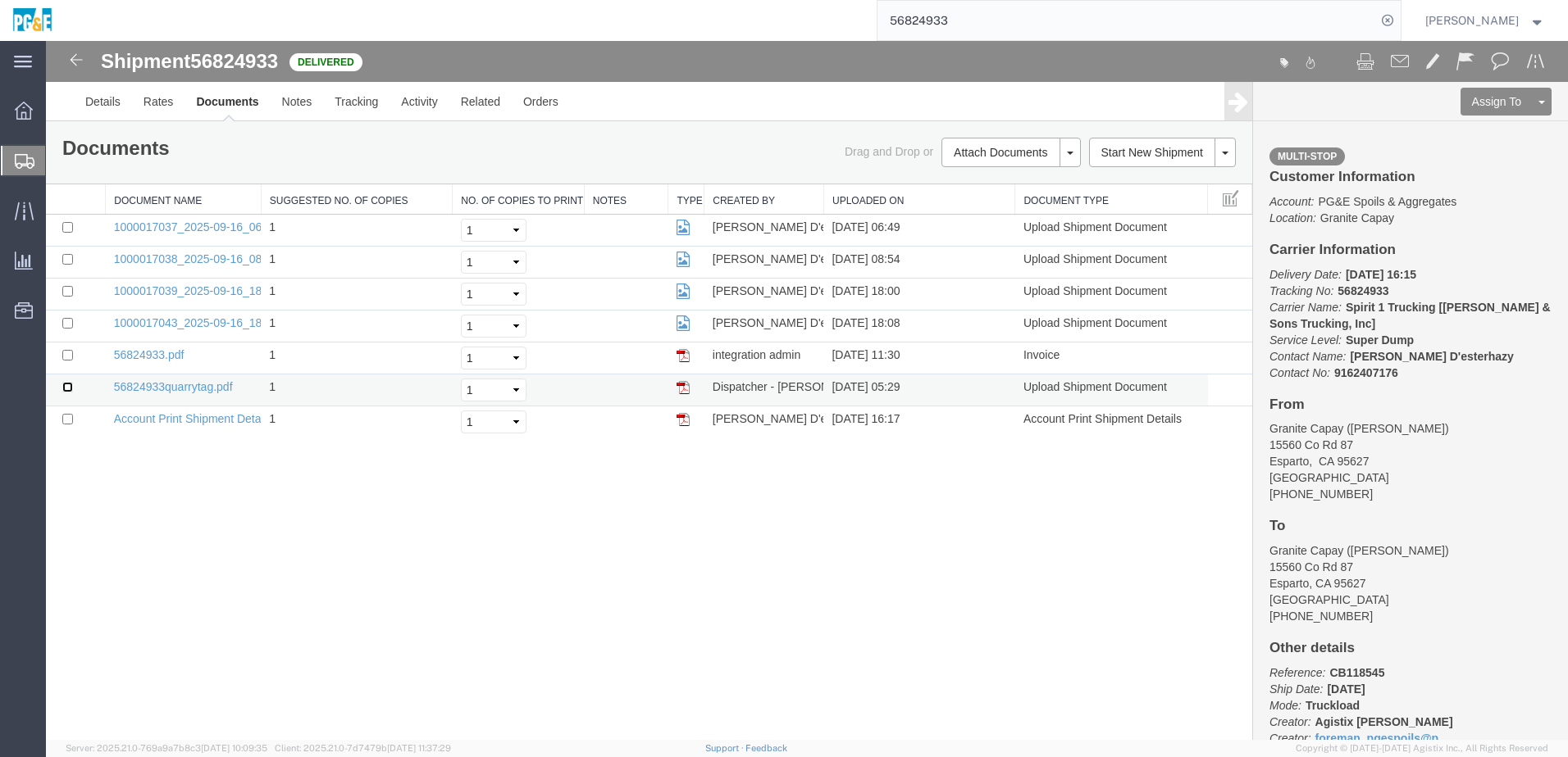
click at [65, 328] on input "checkbox" at bounding box center [67, 387] width 11 height 11
checkbox input "true"
click at [66, 328] on input "checkbox" at bounding box center [67, 355] width 11 height 11
checkbox input "true"
click at [67, 327] on input "checkbox" at bounding box center [67, 323] width 11 height 11
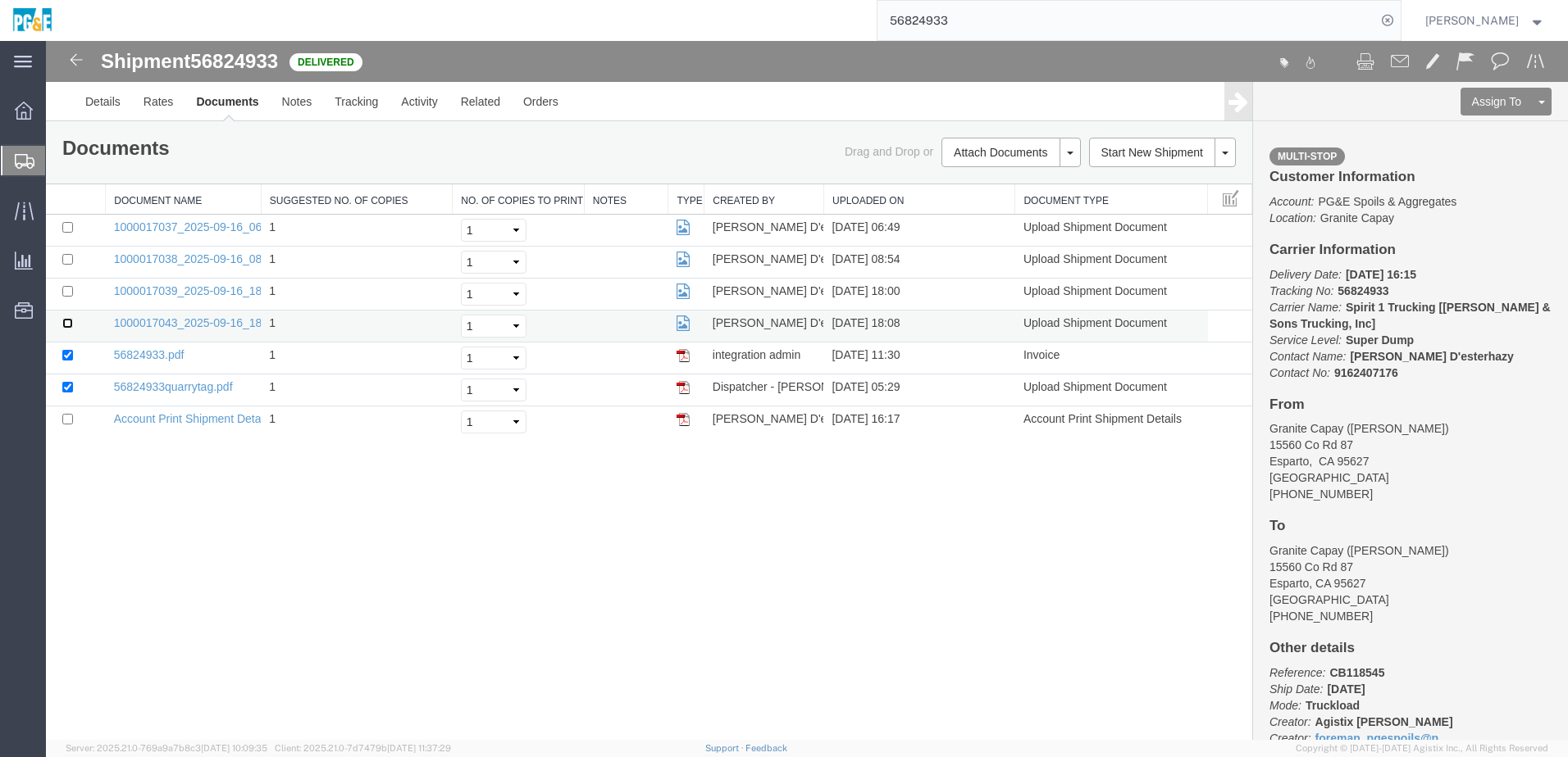
checkbox input "true"
click at [66, 287] on input "checkbox" at bounding box center [67, 291] width 11 height 11
checkbox input "true"
click at [68, 262] on input "checkbox" at bounding box center [67, 259] width 11 height 11
checkbox input "true"
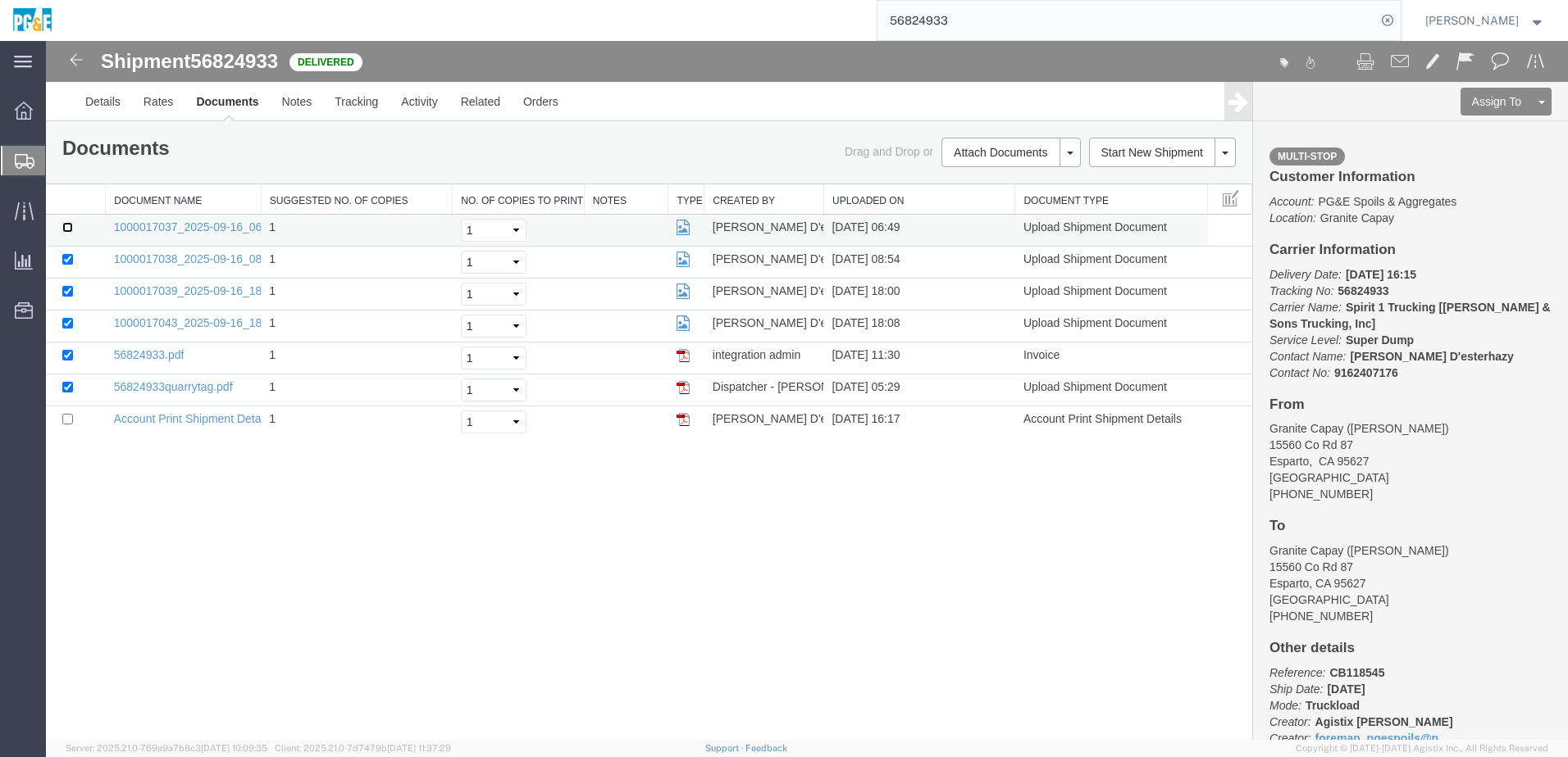
click at [65, 227] on input "checkbox" at bounding box center [67, 227] width 11 height 11
checkbox input "true"
click at [773, 176] on link "Print Documents" at bounding box center [1008, 181] width 142 height 25
